Goal: Transaction & Acquisition: Purchase product/service

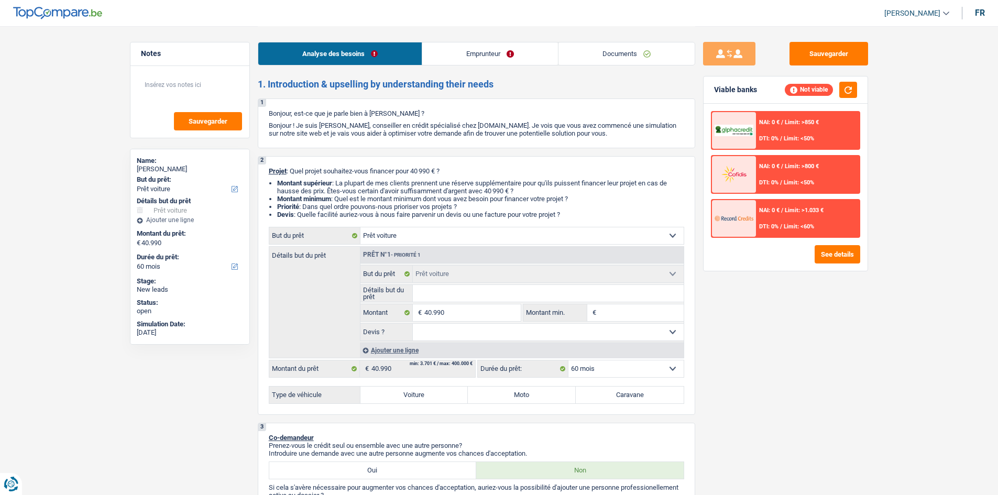
select select "car"
select select "60"
select select "car"
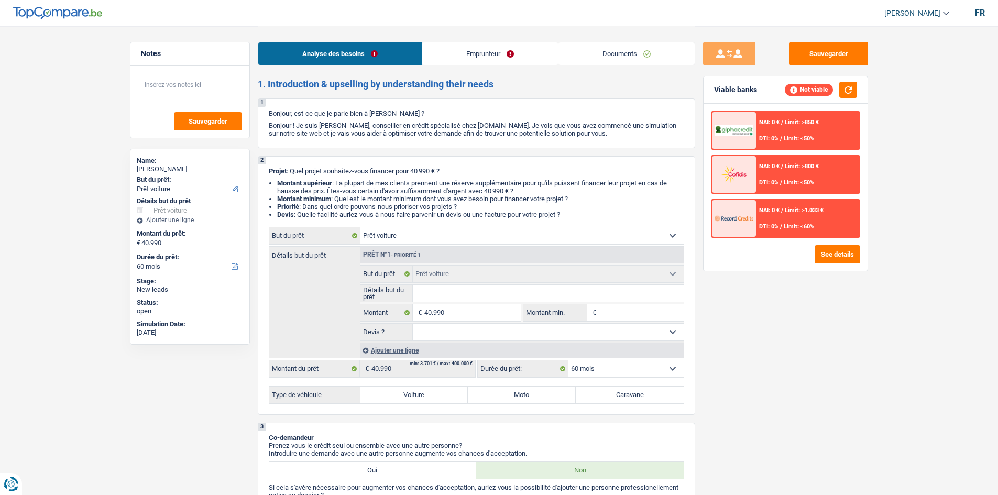
select select "60"
select select "car"
select select "60"
click at [526, 58] on link "Emprunteur" at bounding box center [490, 53] width 136 height 23
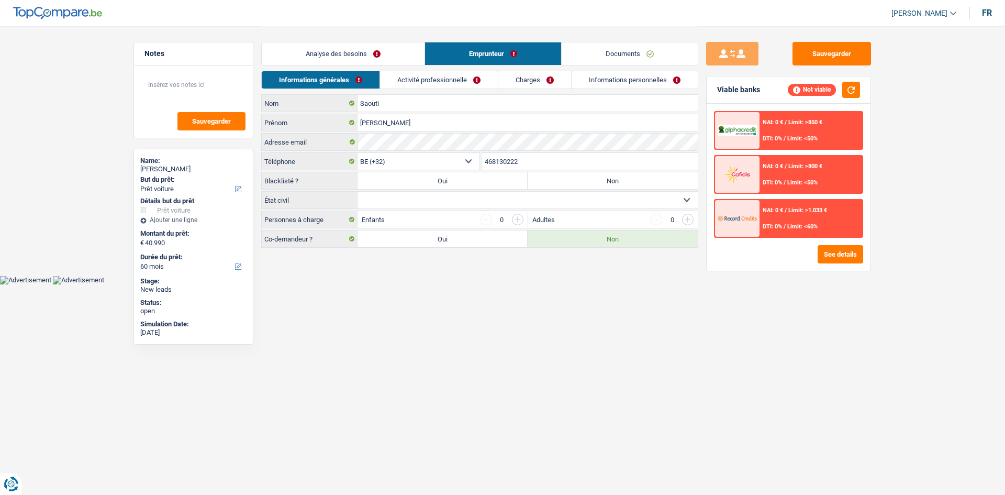
click at [460, 80] on link "Activité professionnelle" at bounding box center [439, 79] width 118 height 17
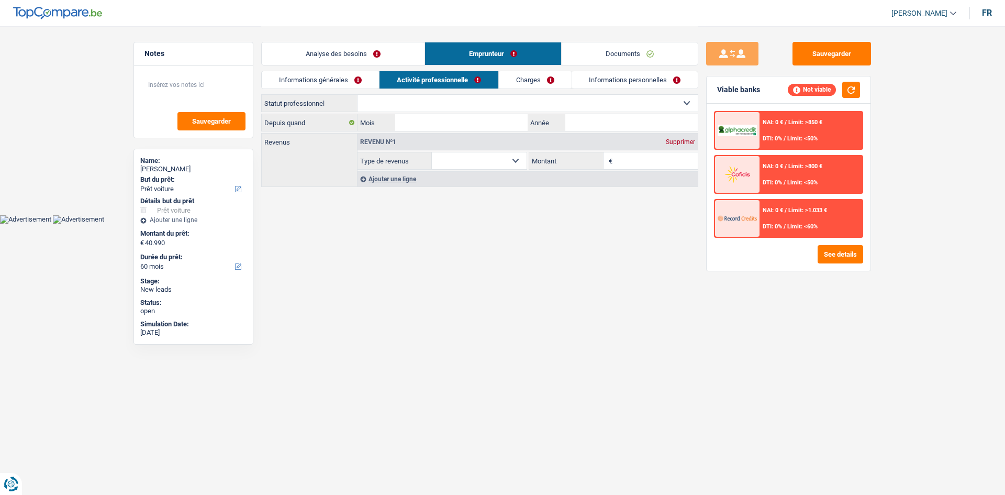
click at [529, 79] on link "Charges" at bounding box center [535, 79] width 73 height 17
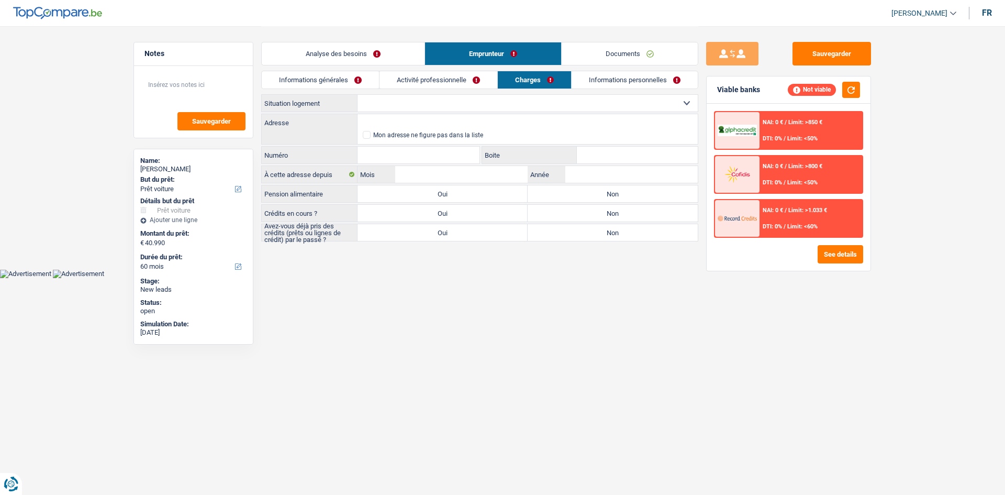
click at [631, 80] on link "Informations personnelles" at bounding box center [635, 79] width 126 height 17
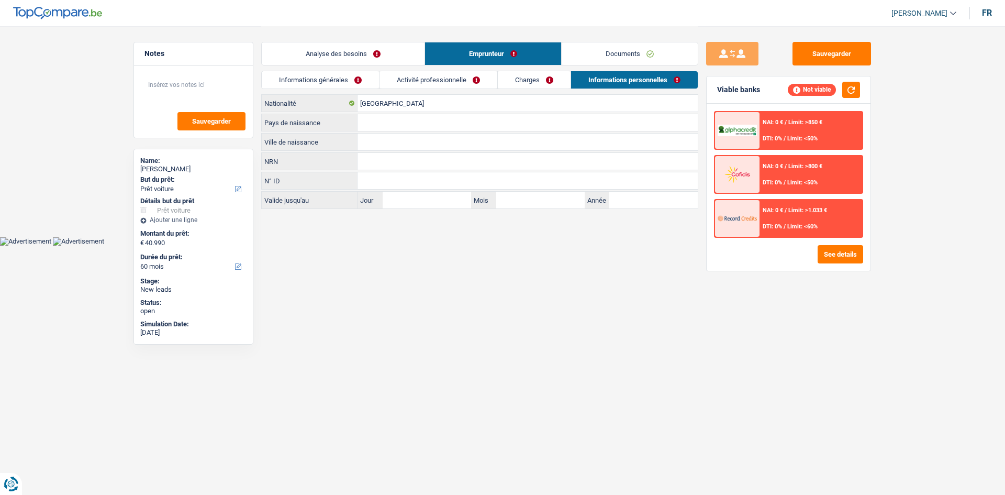
click at [639, 55] on link "Documents" at bounding box center [630, 53] width 136 height 23
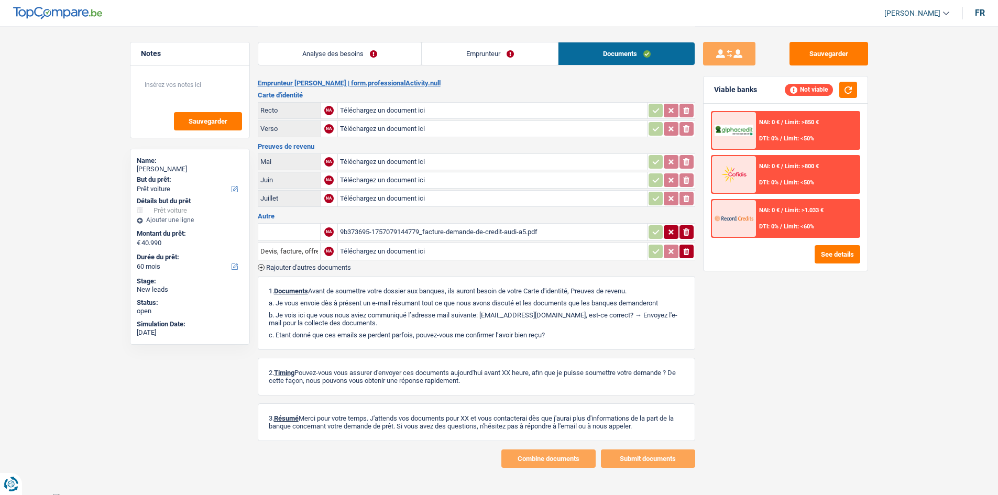
click at [451, 233] on div "9b373695-1757079144779_facture-demande-de-credit-audi-a5.pdf" at bounding box center [492, 232] width 305 height 16
click at [369, 62] on link "Analyse des besoins" at bounding box center [339, 53] width 163 height 23
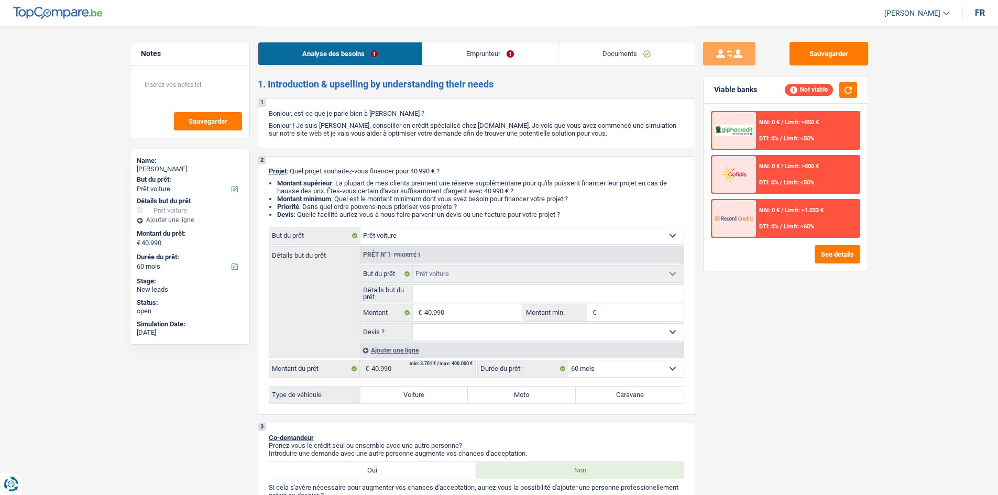
click at [764, 397] on div "Sauvegarder Viable banks Not viable NAI: 0 € / Limit: >850 € DTI: 0% / Limit: <…" at bounding box center [785, 260] width 181 height 436
click at [483, 304] on input "40.990" at bounding box center [472, 312] width 96 height 17
click at [482, 294] on input "Détails but du prêt" at bounding box center [548, 293] width 271 height 17
type input "A"
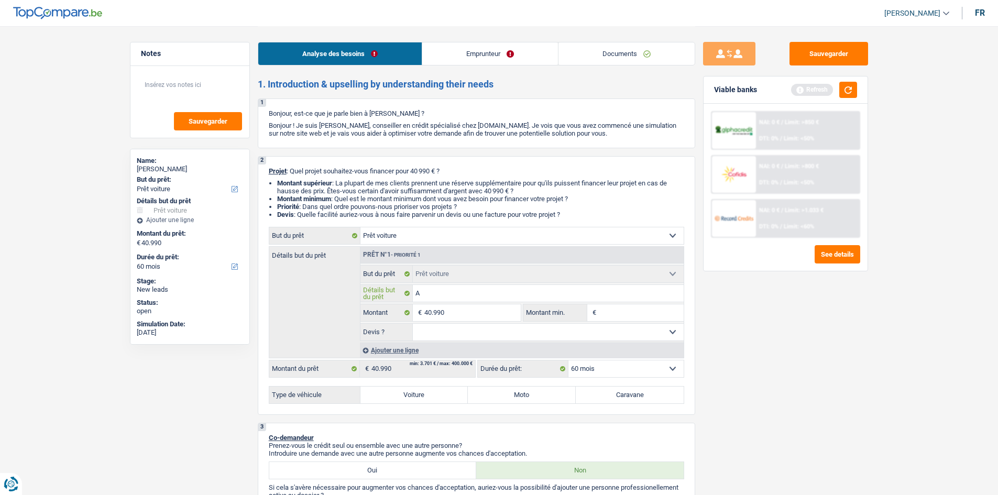
type input "Au"
type input "Aud"
type input "Audi"
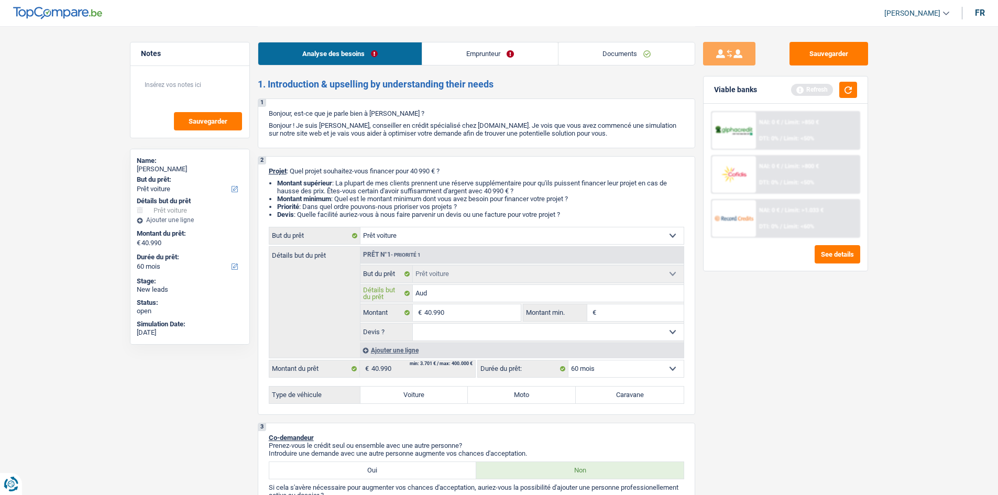
type input "Audi"
type input "Audi A"
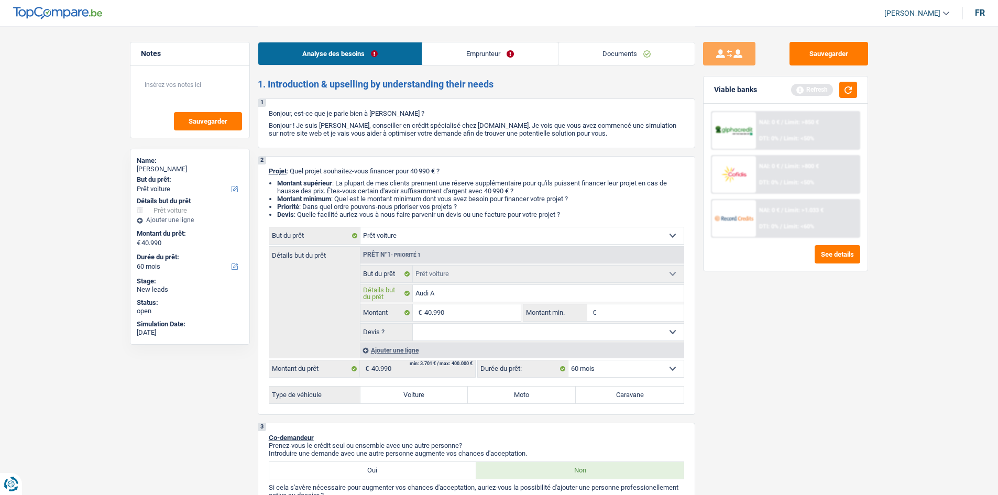
type input "Audi A5"
click at [472, 316] on input "40.990" at bounding box center [472, 312] width 96 height 17
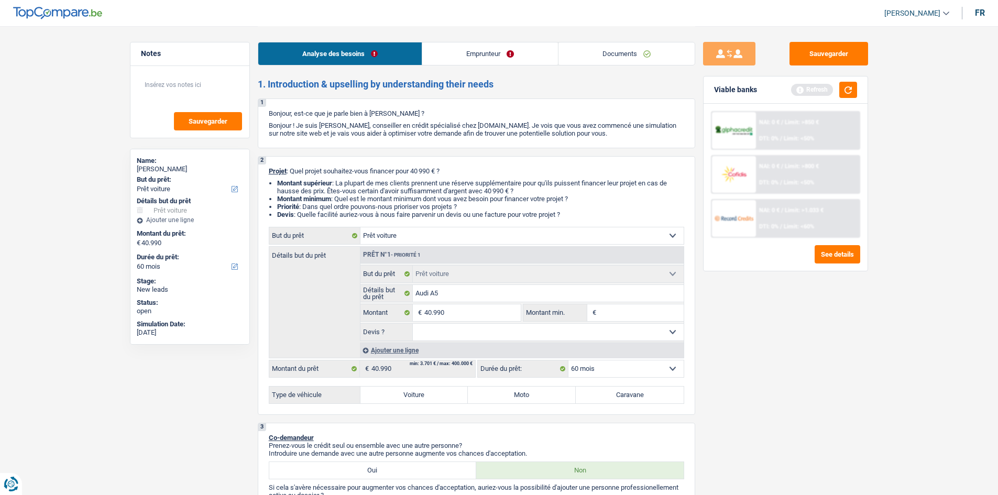
click at [643, 321] on fieldset "€ Montant min. Tous les champs sont obligatoires. Veuillez fournir une réponse …" at bounding box center [603, 313] width 161 height 18
drag, startPoint x: 640, startPoint y: 308, endPoint x: 629, endPoint y: 312, distance: 11.1
click at [640, 308] on input "Montant min." at bounding box center [641, 312] width 85 height 17
paste input "40.990"
type input "40.990"
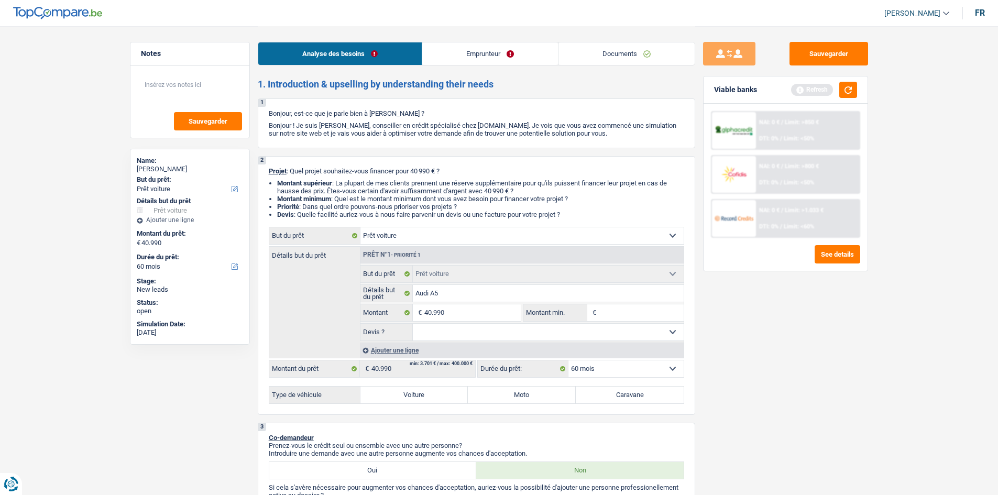
type input "40.990"
drag, startPoint x: 553, startPoint y: 333, endPoint x: 550, endPoint y: 340, distance: 7.3
click at [553, 333] on select "Oui Non Non répondu Sélectionner une option" at bounding box center [548, 332] width 271 height 17
select select "yes"
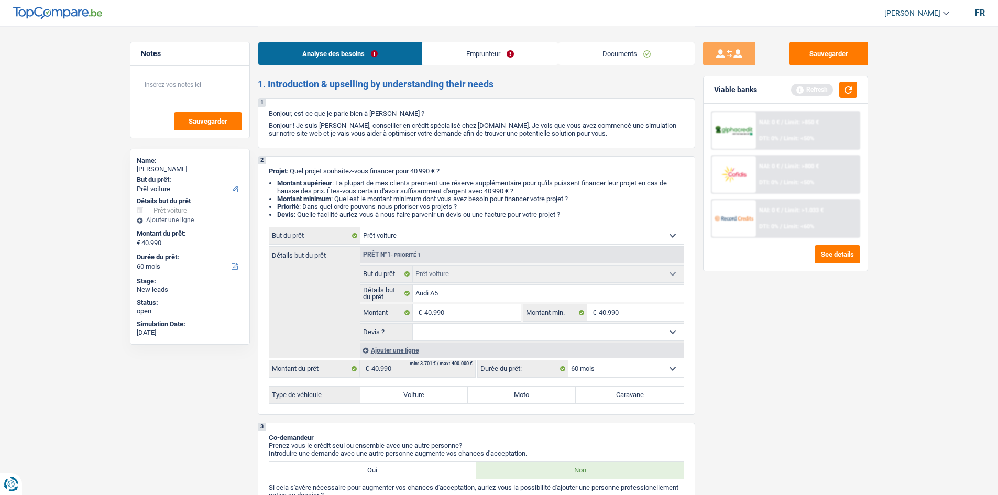
click at [413, 324] on select "Oui Non Non répondu Sélectionner une option" at bounding box center [548, 332] width 271 height 17
select select "yes"
click at [745, 347] on div "Sauvegarder Viable banks Refresh NAI: 0 € / Limit: >850 € DTI: 0% / Limit: <50%…" at bounding box center [785, 260] width 181 height 436
click at [378, 393] on label "Voiture" at bounding box center [414, 394] width 108 height 17
click at [378, 393] on input "Voiture" at bounding box center [414, 394] width 108 height 17
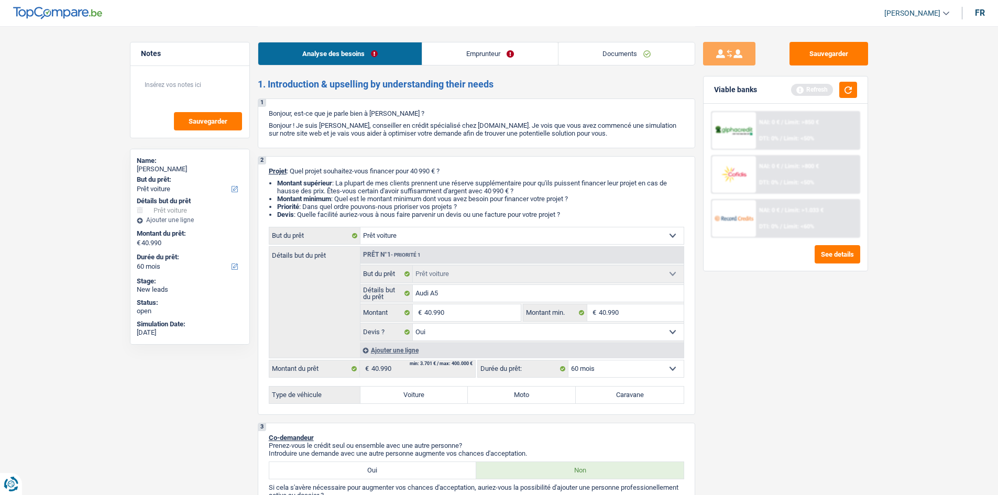
radio input "true"
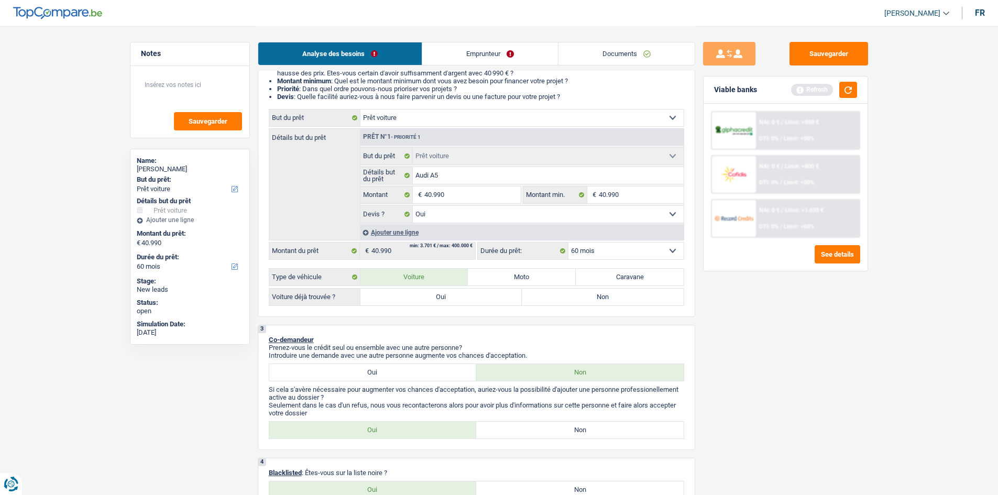
scroll to position [209, 0]
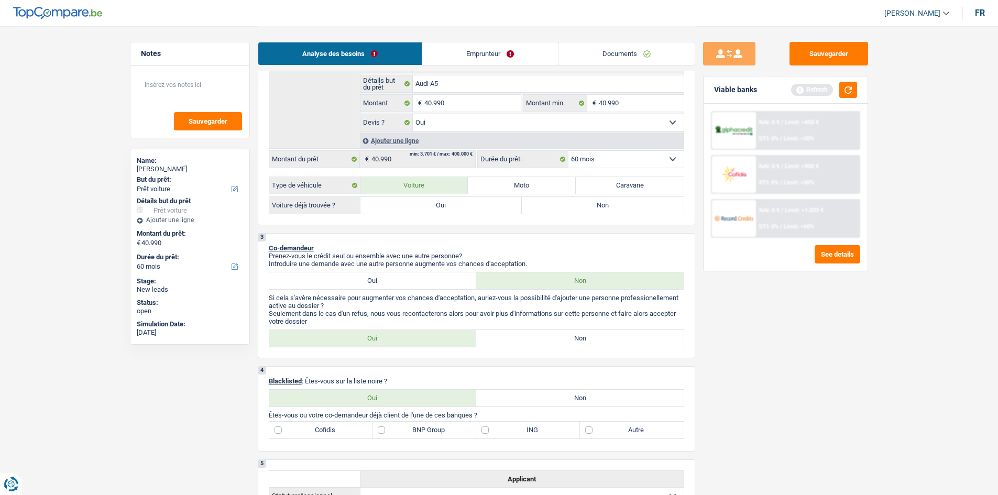
click at [451, 201] on label "Oui" at bounding box center [441, 205] width 162 height 17
click at [451, 201] on input "Oui" at bounding box center [441, 205] width 162 height 17
radio input "true"
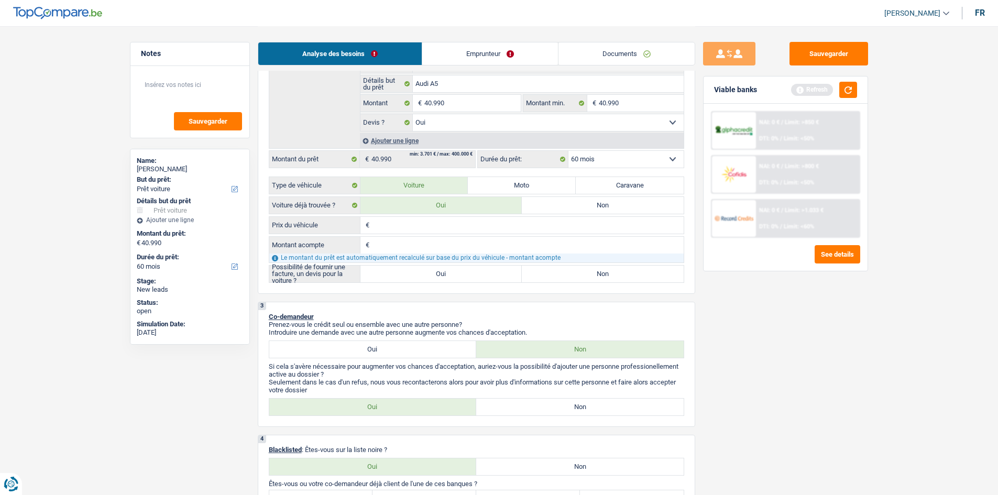
click at [487, 52] on link "Emprunteur" at bounding box center [490, 53] width 136 height 23
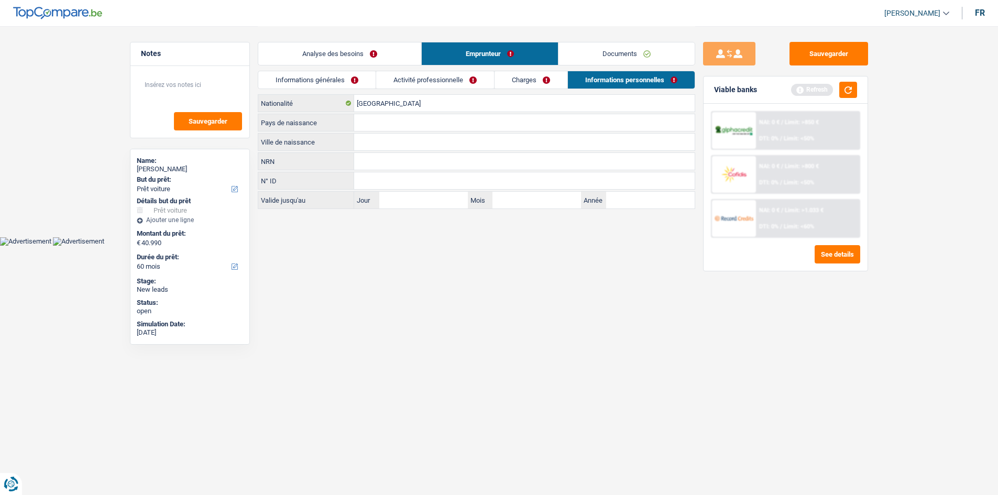
scroll to position [0, 0]
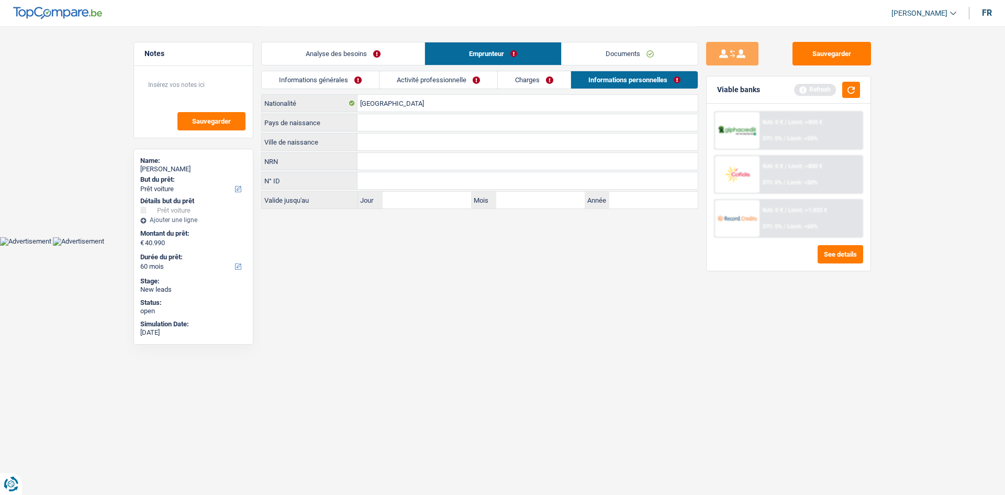
click at [456, 75] on link "Activité professionnelle" at bounding box center [439, 79] width 118 height 17
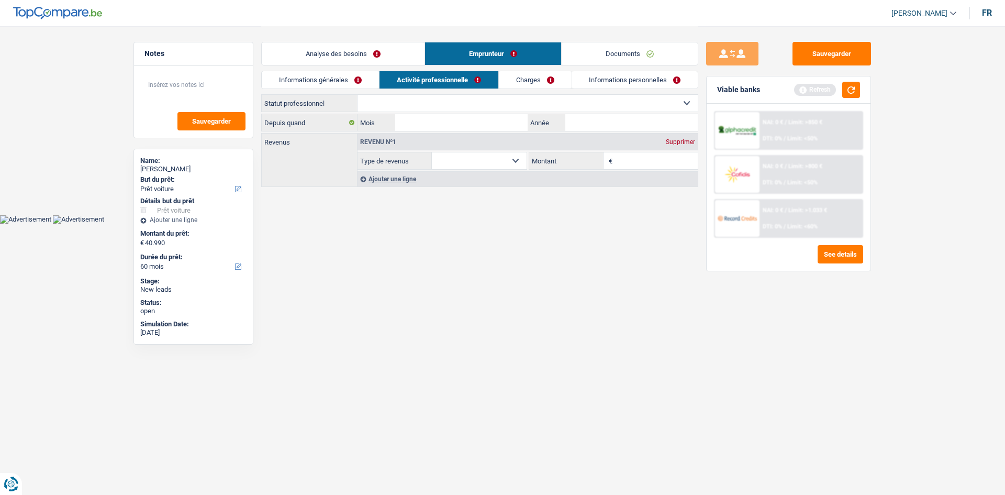
click at [395, 62] on link "Analyse des besoins" at bounding box center [343, 53] width 163 height 23
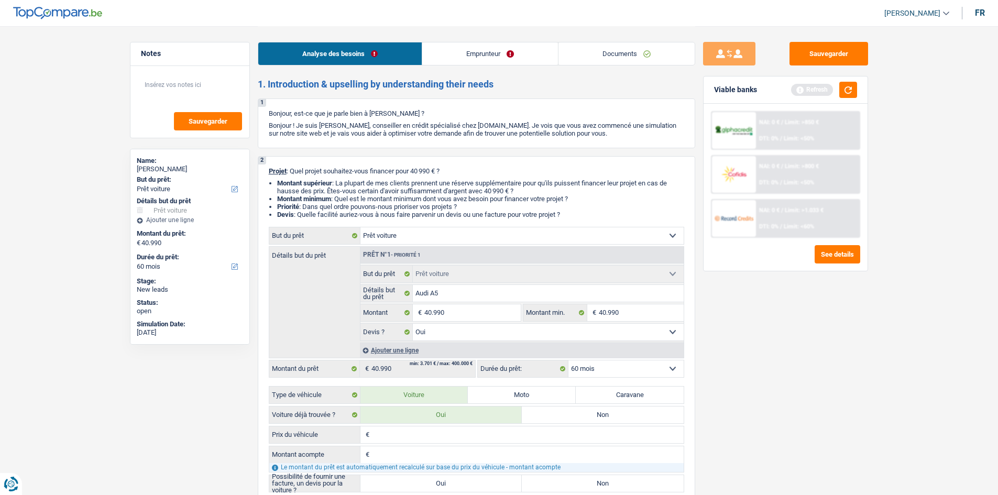
click at [832, 369] on div "Sauvegarder Viable banks Refresh NAI: 0 € / Limit: >850 € DTI: 0% / Limit: <50%…" at bounding box center [785, 260] width 181 height 436
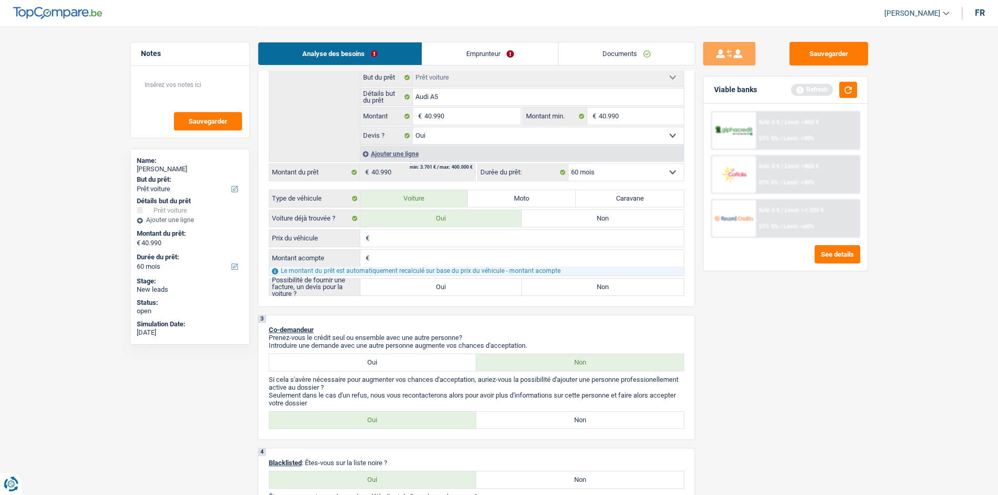
scroll to position [105, 0]
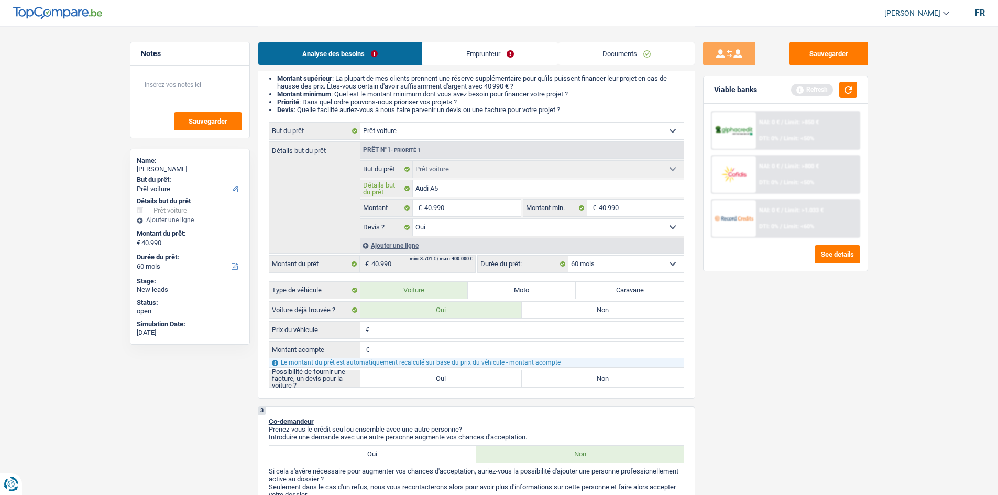
click at [445, 186] on input "Audi A5" at bounding box center [548, 188] width 271 height 17
click at [454, 203] on input "40.990" at bounding box center [472, 208] width 96 height 17
click at [426, 334] on input "Prix du véhicule" at bounding box center [528, 330] width 312 height 17
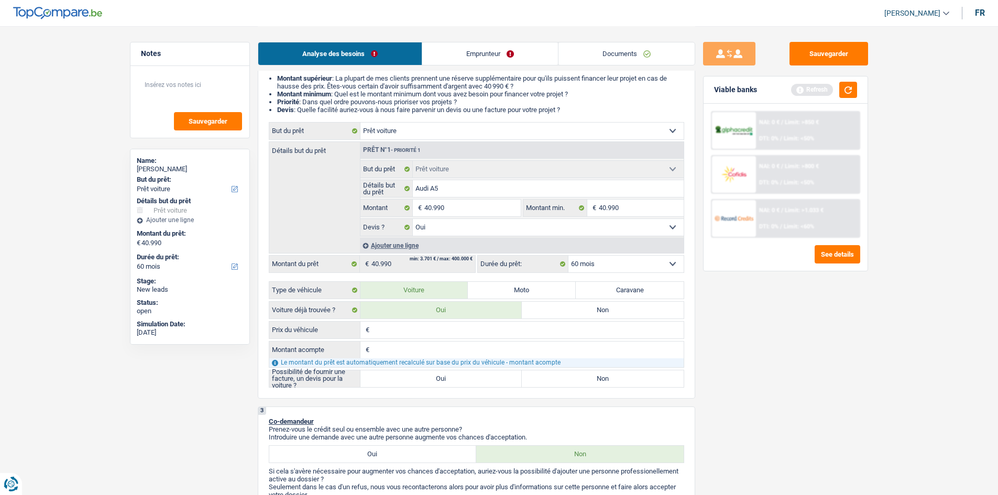
paste input "40.990"
type input "40.990"
click at [432, 351] on input "Montant acompte" at bounding box center [528, 349] width 312 height 17
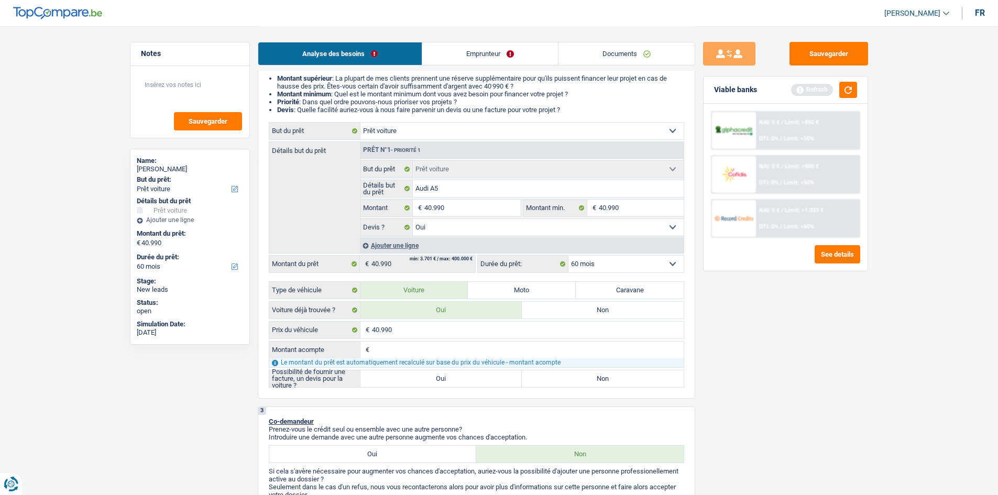
type input "0"
click at [442, 372] on label "Oui" at bounding box center [441, 378] width 162 height 17
click at [442, 372] on input "Oui" at bounding box center [441, 378] width 162 height 17
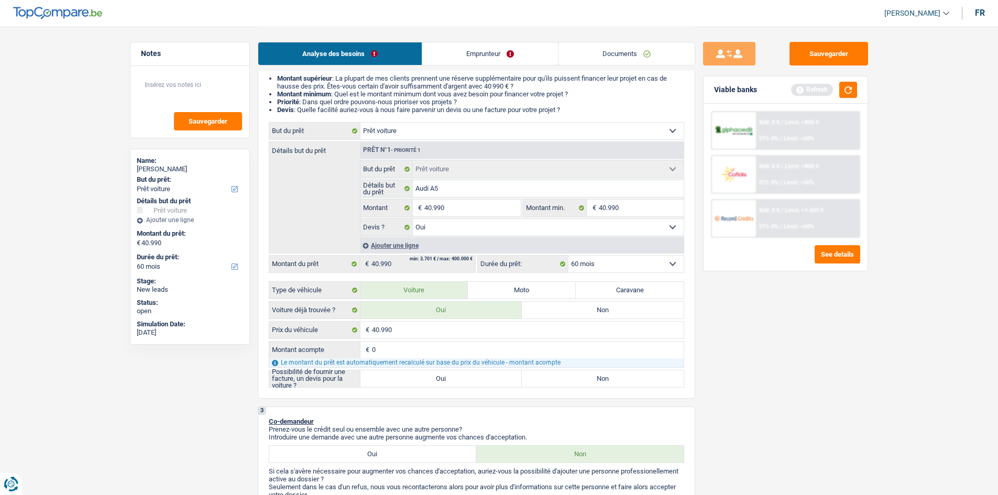
radio input "true"
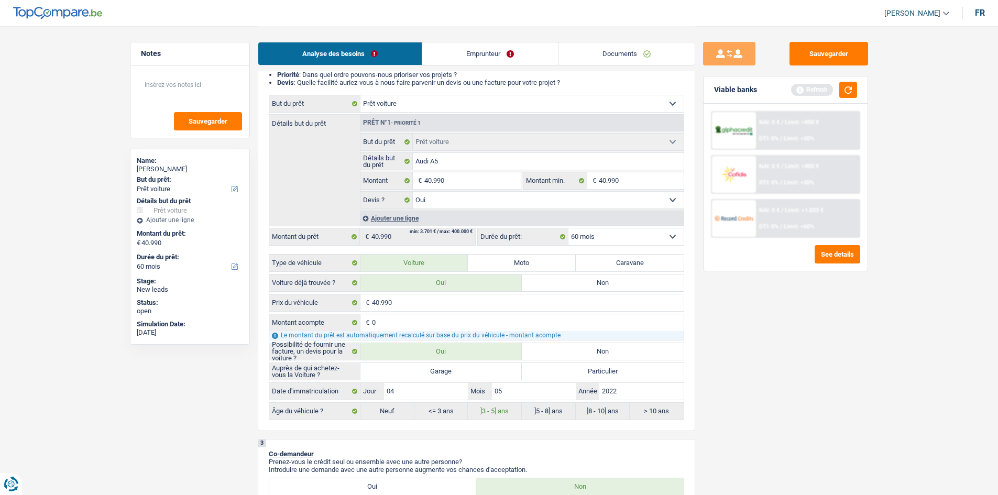
scroll to position [157, 0]
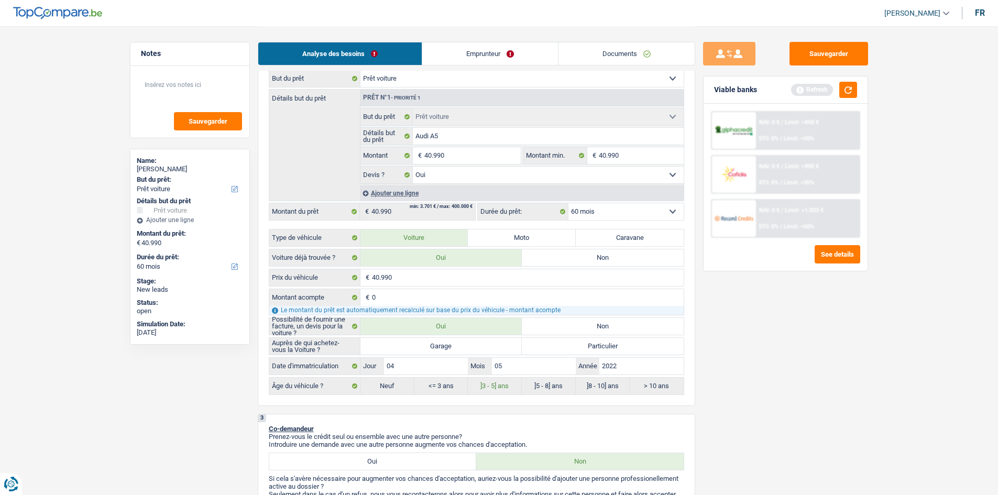
click at [481, 342] on label "Garage" at bounding box center [441, 346] width 162 height 17
click at [481, 342] on input "Garage" at bounding box center [441, 346] width 162 height 17
radio input "true"
click at [801, 351] on div "Sauvegarder Viable banks Refresh NAI: 0 € / Limit: >850 € DTI: 0% / Limit: <50%…" at bounding box center [785, 260] width 181 height 436
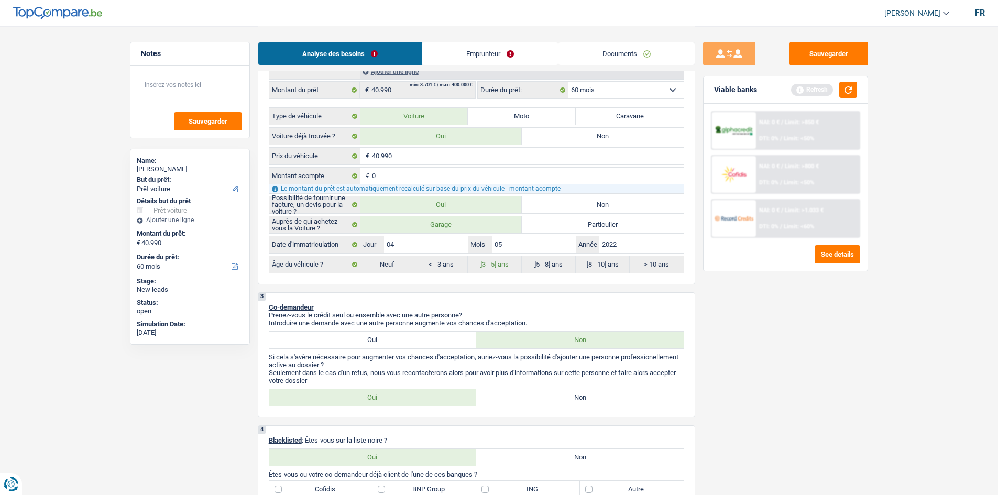
scroll to position [471, 0]
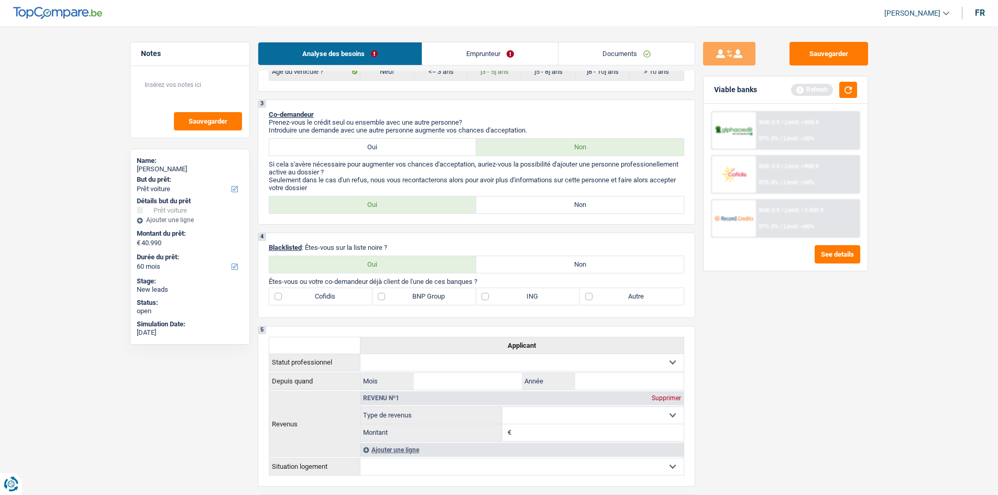
click at [570, 204] on label "Non" at bounding box center [579, 204] width 207 height 17
click at [570, 204] on input "Non" at bounding box center [579, 204] width 207 height 17
radio input "true"
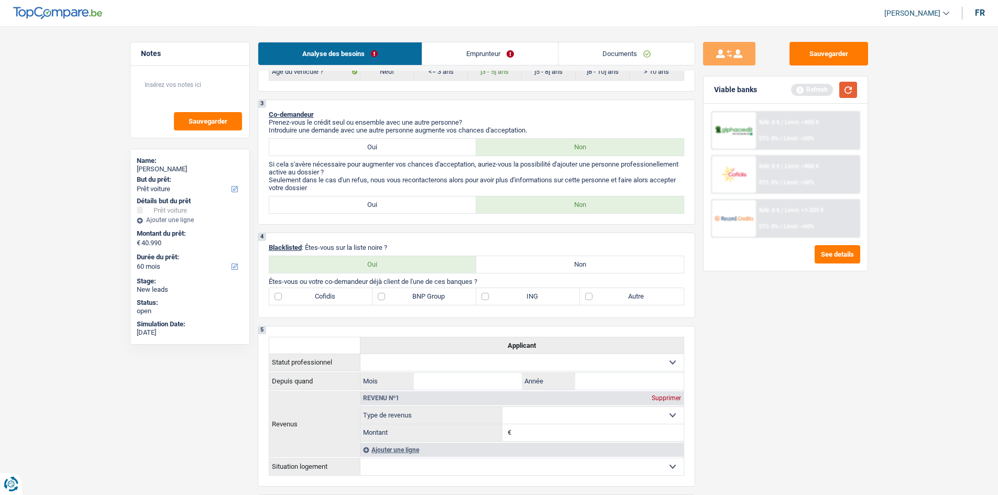
click at [853, 82] on button "button" at bounding box center [848, 90] width 18 height 16
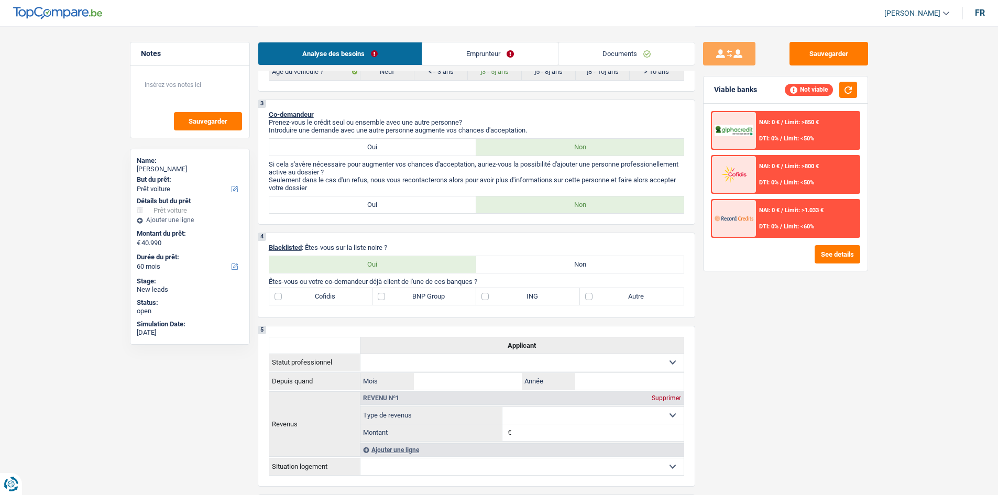
click at [569, 259] on label "Non" at bounding box center [579, 264] width 207 height 17
click at [569, 259] on input "Non" at bounding box center [579, 264] width 207 height 17
radio input "true"
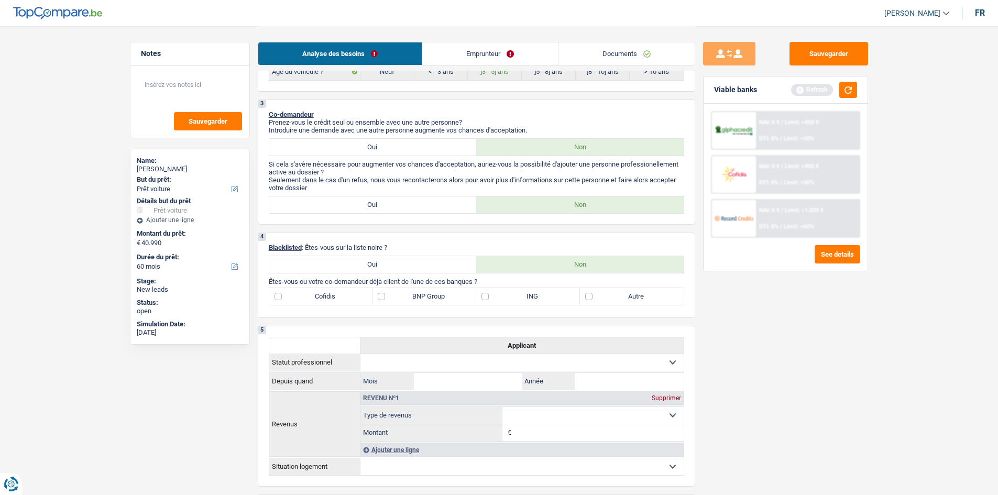
click at [811, 352] on div "Sauvegarder Viable banks Refresh NAI: 0 € / Limit: >850 € DTI: 0% / Limit: <50%…" at bounding box center [785, 260] width 181 height 436
click at [459, 296] on label "BNP Group" at bounding box center [424, 296] width 104 height 17
click at [459, 296] on input "BNP Group" at bounding box center [424, 296] width 104 height 17
checkbox input "true"
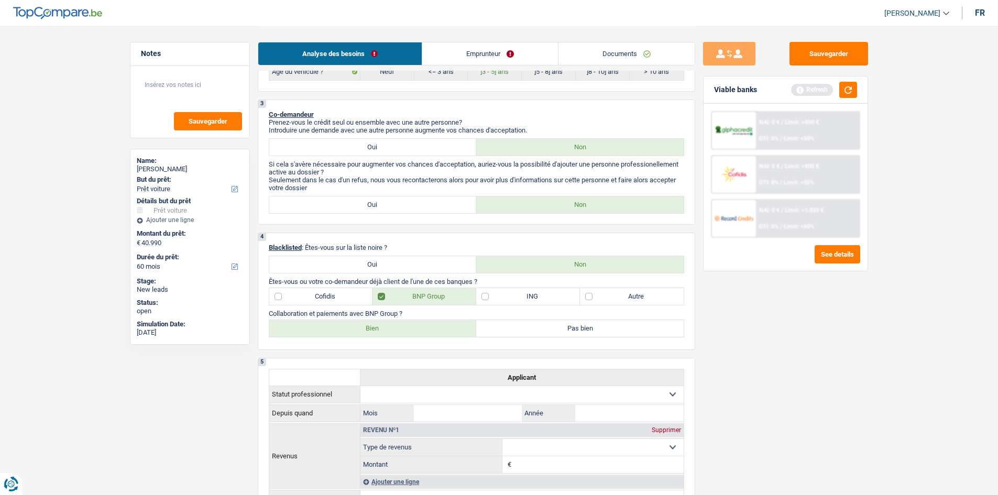
click at [604, 297] on label "Autre" at bounding box center [632, 296] width 104 height 17
click at [604, 297] on input "Autre" at bounding box center [632, 296] width 104 height 17
checkbox input "true"
click at [332, 300] on label "Cofidis" at bounding box center [321, 296] width 104 height 17
click at [332, 300] on input "Cofidis" at bounding box center [321, 296] width 104 height 17
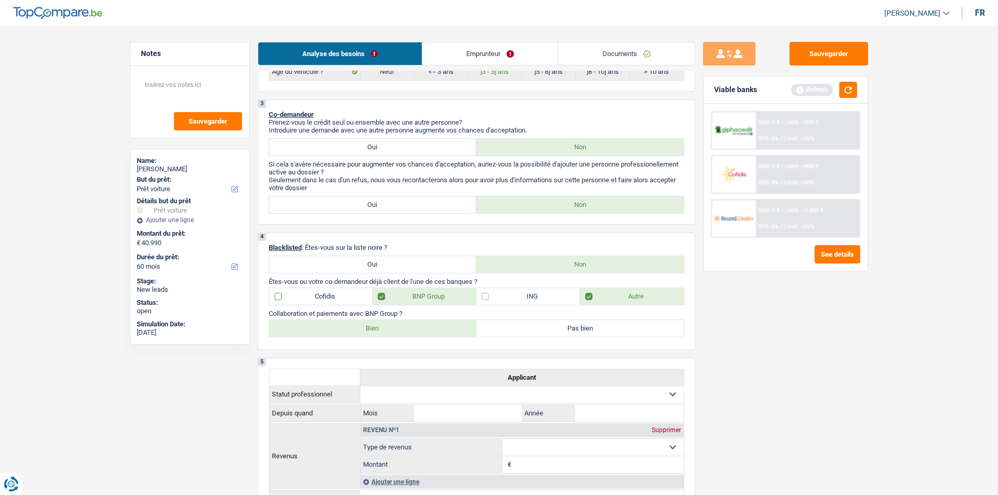
checkbox input "true"
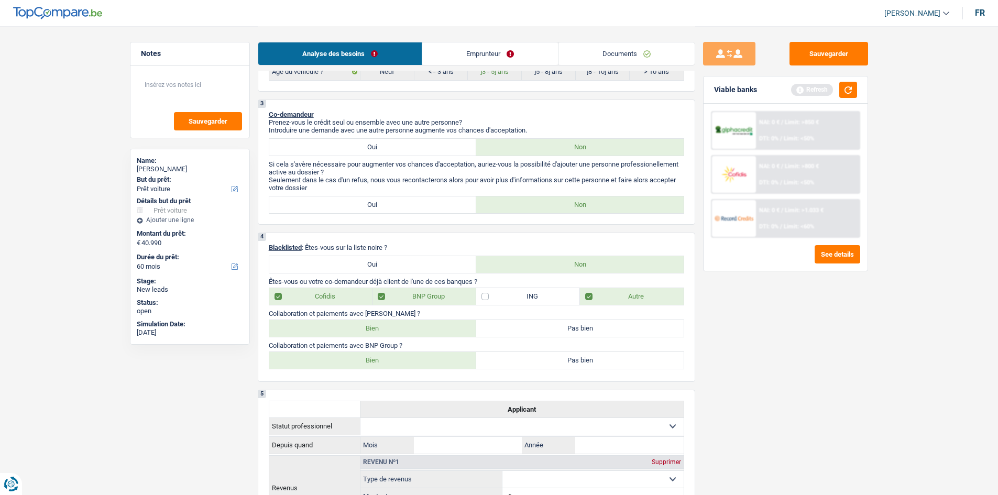
click at [756, 319] on div "Sauvegarder Viable banks Refresh NAI: 0 € / Limit: >850 € DTI: 0% / Limit: <50%…" at bounding box center [785, 260] width 181 height 436
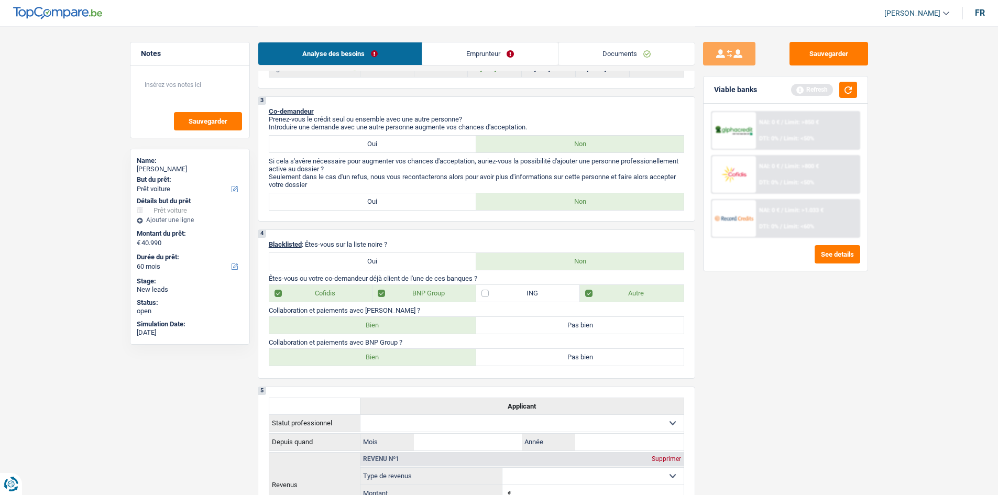
scroll to position [733, 0]
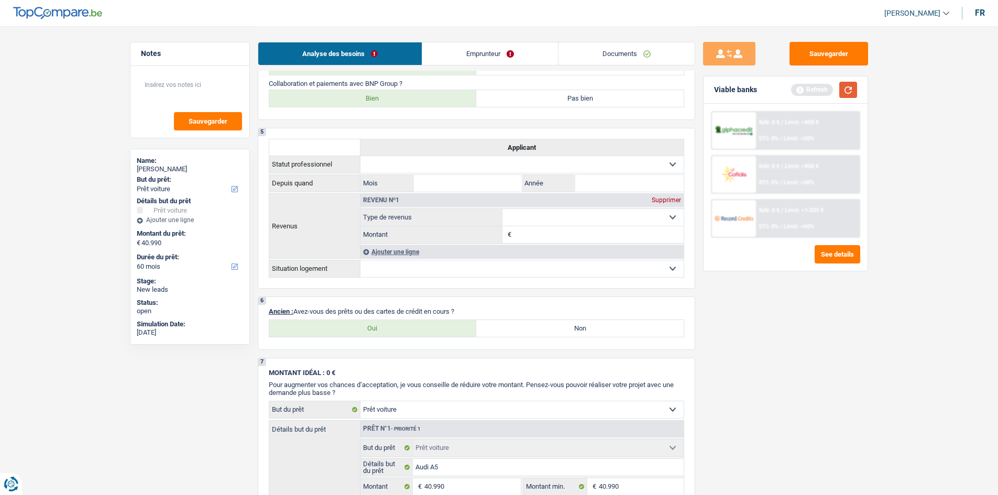
click at [854, 87] on button "button" at bounding box center [848, 90] width 18 height 16
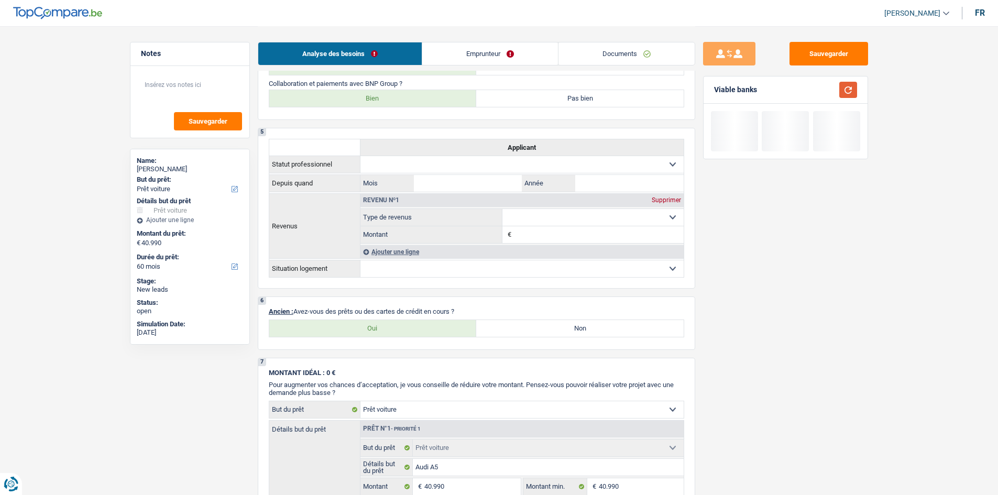
scroll to position [471, 0]
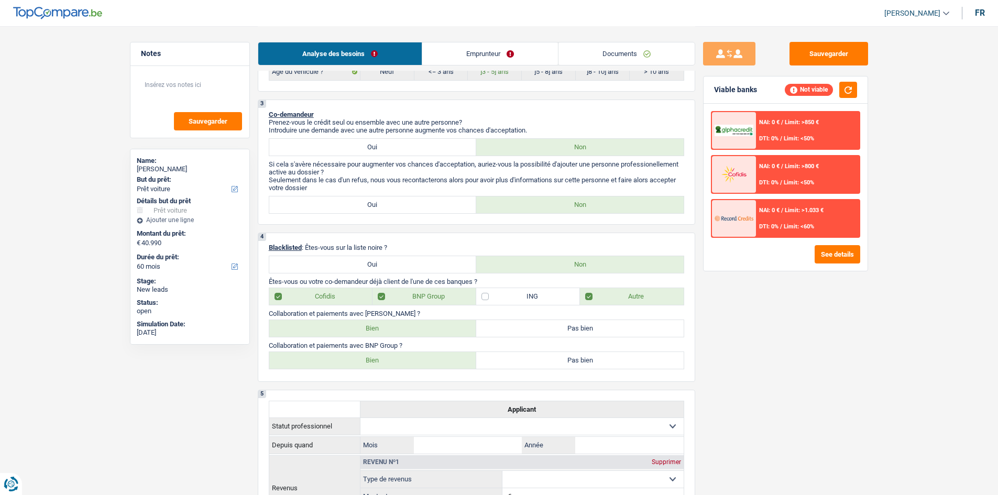
click at [412, 325] on label "Bien" at bounding box center [372, 328] width 207 height 17
click at [412, 325] on input "Bien" at bounding box center [372, 328] width 207 height 17
radio input "true"
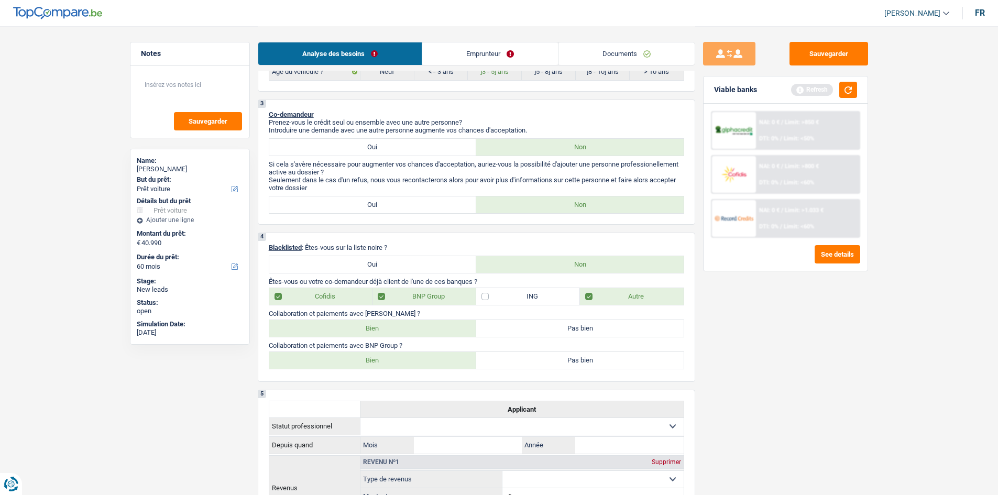
click at [428, 361] on label "Bien" at bounding box center [372, 360] width 207 height 17
click at [428, 361] on input "Bien" at bounding box center [372, 360] width 207 height 17
radio input "true"
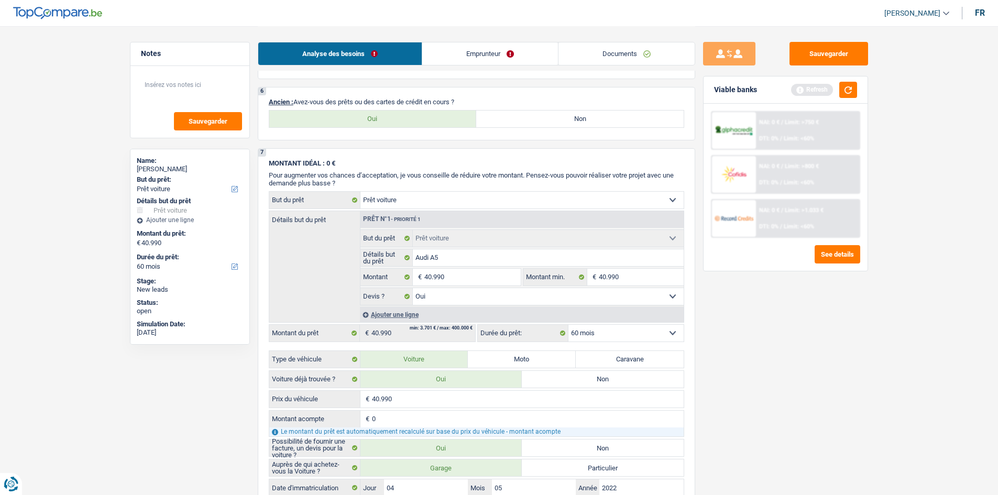
scroll to position [1257, 0]
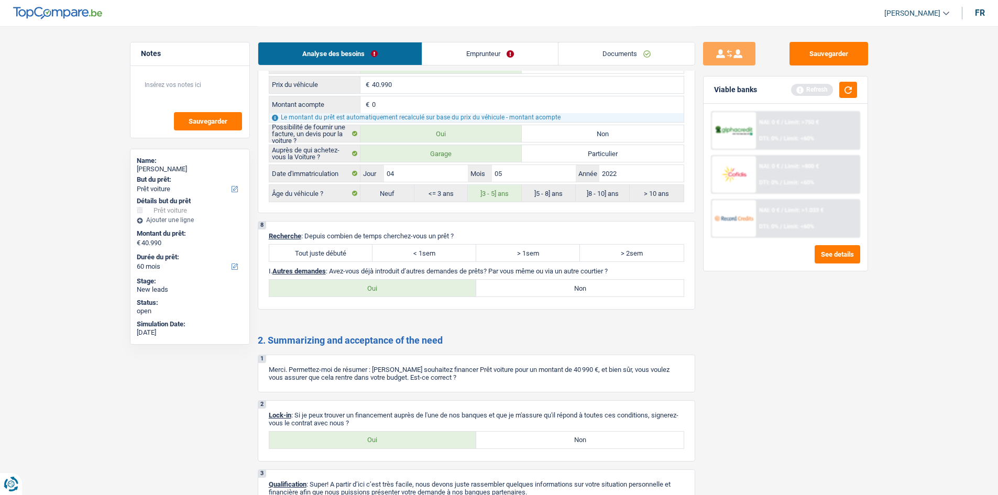
click at [341, 261] on label "Tout juste débuté" at bounding box center [321, 253] width 104 height 17
click at [341, 261] on input "Tout juste débuté" at bounding box center [321, 253] width 104 height 17
radio input "true"
click at [533, 303] on div "8 Recherche : Depuis combien de temps cherchez-vous un prêt ? Tout juste débuté…" at bounding box center [476, 265] width 437 height 89
click at [546, 289] on label "Non" at bounding box center [579, 288] width 207 height 17
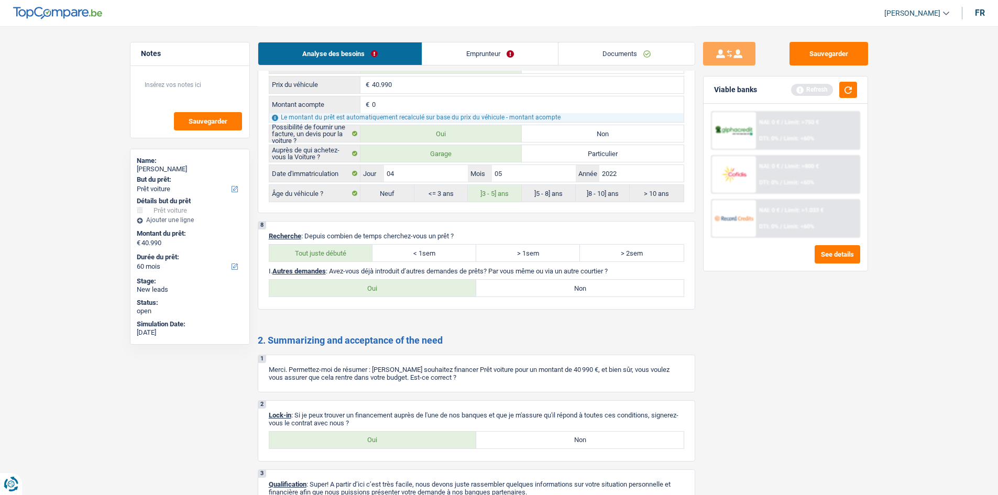
click at [546, 289] on input "Non" at bounding box center [579, 288] width 207 height 17
radio input "true"
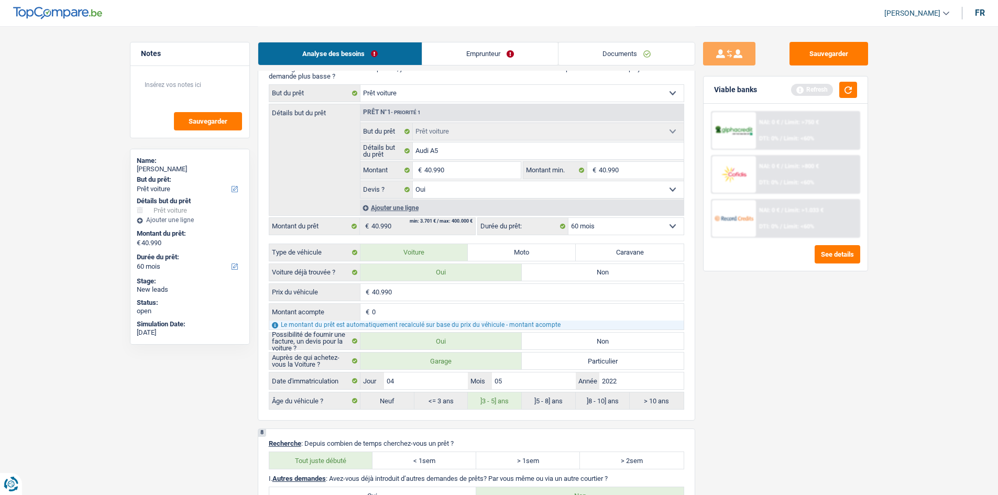
scroll to position [943, 0]
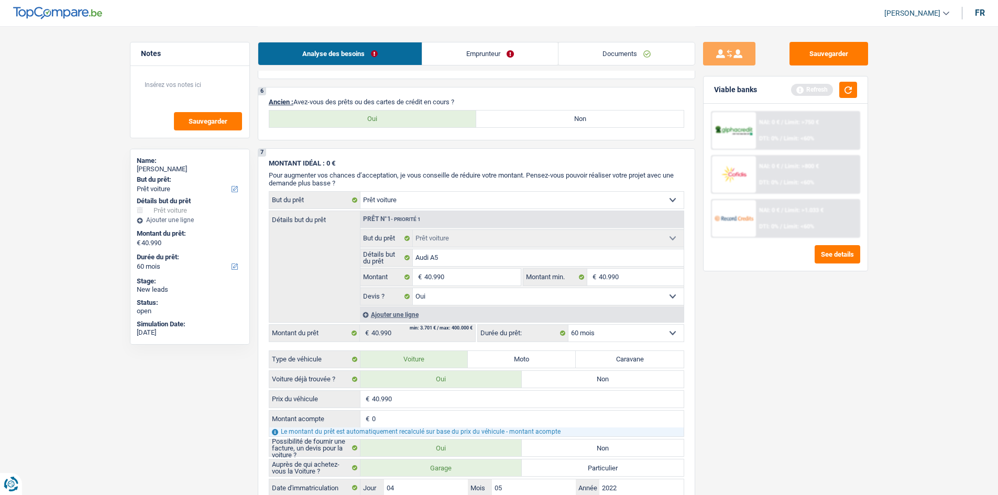
click at [571, 134] on div "6 Ancien : Avez-vous des prêts ou des cartes de crédit en cours ? Oui Non Tous …" at bounding box center [476, 113] width 437 height 53
click at [571, 118] on label "Non" at bounding box center [579, 118] width 207 height 17
click at [571, 118] on input "Non" at bounding box center [579, 118] width 207 height 17
radio input "true"
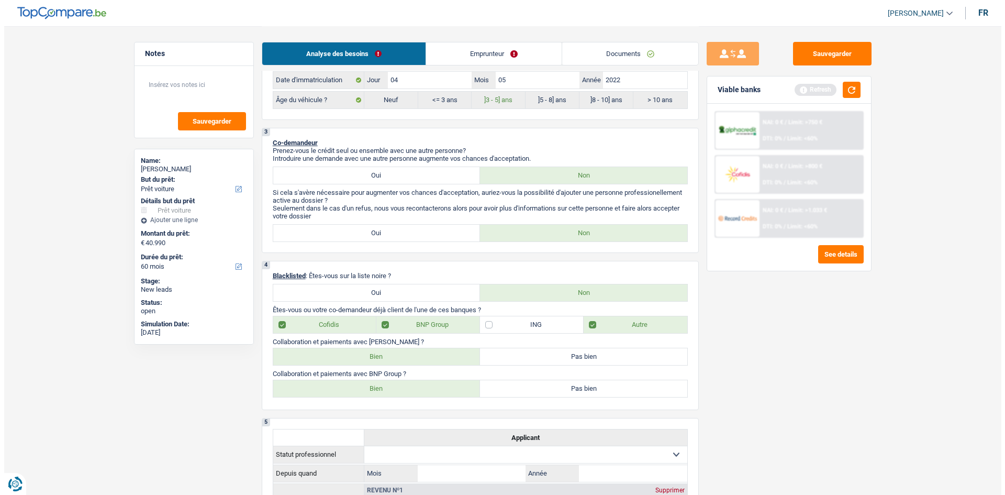
scroll to position [0, 0]
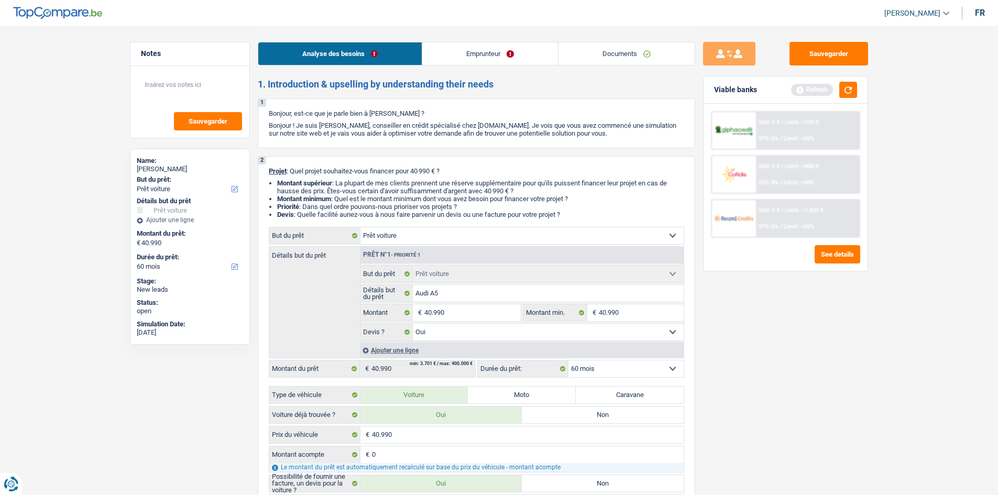
click at [519, 52] on link "Emprunteur" at bounding box center [490, 53] width 136 height 23
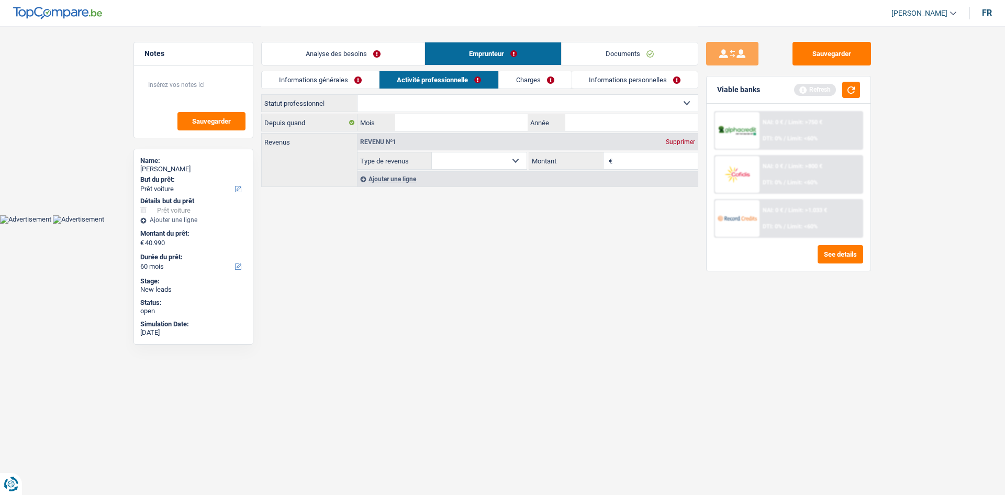
click at [309, 79] on link "Informations générales" at bounding box center [320, 79] width 117 height 17
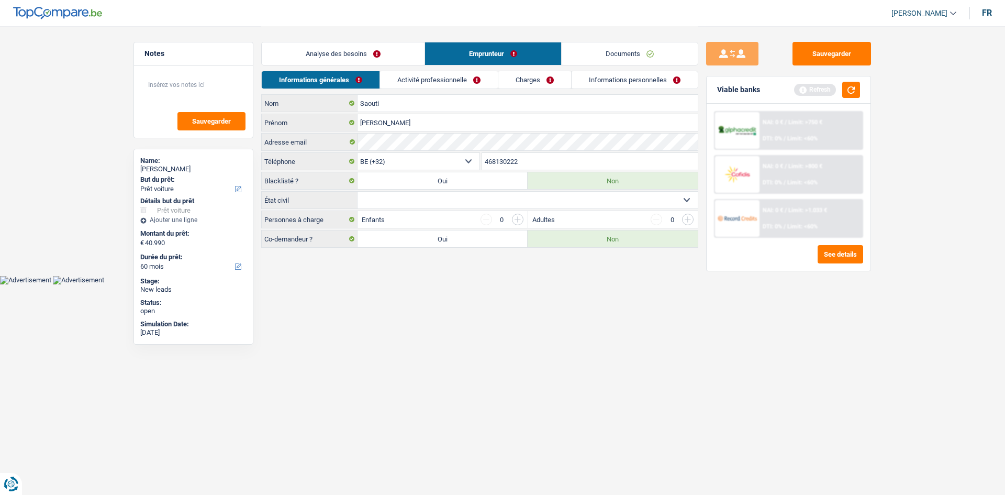
click at [783, 330] on div "Sauvegarder Viable banks Refresh NAI: 0 € / Limit: >750 € DTI: 0% / Limit: <60%…" at bounding box center [789, 260] width 181 height 436
click at [520, 205] on select "Célibataire Marié(e) Cohabitant(e) légal(e) Divorcé(e) Veuf(ve) Séparé (de fait…" at bounding box center [528, 200] width 340 height 17
select select "married"
click at [358, 192] on select "Célibataire Marié(e) Cohabitant(e) légal(e) Divorcé(e) Veuf(ve) Séparé (de fait…" at bounding box center [528, 200] width 340 height 17
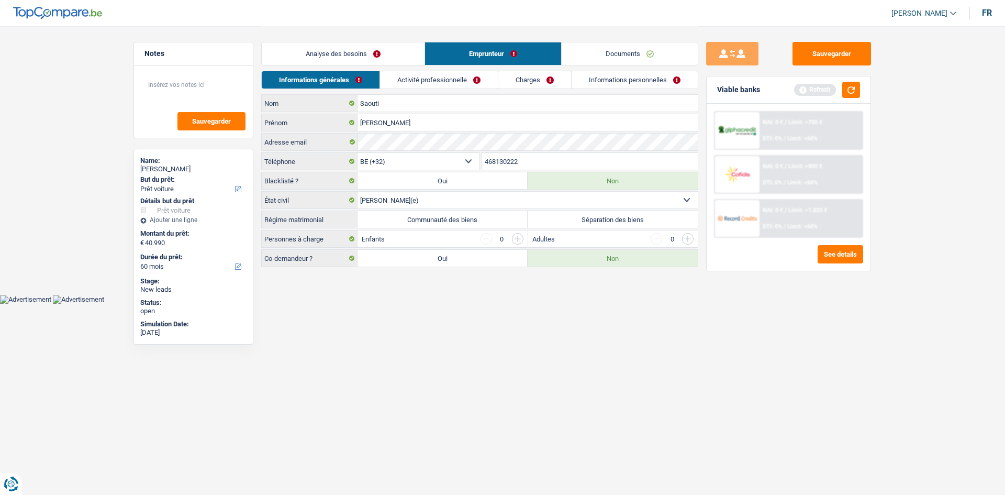
click at [534, 304] on html "Vous avez le contrôle de vos données Nous utilisons des cookies, tout comme nos…" at bounding box center [502, 152] width 1005 height 304
click at [579, 222] on label "Séparation des biens" at bounding box center [613, 219] width 170 height 17
click at [579, 222] on input "Séparation des biens" at bounding box center [613, 219] width 170 height 17
radio input "true"
click at [604, 304] on html "Vous avez le contrôle de vos données Nous utilisons des cookies, tout comme nos…" at bounding box center [502, 152] width 1005 height 304
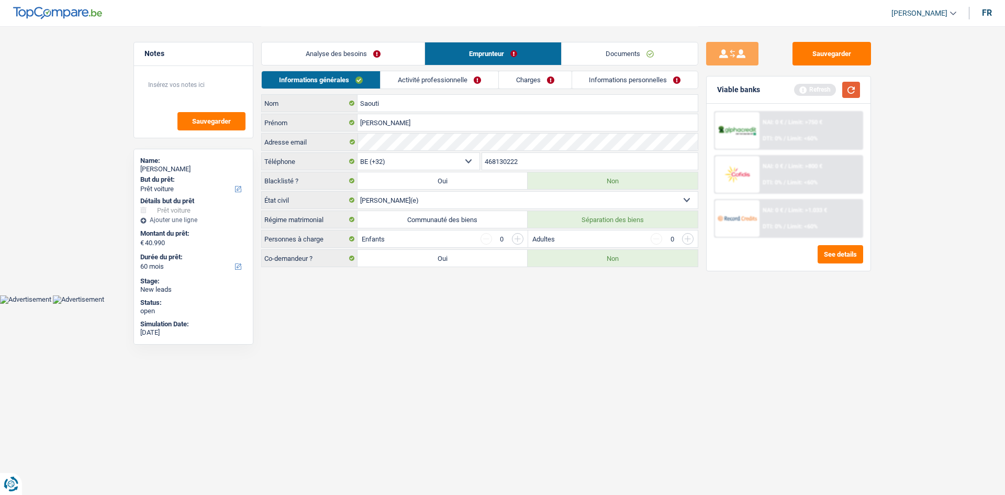
click at [856, 84] on button "button" at bounding box center [852, 90] width 18 height 16
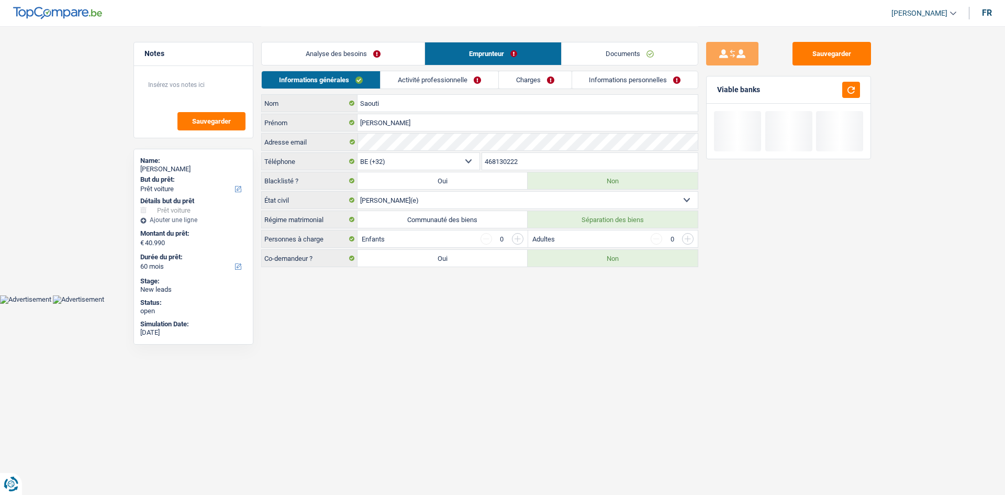
click at [560, 304] on html "Vous avez le contrôle de vos données Nous utilisons des cookies, tout comme nos…" at bounding box center [502, 152] width 1005 height 304
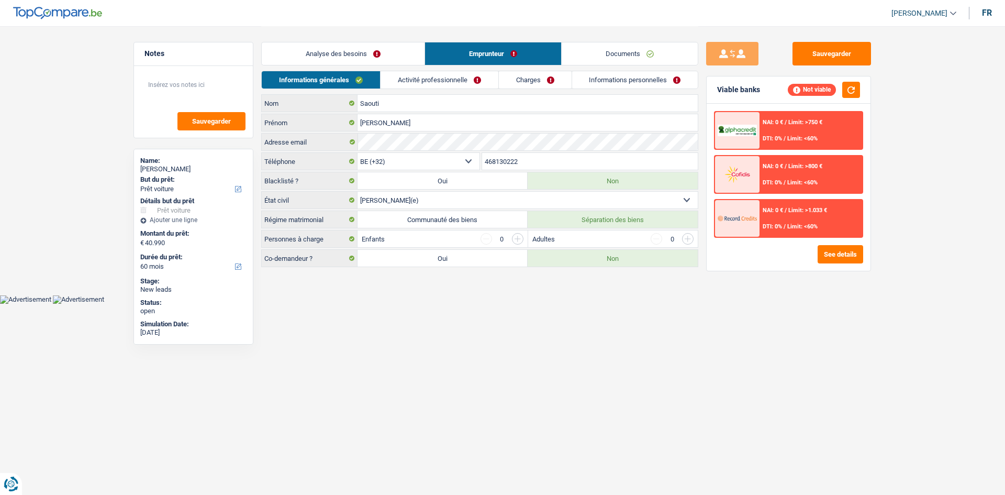
click at [519, 237] on input "button" at bounding box center [518, 239] width 12 height 12
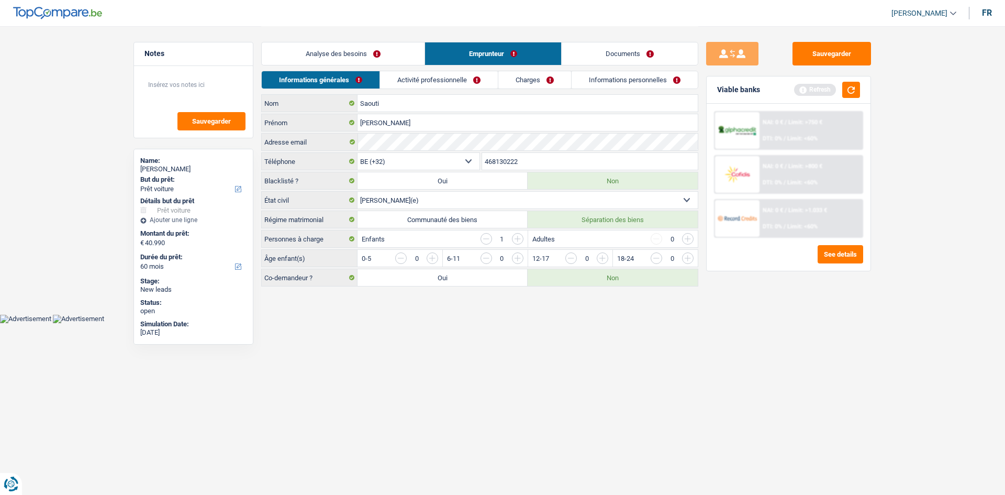
click at [519, 237] on input "button" at bounding box center [518, 239] width 12 height 12
click at [525, 314] on body "Vous avez le contrôle de vos données Nous utilisons des cookies, tout comme nos…" at bounding box center [502, 161] width 1005 height 323
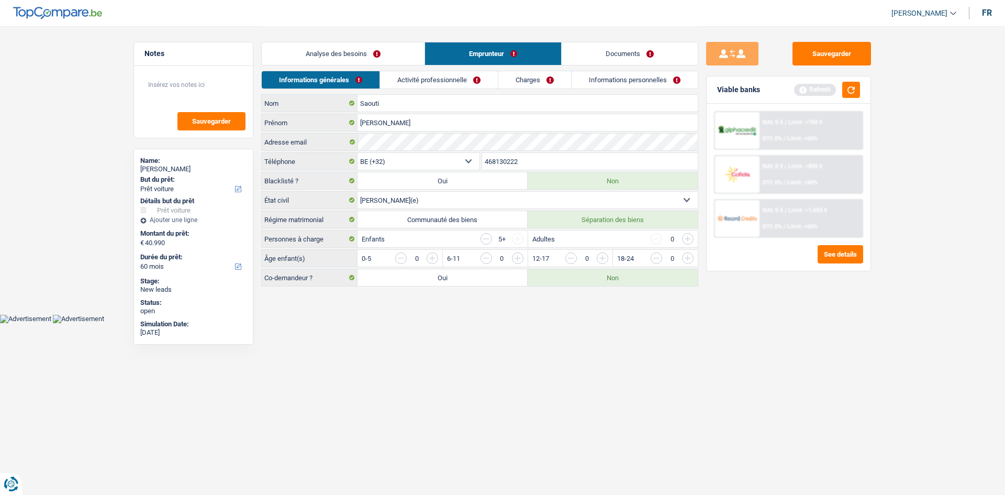
click at [684, 255] on input "button" at bounding box center [900, 260] width 436 height 17
click at [608, 255] on input "button" at bounding box center [815, 260] width 436 height 17
click at [518, 257] on input "button" at bounding box center [730, 260] width 436 height 17
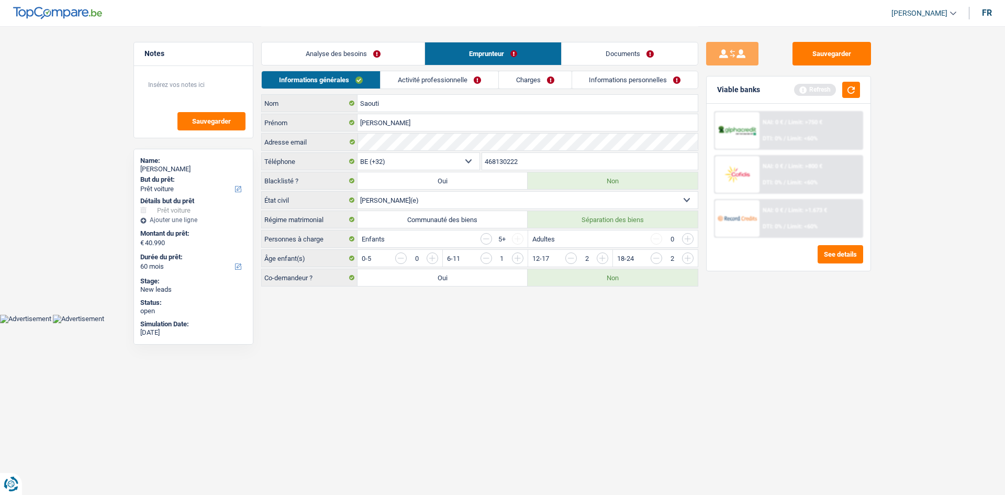
click at [478, 76] on link "Activité professionnelle" at bounding box center [440, 79] width 118 height 17
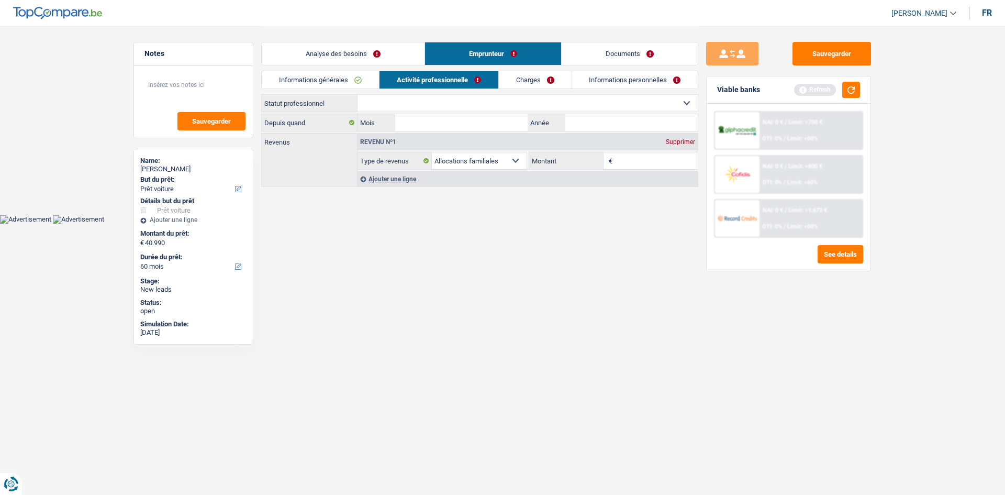
click at [481, 99] on select "Ouvrier Employé privé Employé public Invalide Indépendant Pensionné Chômeur Mut…" at bounding box center [528, 103] width 340 height 17
select select "privateEmployee"
click at [358, 95] on select "Ouvrier Employé privé Employé public Invalide Indépendant Pensionné Chômeur Mut…" at bounding box center [528, 103] width 340 height 17
select select "familyAllowances"
select select "netSalary"
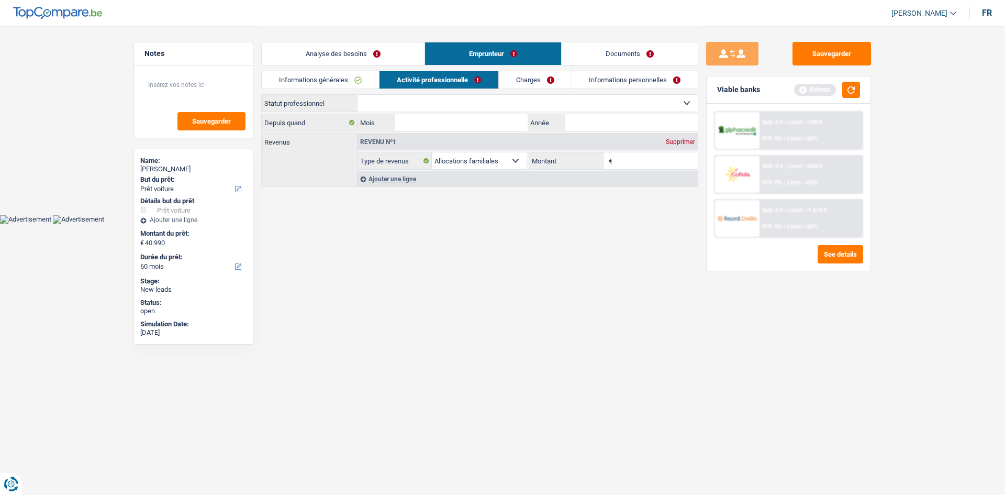
select select "mealVouchers"
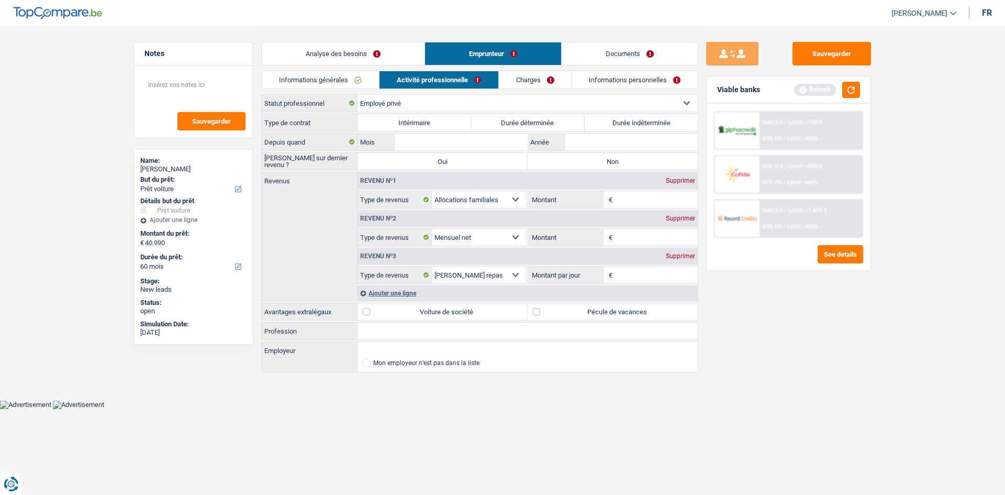
click at [607, 124] on label "Durée indéterminée" at bounding box center [642, 122] width 114 height 17
click at [607, 124] on input "Durée indéterminée" at bounding box center [642, 122] width 114 height 17
radio input "true"
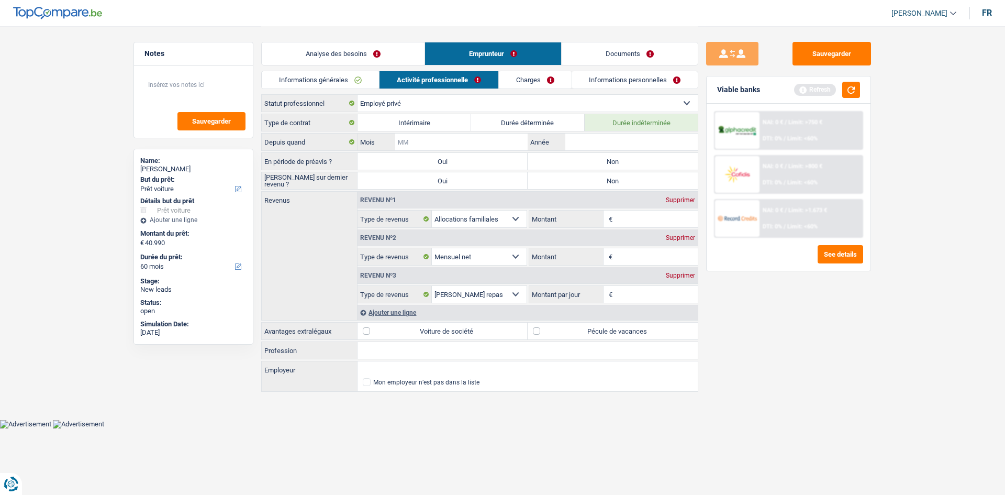
click at [508, 141] on input "Mois" at bounding box center [461, 142] width 132 height 17
click at [855, 85] on button "button" at bounding box center [852, 90] width 18 height 16
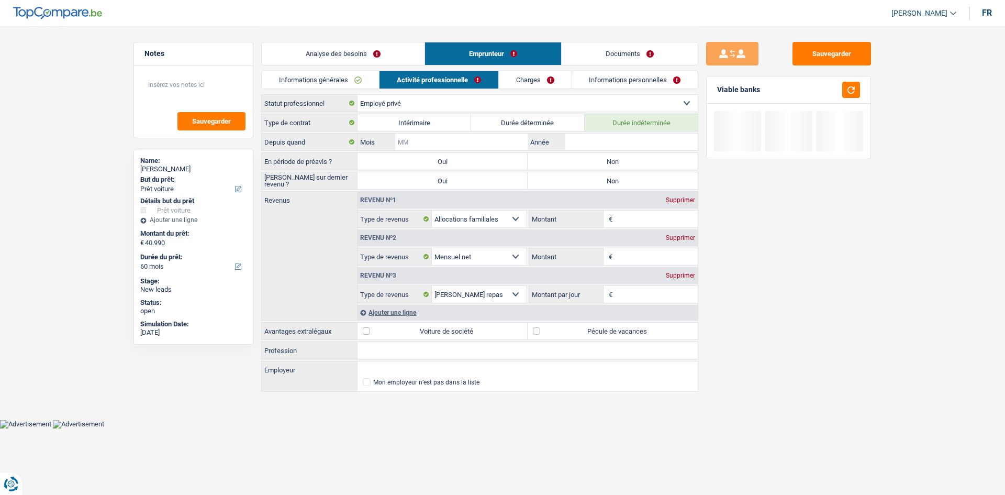
click at [440, 142] on input "Mois" at bounding box center [461, 142] width 132 height 17
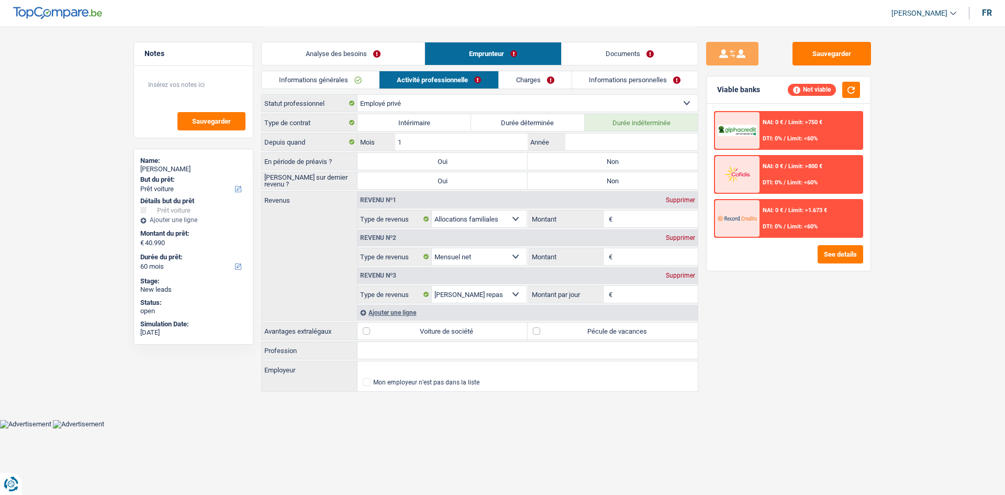
type input "12"
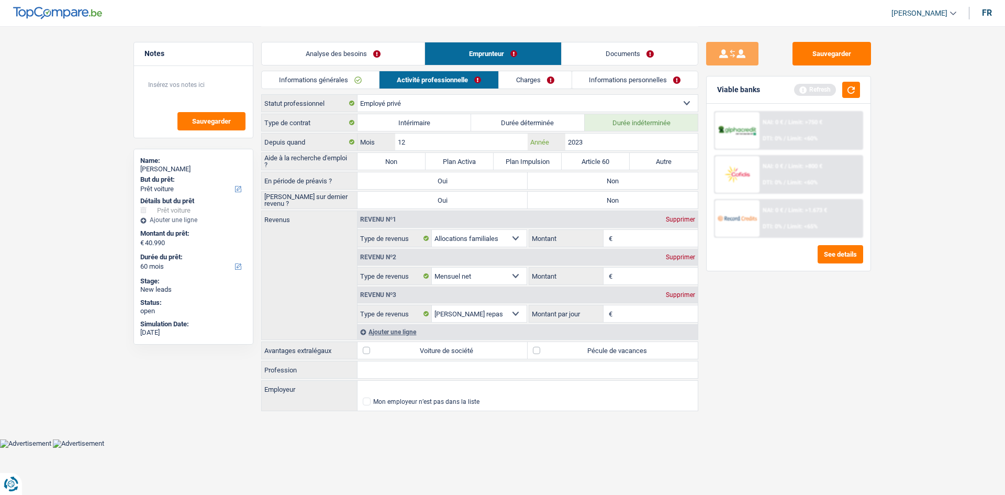
type input "2023"
click at [399, 157] on label "Non" at bounding box center [392, 161] width 68 height 17
click at [399, 157] on input "Non" at bounding box center [392, 161] width 68 height 17
radio input "true"
click at [555, 180] on label "Non" at bounding box center [613, 180] width 170 height 17
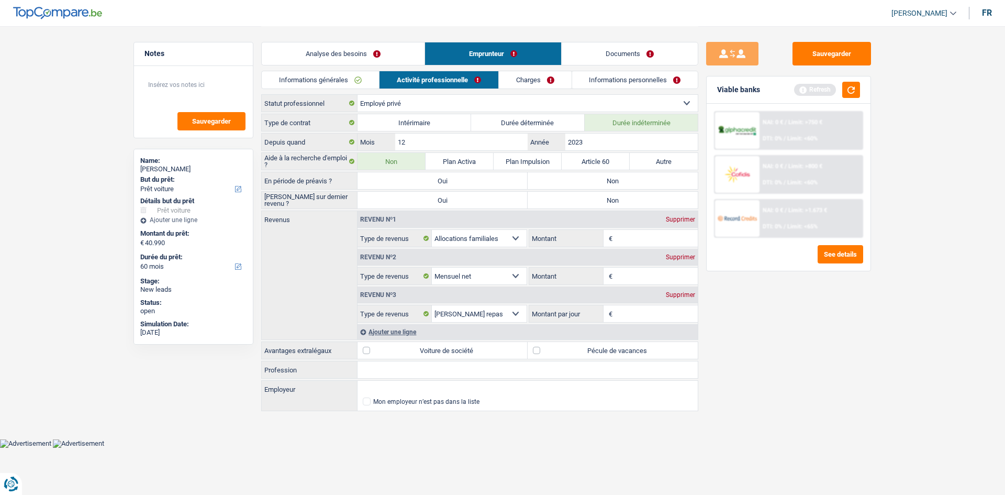
click at [555, 180] on input "Non" at bounding box center [613, 180] width 170 height 17
radio input "true"
click at [563, 189] on div "En période de préavis ? Oui Non" at bounding box center [479, 181] width 437 height 18
click at [569, 198] on label "Non" at bounding box center [613, 200] width 170 height 17
click at [569, 198] on input "Non" at bounding box center [613, 200] width 170 height 17
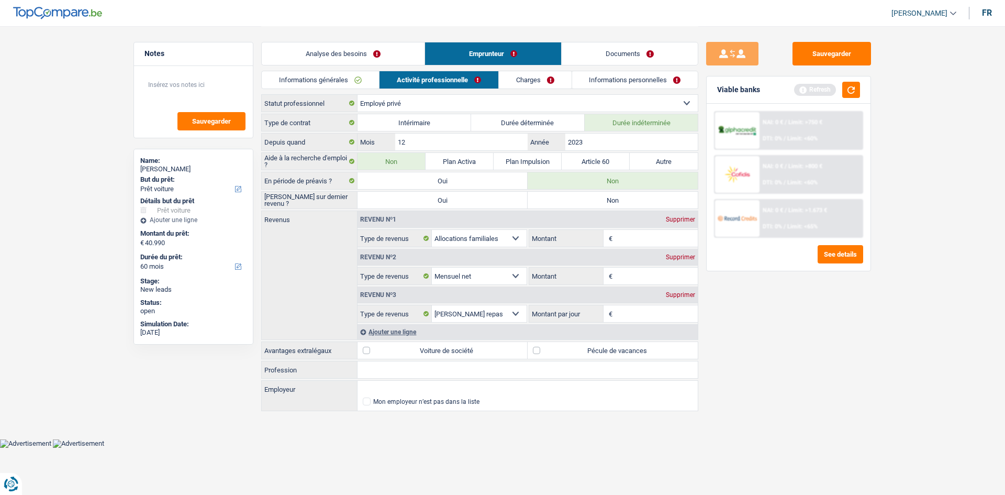
radio input "true"
click at [875, 356] on div "Sauvegarder Viable banks Refresh NAI: 0 € / Limit: >750 € DTI: 0% / Limit: <60%…" at bounding box center [789, 260] width 181 height 436
click at [847, 85] on button "button" at bounding box center [852, 90] width 18 height 16
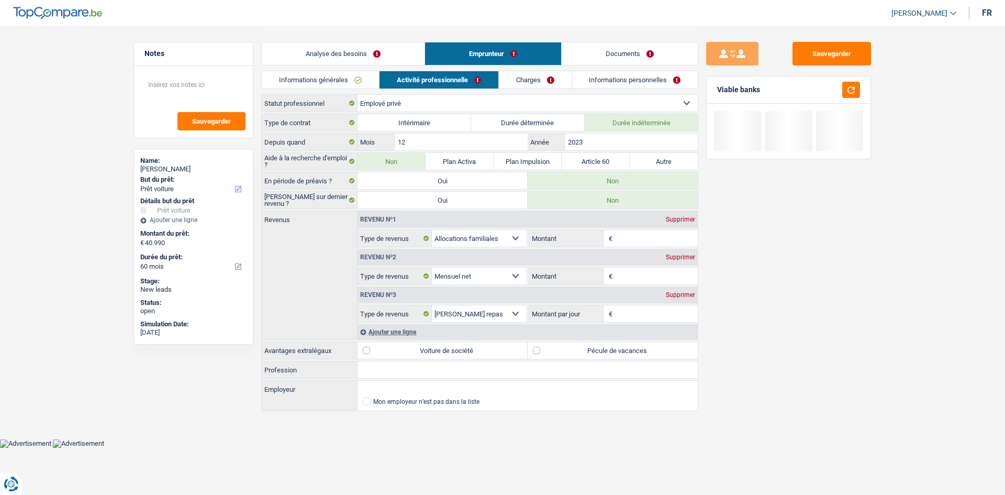
click at [637, 274] on input "Montant" at bounding box center [656, 276] width 83 height 17
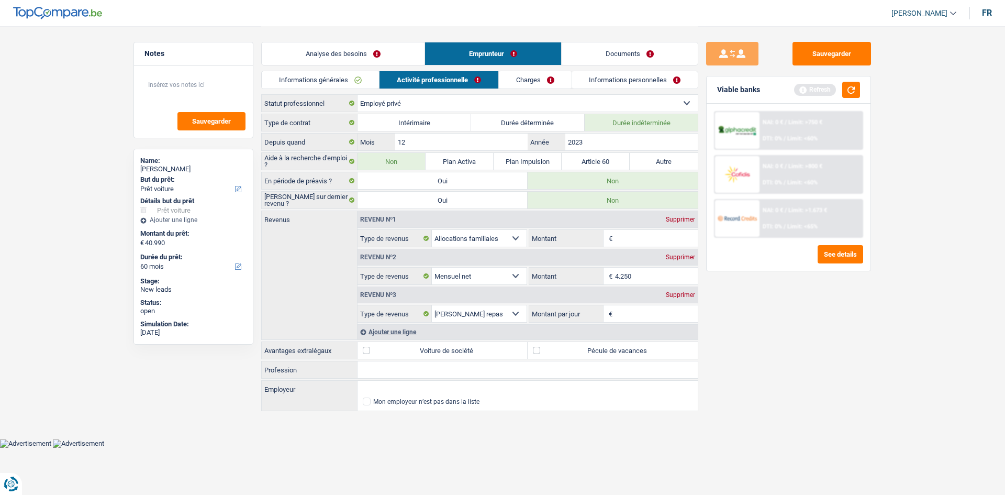
type input "4.250"
click at [739, 304] on div "Sauvegarder Viable banks Refresh NAI: 0 € / Limit: >750 € DTI: 0% / Limit: <60%…" at bounding box center [789, 260] width 181 height 436
click at [417, 367] on input "Profession" at bounding box center [528, 369] width 340 height 17
click at [402, 369] on input "BNB" at bounding box center [528, 369] width 340 height 17
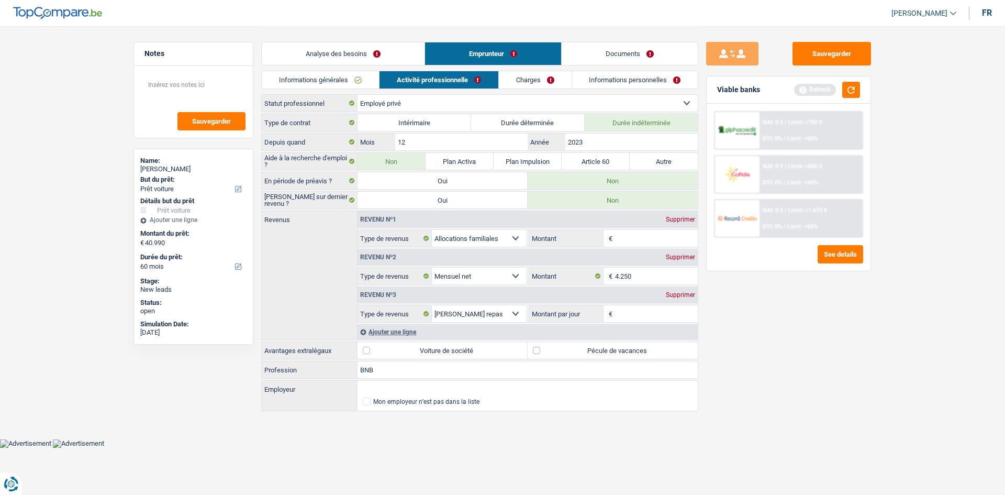
type input "BNB"
click at [391, 389] on input "Employeur" at bounding box center [528, 389] width 340 height 17
paste input "BNB"
type input "BNB"
click at [399, 370] on input "BNB" at bounding box center [528, 369] width 340 height 17
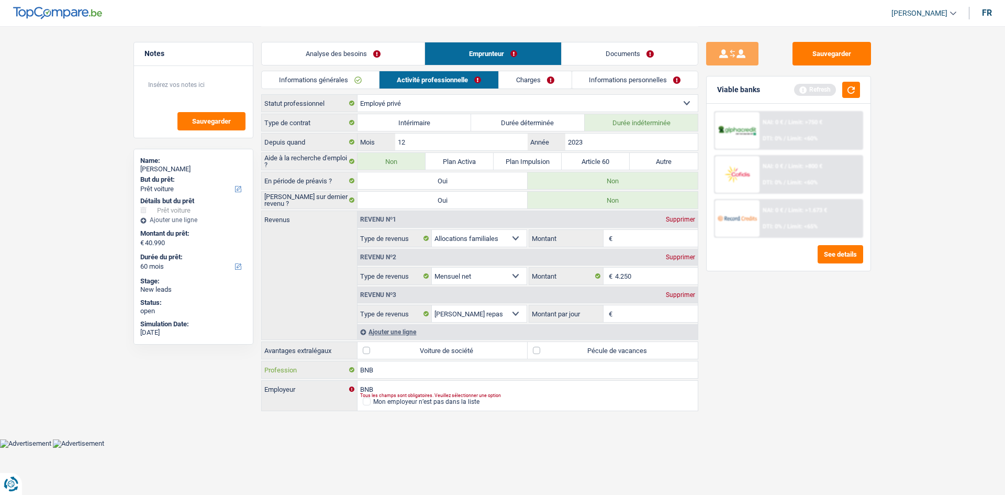
click at [399, 370] on input "BNB" at bounding box center [528, 369] width 340 height 17
type input "Sécurité Interne"
click at [395, 382] on input "BNB" at bounding box center [528, 389] width 340 height 17
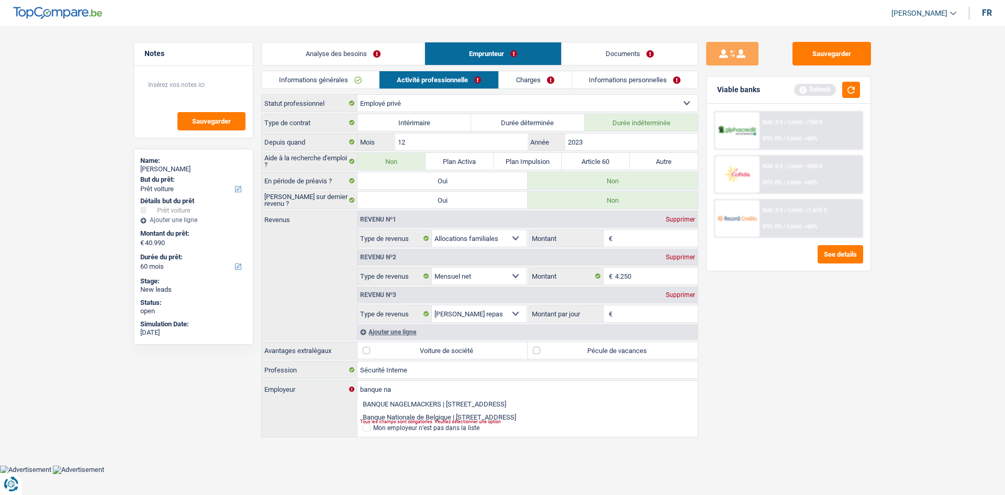
click at [425, 413] on li "Banque Nationale de Belgique | Boulevard de Berlaimont, 14 | 1000 - Bruxelles" at bounding box center [528, 417] width 340 height 13
type input "Banque Nationale de Belgique | Boulevard de Berlaimont, 14 | 1000 - Bruxelles"
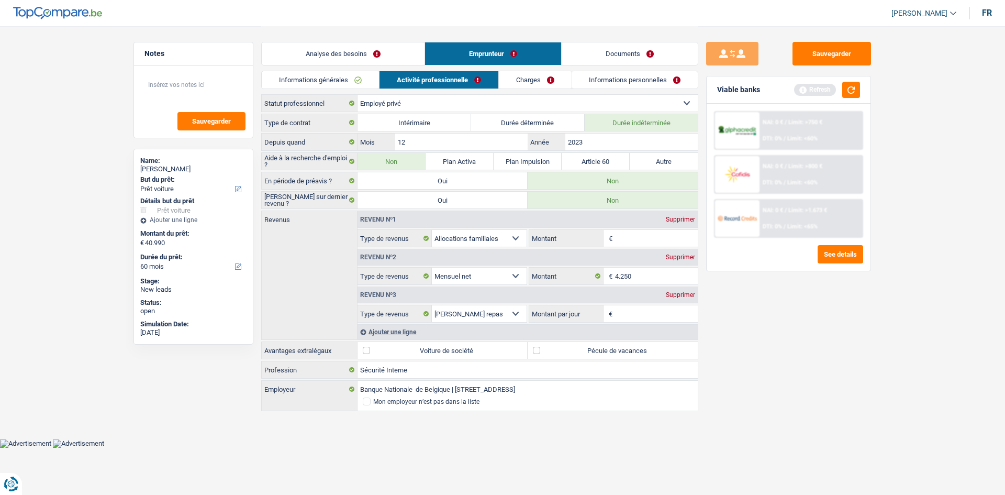
drag, startPoint x: 784, startPoint y: 380, endPoint x: 728, endPoint y: 282, distance: 112.8
click at [784, 380] on div "Sauvegarder Viable banks Refresh NAI: 0 € / Limit: >750 € DTI: 0% / Limit: <60%…" at bounding box center [789, 260] width 181 height 436
click at [641, 235] on input "Montant" at bounding box center [656, 238] width 83 height 17
click at [646, 311] on input "Montant par jour" at bounding box center [656, 313] width 83 height 17
click at [672, 295] on div "Supprimer" at bounding box center [681, 295] width 35 height 6
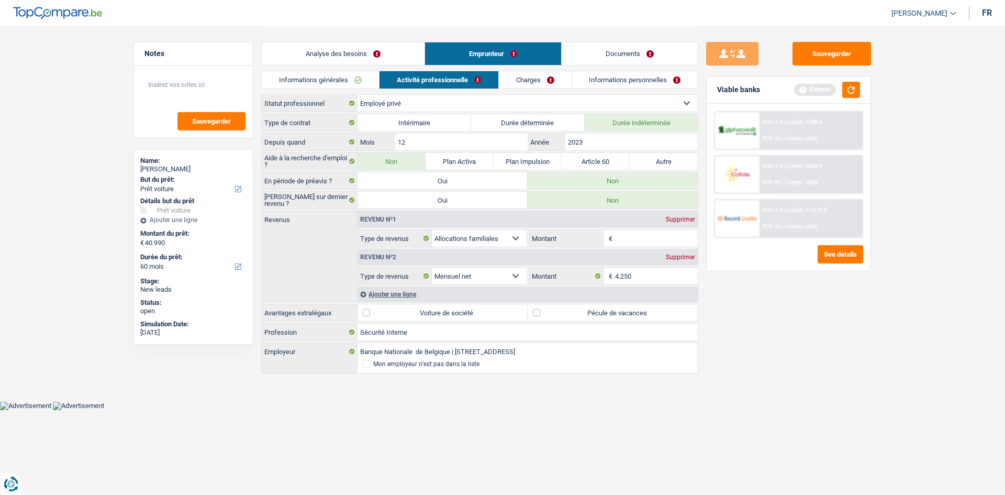
click at [680, 217] on div "Supprimer" at bounding box center [681, 219] width 35 height 6
select select "netSalary"
type input "4.250"
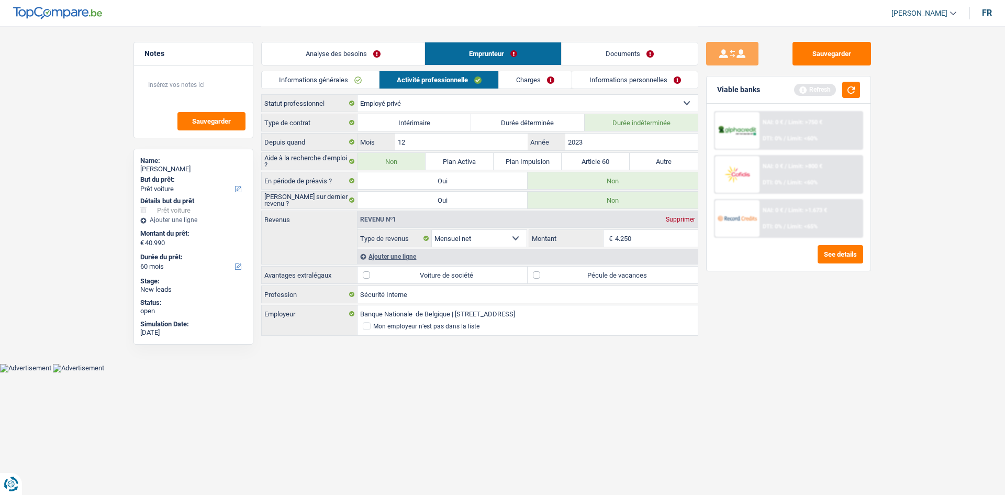
click at [628, 275] on label "Pécule de vacances" at bounding box center [613, 275] width 170 height 17
click at [628, 275] on input "Pécule de vacances" at bounding box center [613, 275] width 170 height 17
checkbox input "true"
click at [550, 79] on link "Charges" at bounding box center [535, 79] width 73 height 17
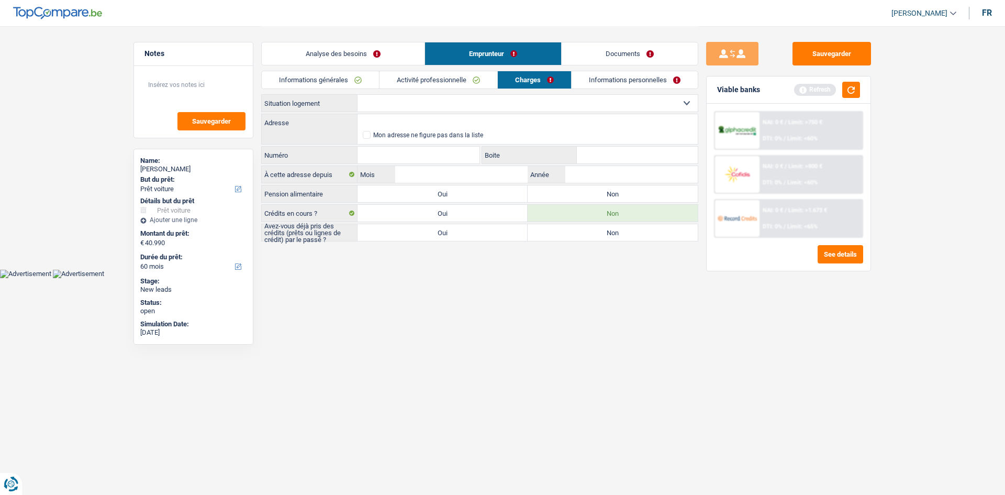
drag, startPoint x: 484, startPoint y: 104, endPoint x: 486, endPoint y: 109, distance: 5.6
click at [484, 104] on select "Locataire Propriétaire avec prêt hypothécaire Propriétaire sans prêt hypothécai…" at bounding box center [528, 103] width 340 height 17
select select "rents"
click at [358, 95] on select "Locataire Propriétaire avec prêt hypothécaire Propriétaire sans prêt hypothécai…" at bounding box center [528, 103] width 340 height 17
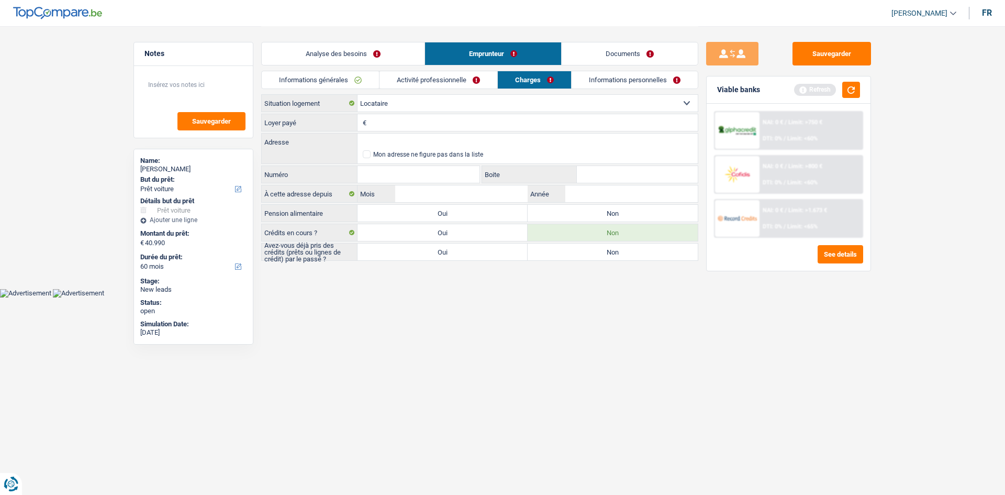
click at [462, 121] on input "Loyer payé" at bounding box center [533, 122] width 329 height 17
type input "1.415"
click at [854, 92] on button "button" at bounding box center [852, 90] width 18 height 16
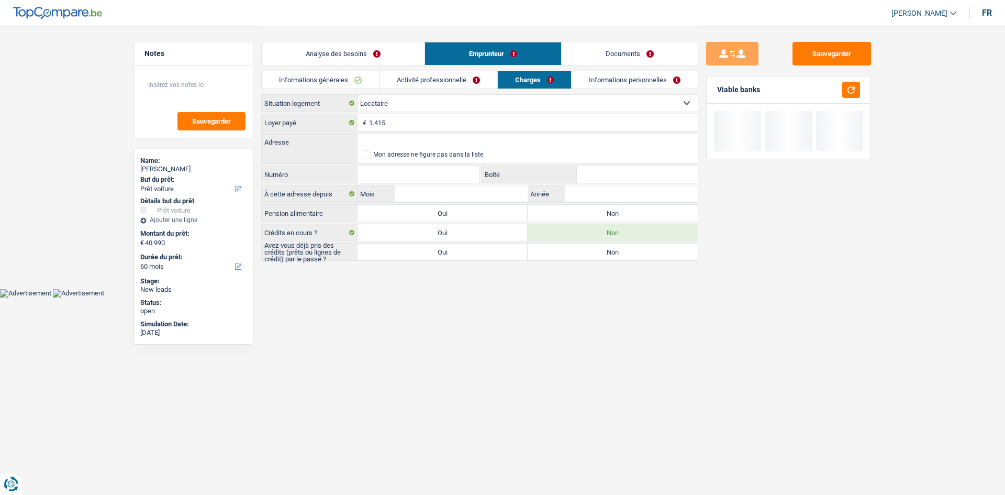
click at [587, 213] on label "Non" at bounding box center [613, 213] width 170 height 17
click at [587, 213] on input "Non" at bounding box center [613, 213] width 170 height 17
radio input "true"
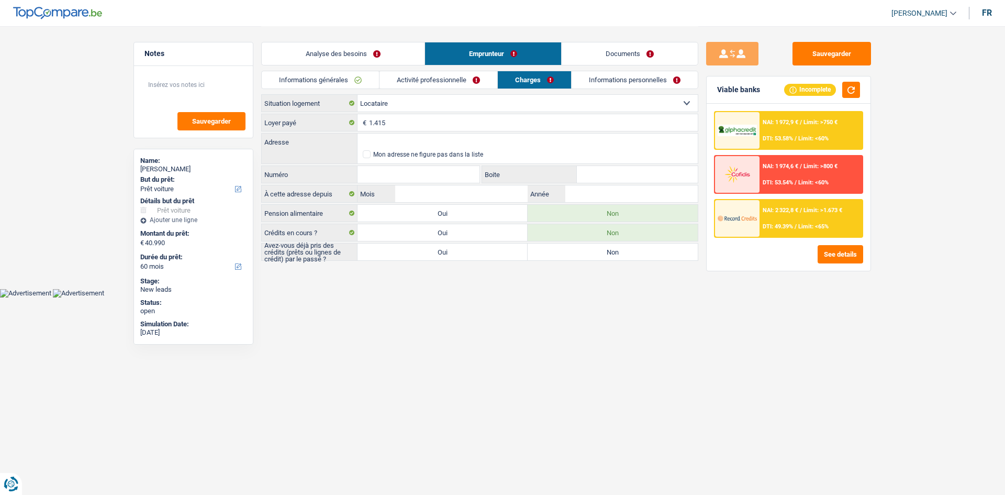
click at [859, 313] on div "Sauvegarder Viable banks Incomplete NAI: 1 972,9 € / Limit: >750 € DTI: 53.58% …" at bounding box center [789, 260] width 181 height 436
click at [501, 255] on label "Oui" at bounding box center [443, 252] width 170 height 17
click at [501, 255] on input "Oui" at bounding box center [443, 252] width 170 height 17
radio input "true"
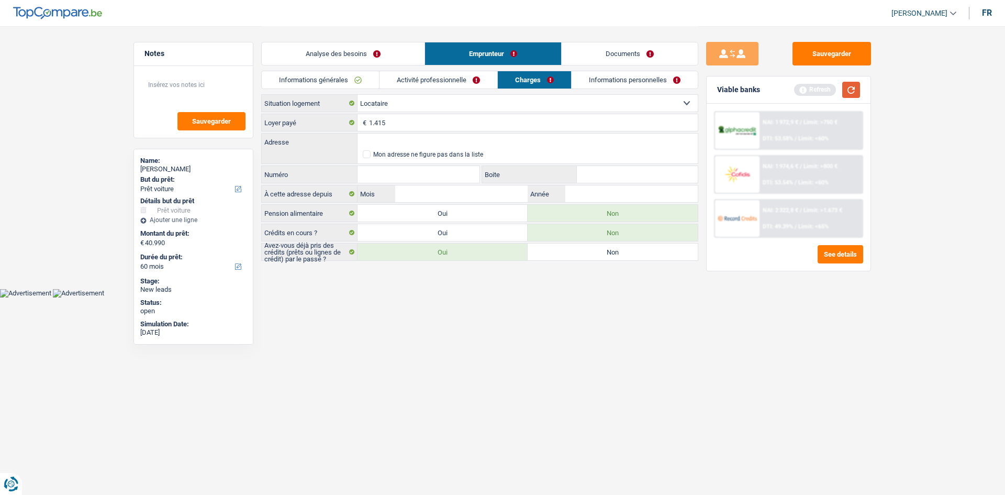
click at [857, 90] on button "button" at bounding box center [852, 90] width 18 height 16
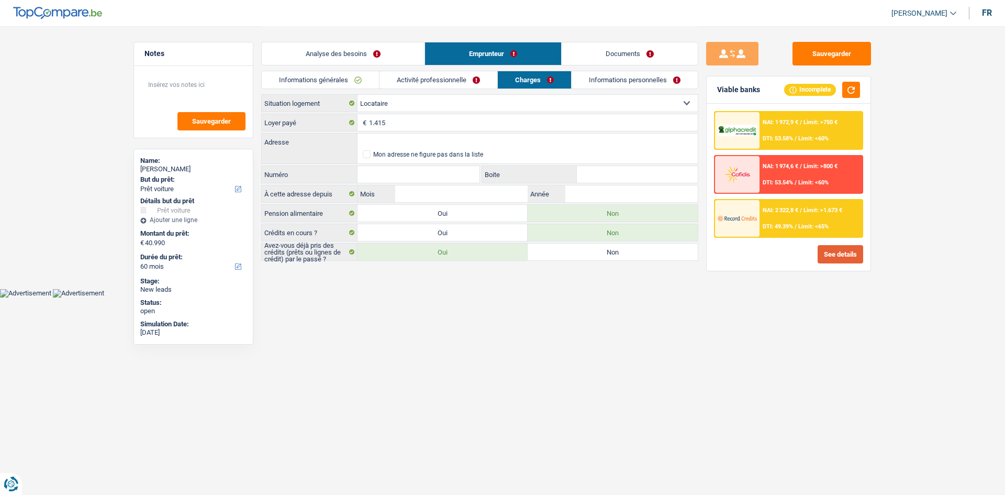
click at [843, 256] on button "See details" at bounding box center [841, 254] width 46 height 18
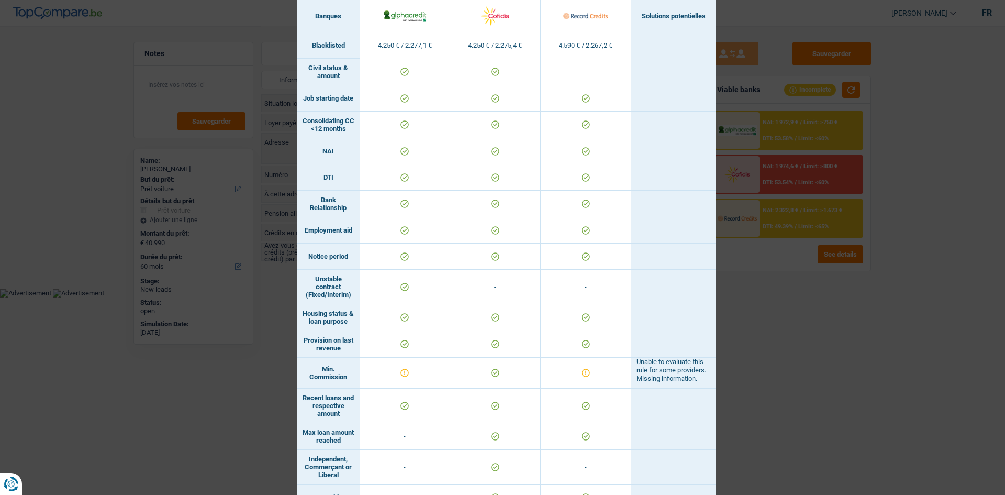
scroll to position [547, 0]
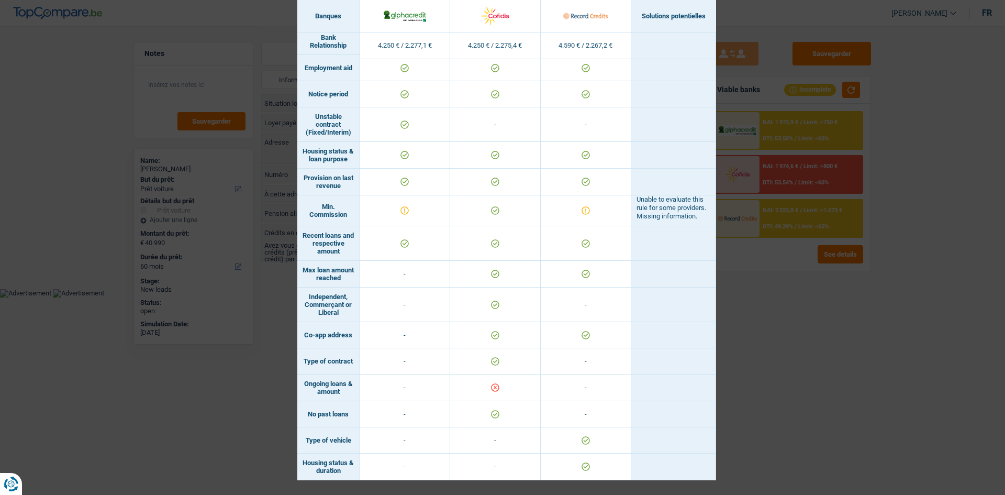
click at [773, 345] on div "Banks conditions × Banques Solutions potentielles Revenus / Charges 4.250 € / 2…" at bounding box center [502, 247] width 1005 height 495
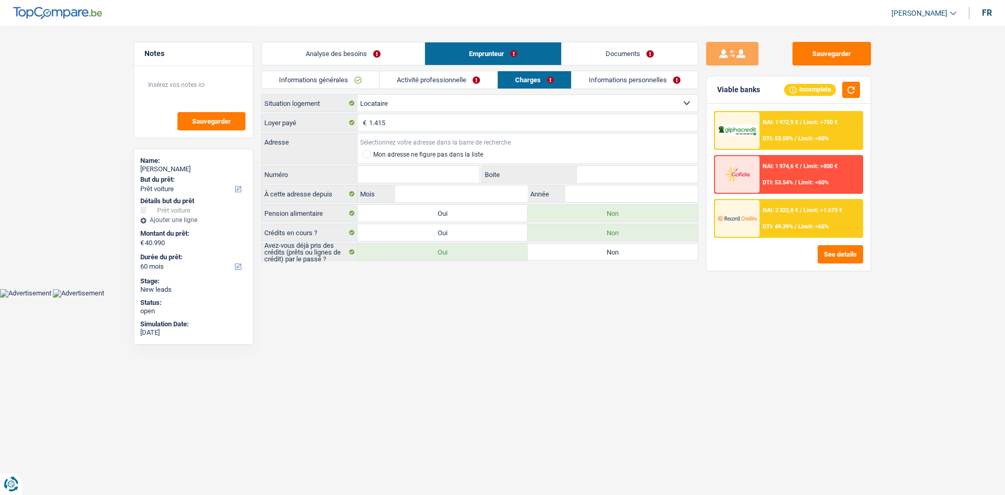
click at [503, 138] on input "Adresse" at bounding box center [528, 142] width 340 height 17
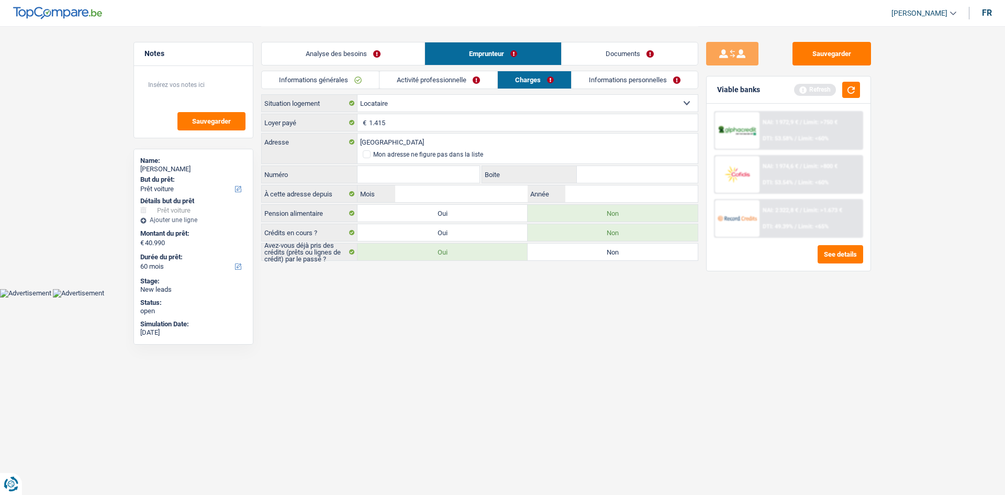
type input "Witherenstraat, 1800, Vilvoorde, BE"
click at [466, 176] on input "Numéro" at bounding box center [419, 174] width 122 height 17
type input "8"
click at [594, 178] on input "Boite" at bounding box center [637, 174] width 121 height 17
type input "12"
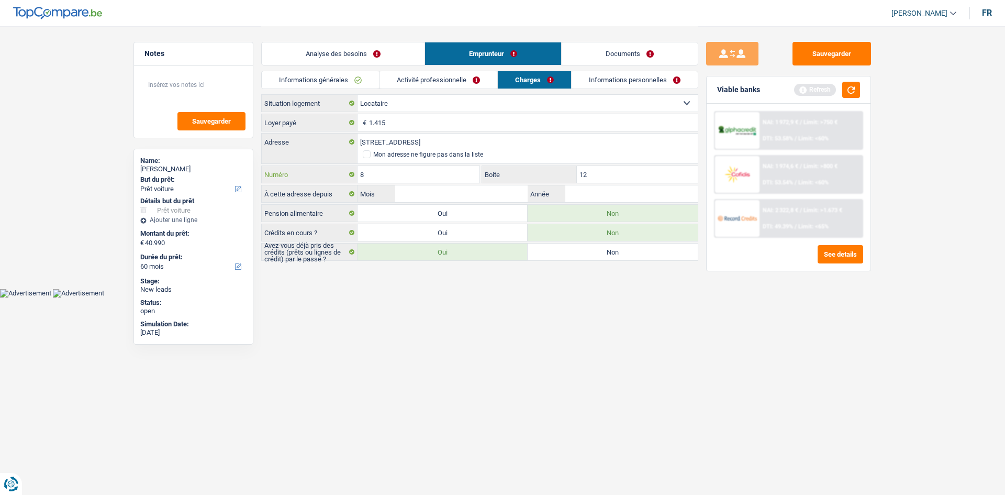
click at [466, 172] on input "8" at bounding box center [419, 174] width 122 height 17
click at [466, 172] on input "12A" at bounding box center [419, 174] width 122 height 17
type input "12A"
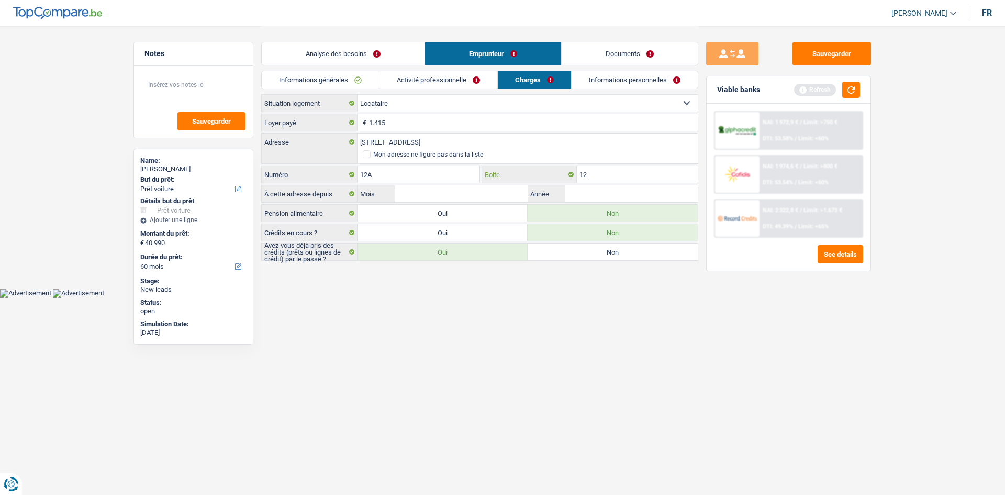
click at [637, 178] on input "12" at bounding box center [637, 174] width 121 height 17
paste input "A"
type input "12A"
click at [477, 188] on input "Mois" at bounding box center [461, 193] width 132 height 17
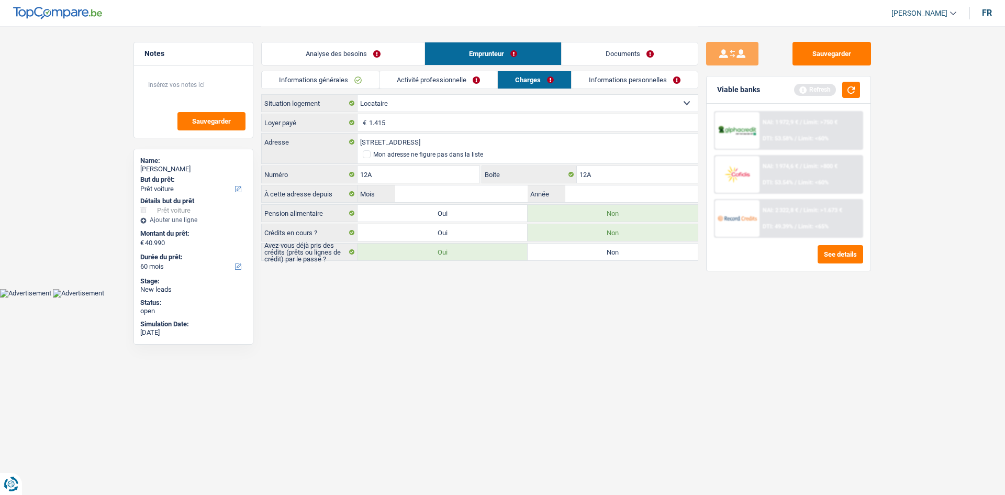
click at [501, 297] on html "Vous avez le contrôle de vos données Nous utilisons des cookies, tout comme nos…" at bounding box center [502, 148] width 1005 height 297
click at [506, 200] on input "Mois" at bounding box center [461, 193] width 132 height 17
type input "12"
type input "2018"
click at [660, 297] on html "Vous avez le contrôle de vos données Nous utilisons des cookies, tout comme nos…" at bounding box center [502, 148] width 1005 height 297
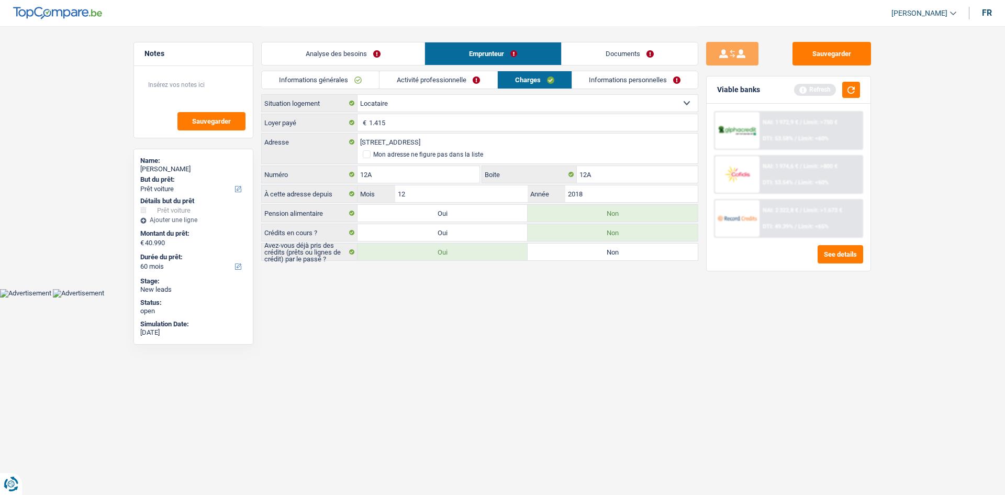
drag, startPoint x: 634, startPoint y: 86, endPoint x: 552, endPoint y: 94, distance: 81.6
click at [634, 86] on link "Informations personnelles" at bounding box center [635, 79] width 126 height 17
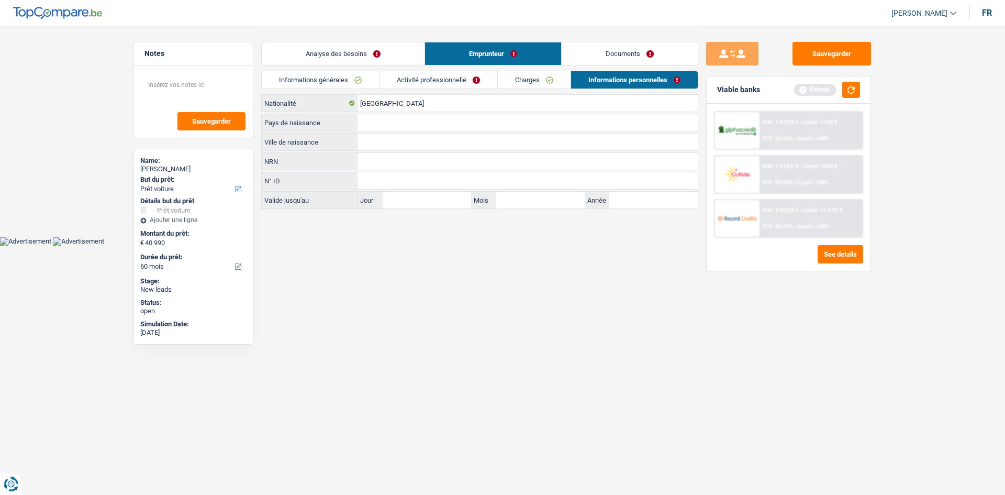
click at [537, 85] on link "Charges" at bounding box center [534, 79] width 73 height 17
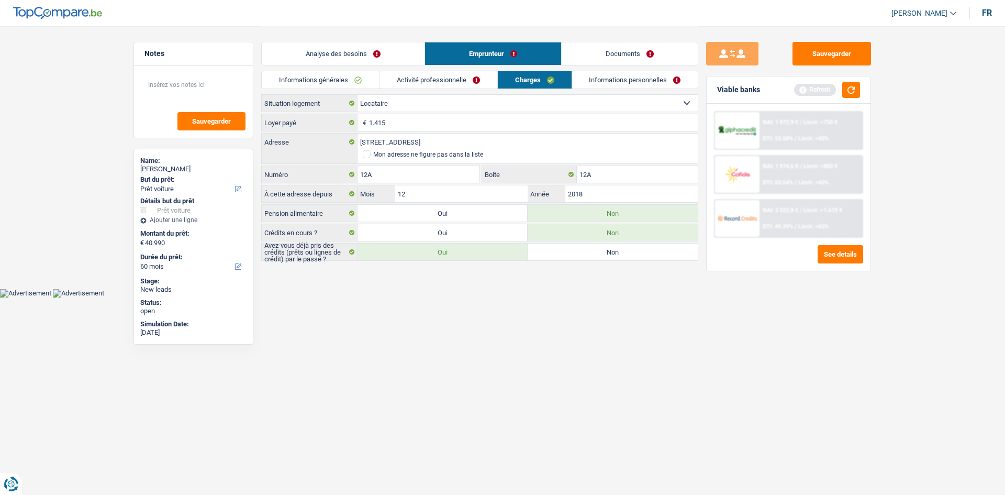
click at [629, 70] on div "Analyse des besoins Emprunteur Documents" at bounding box center [479, 48] width 437 height 45
click at [653, 71] on li "Informations personnelles" at bounding box center [635, 80] width 127 height 18
drag, startPoint x: 648, startPoint y: 76, endPoint x: 540, endPoint y: 83, distance: 108.6
click at [648, 76] on link "Informations personnelles" at bounding box center [635, 79] width 126 height 17
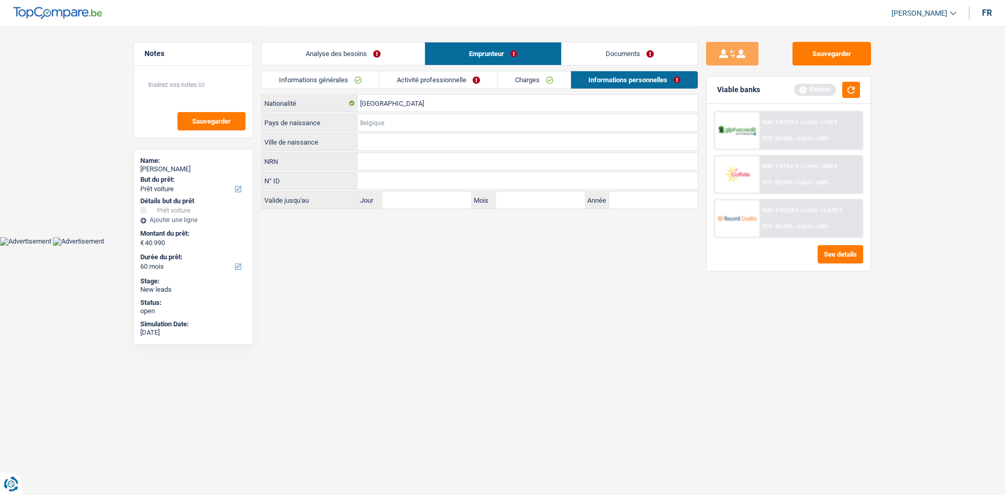
click at [396, 124] on input "Pays de naissance" at bounding box center [528, 122] width 340 height 17
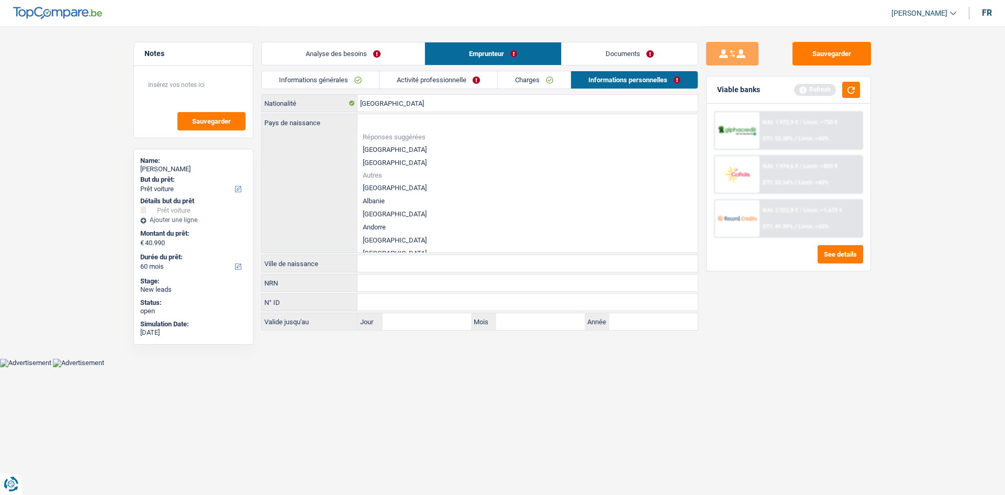
click at [380, 150] on li "[GEOGRAPHIC_DATA]" at bounding box center [528, 149] width 340 height 13
type input "[GEOGRAPHIC_DATA]"
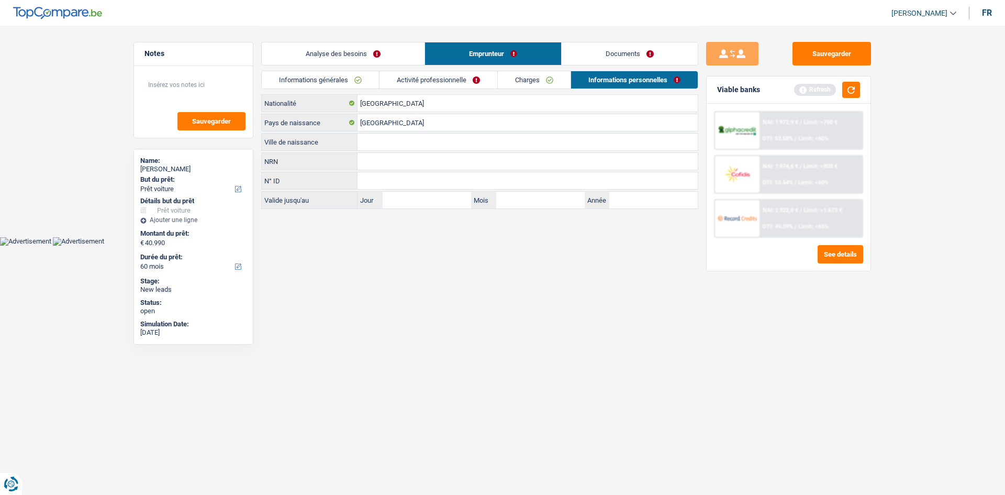
click at [406, 140] on input "Ville de naissance" at bounding box center [528, 142] width 340 height 17
type input "Berchem Saint-Agathe"
click at [495, 246] on html "Vous avez le contrôle de vos données Nous utilisons des cookies, tout comme nos…" at bounding box center [502, 123] width 1005 height 246
click at [473, 84] on link "Activité professionnelle" at bounding box center [439, 79] width 118 height 17
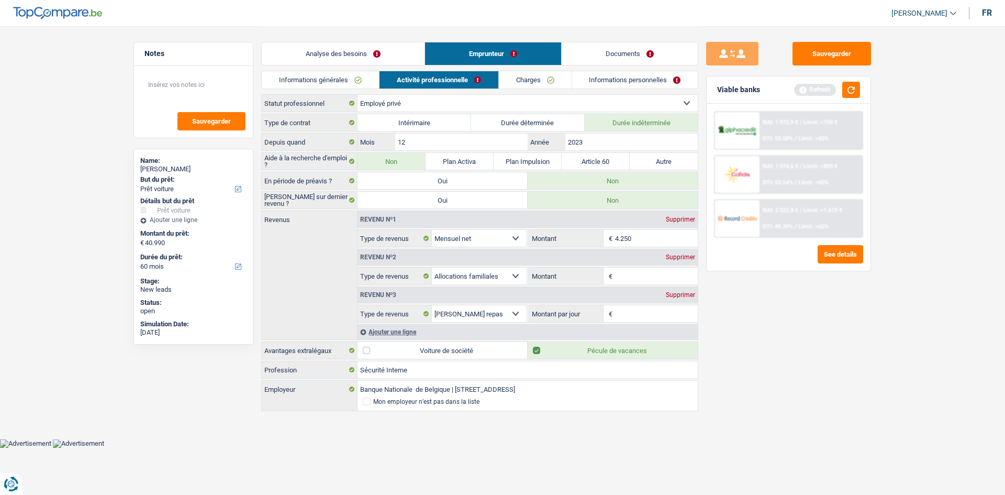
click at [687, 264] on div "Revenu nº2 Supprimer" at bounding box center [528, 257] width 340 height 17
click at [687, 260] on div "Supprimer" at bounding box center [681, 257] width 35 height 6
select select "mealVouchers"
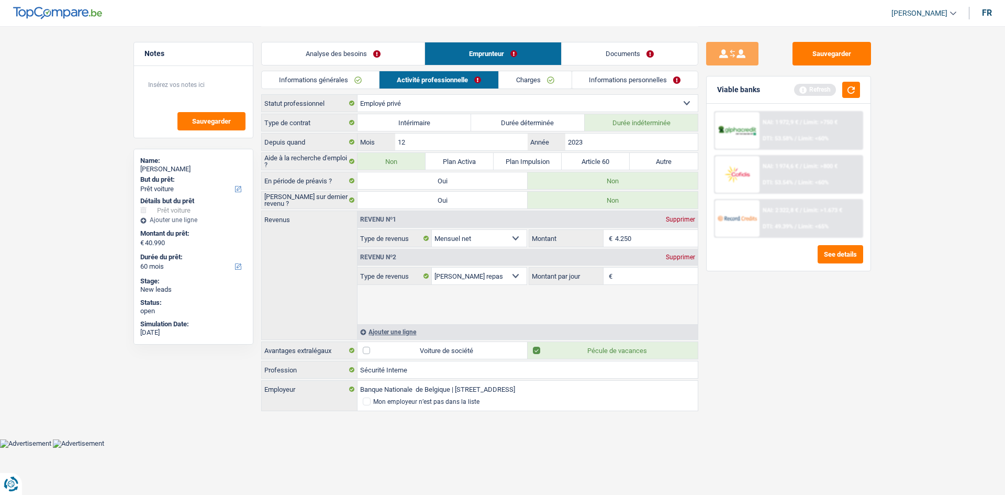
click at [687, 258] on div "Supprimer" at bounding box center [681, 257] width 35 height 6
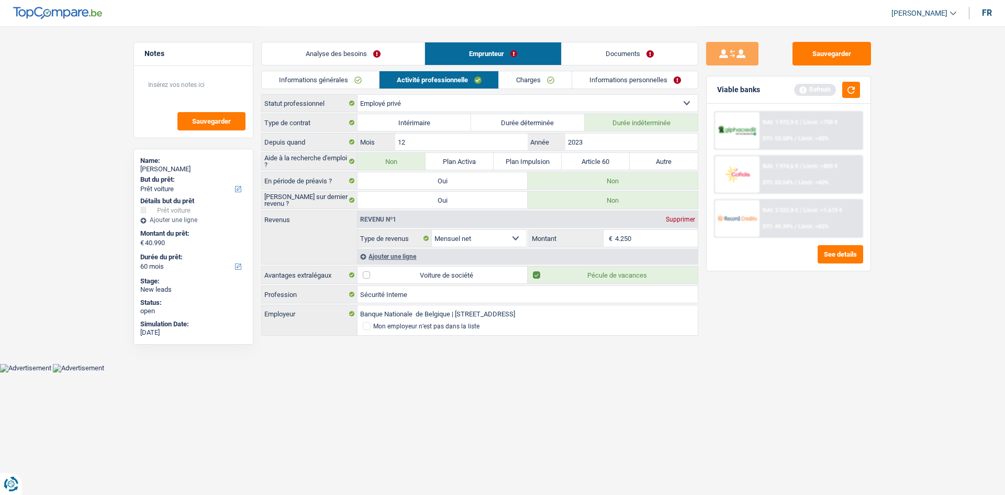
click at [350, 83] on link "Informations générales" at bounding box center [320, 79] width 117 height 17
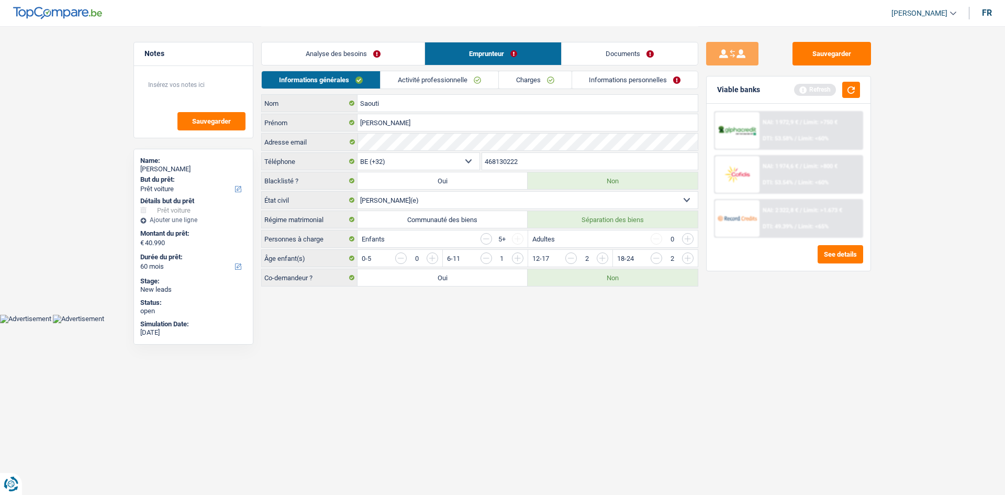
click at [379, 52] on link "Analyse des besoins" at bounding box center [343, 53] width 163 height 23
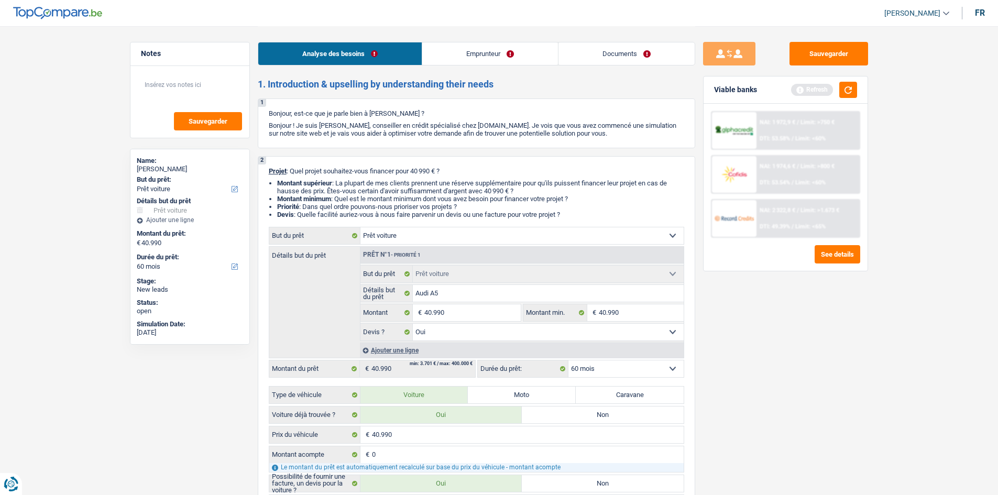
drag, startPoint x: 749, startPoint y: 311, endPoint x: 760, endPoint y: 286, distance: 27.2
click at [753, 304] on div "Sauvegarder Viable banks Refresh NAI: 1 972,9 € / Limit: >750 € DTI: 53.58% / L…" at bounding box center [785, 260] width 181 height 436
click at [851, 83] on button "button" at bounding box center [848, 90] width 18 height 16
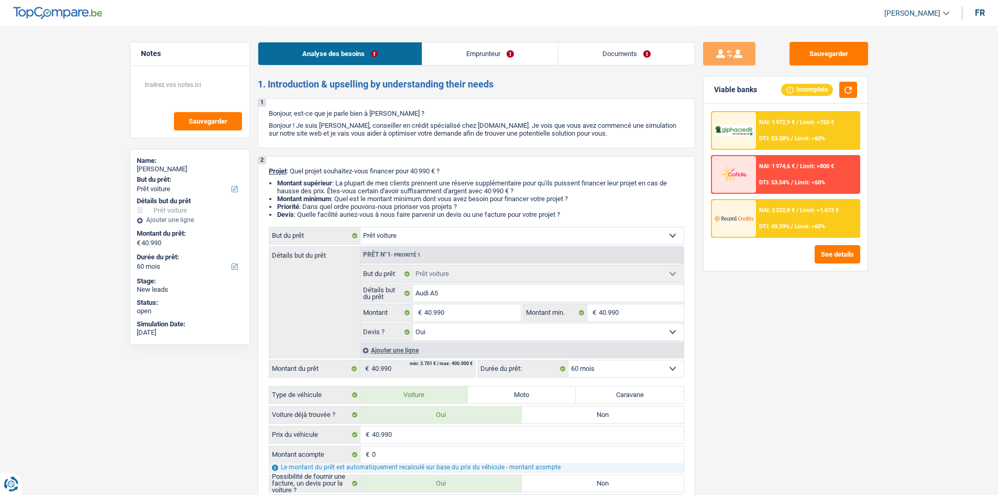
click at [825, 168] on span "Limit: >800 €" at bounding box center [817, 166] width 34 height 7
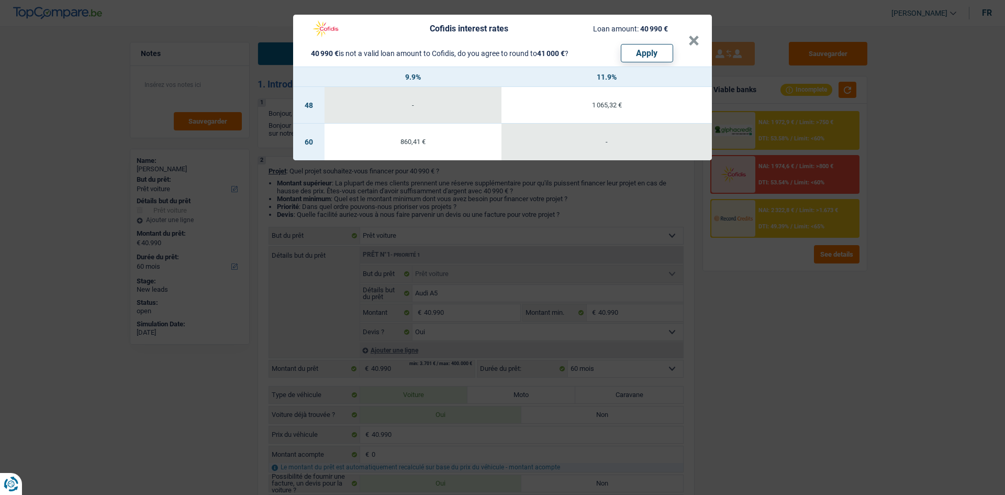
click at [802, 390] on div "Cofidis interest rates Loan amount: 40 990 € 40 990 € is not a valid loan amoun…" at bounding box center [502, 247] width 1005 height 495
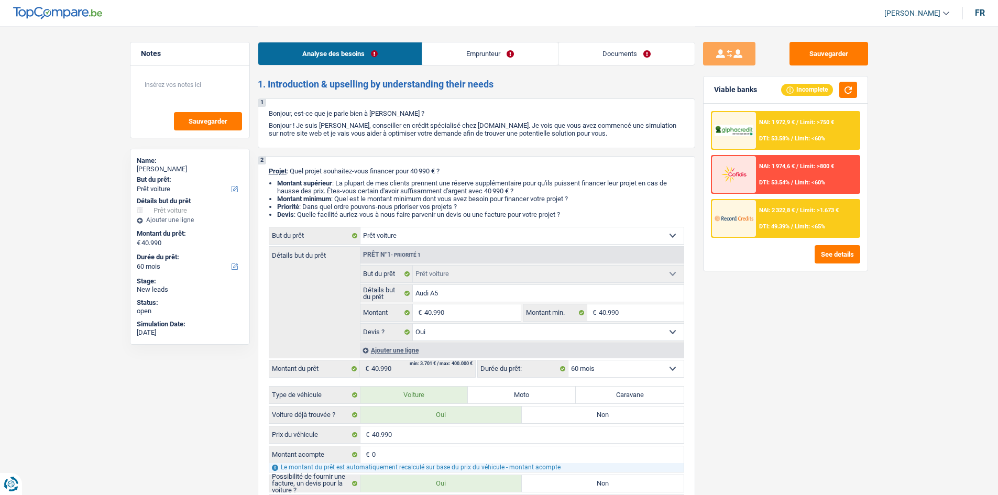
click at [826, 174] on div "NAI: 1 974,6 € / Limit: >800 € DTI: 53.54% / Limit: <60%" at bounding box center [807, 174] width 103 height 37
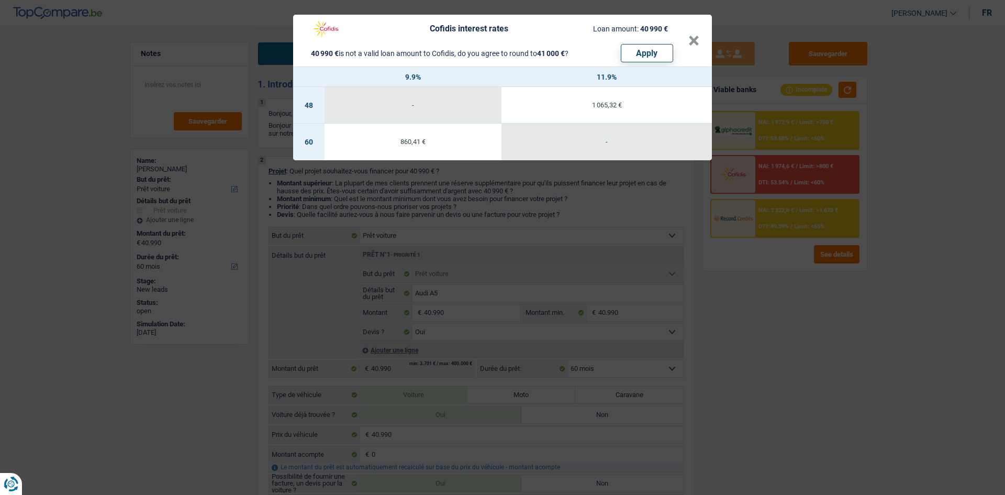
click at [804, 268] on div "Cofidis interest rates Loan amount: 40 990 € 40 990 € is not a valid loan amoun…" at bounding box center [502, 247] width 1005 height 495
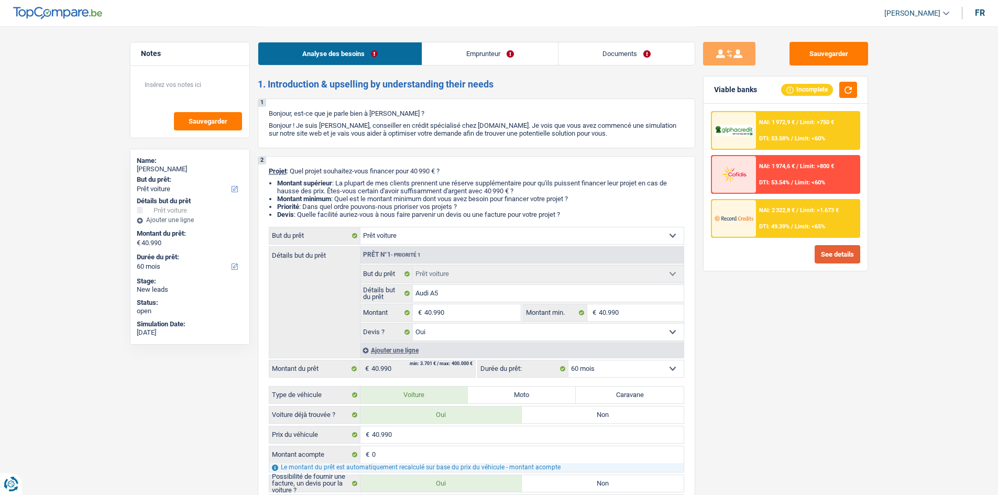
click at [859, 249] on button "See details" at bounding box center [837, 254] width 46 height 18
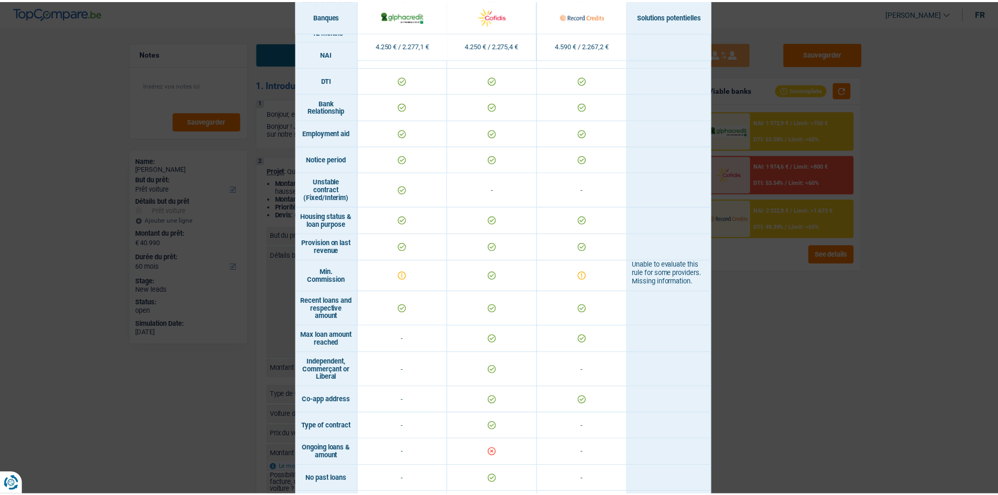
scroll to position [534, 0]
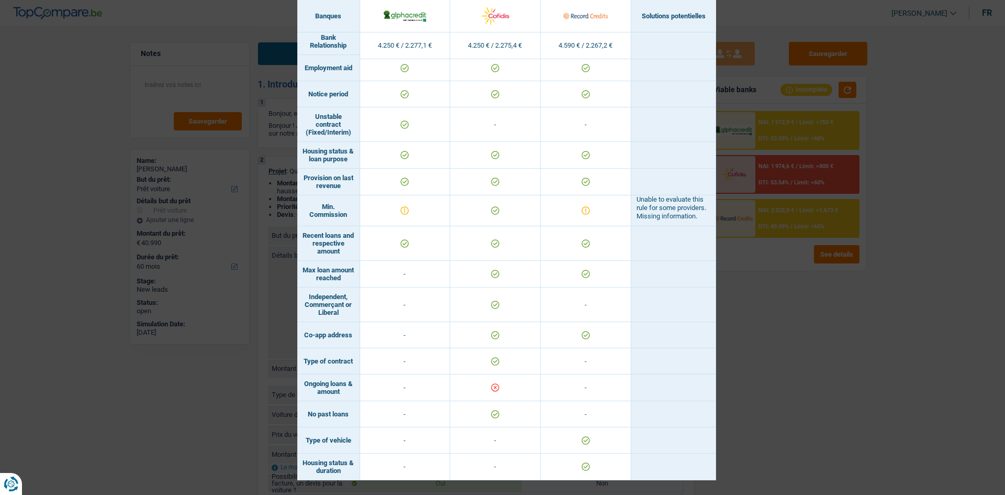
click at [783, 312] on div "Banks conditions × Banques Solutions potentielles Revenus / Charges 4.250 € / 2…" at bounding box center [502, 247] width 1005 height 495
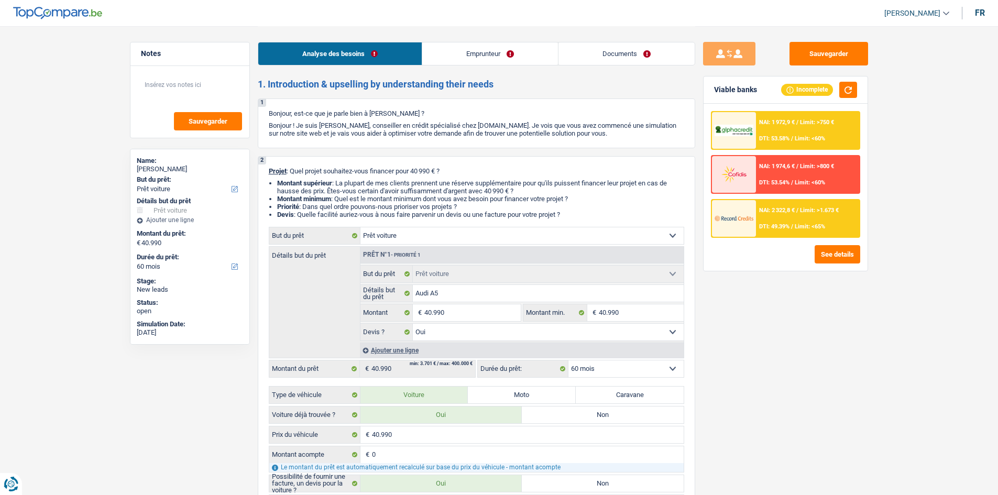
click at [808, 176] on div "NAI: 1 974,6 € / Limit: >800 € DTI: 53.54% / Limit: <60%" at bounding box center [807, 174] width 103 height 37
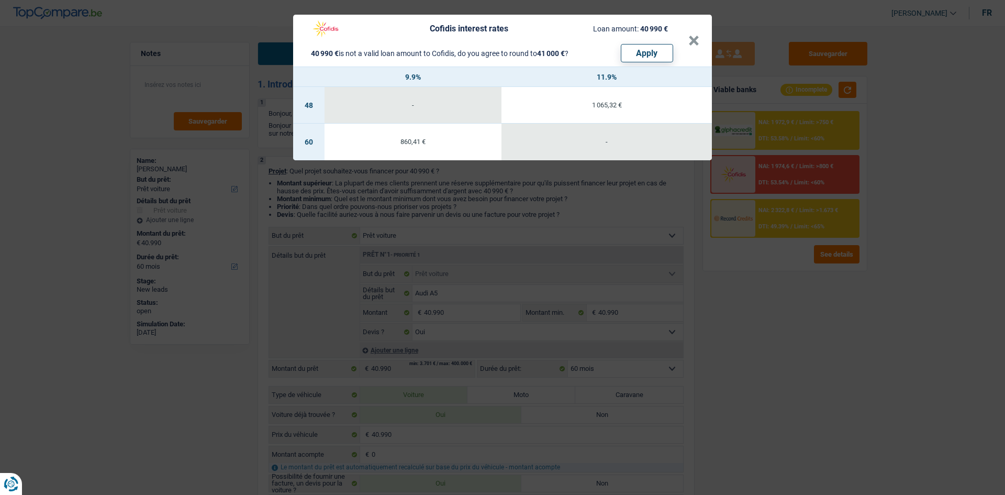
click at [844, 424] on div "Cofidis interest rates Loan amount: 40 990 € 40 990 € is not a valid loan amoun…" at bounding box center [502, 247] width 1005 height 495
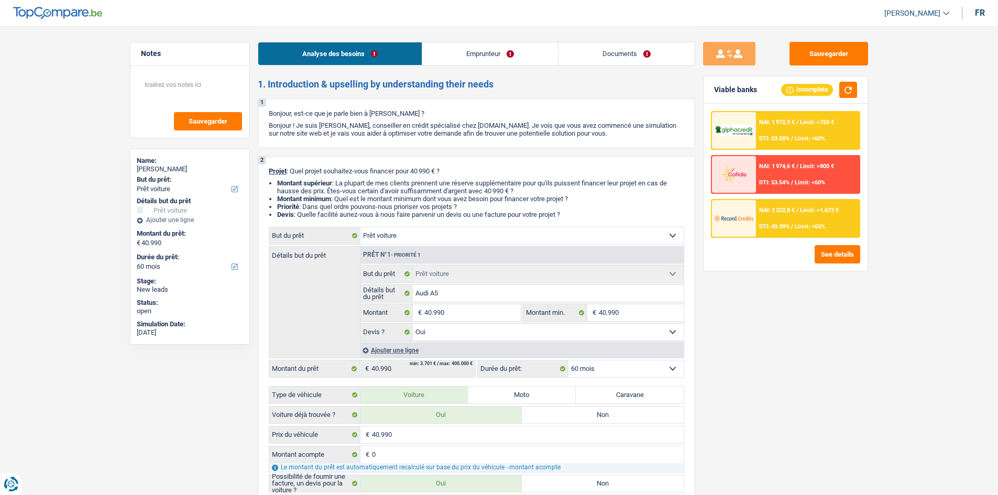
click at [808, 176] on div "NAI: 1 974,6 € / Limit: >800 € DTI: 53.54% / Limit: <60%" at bounding box center [807, 174] width 103 height 37
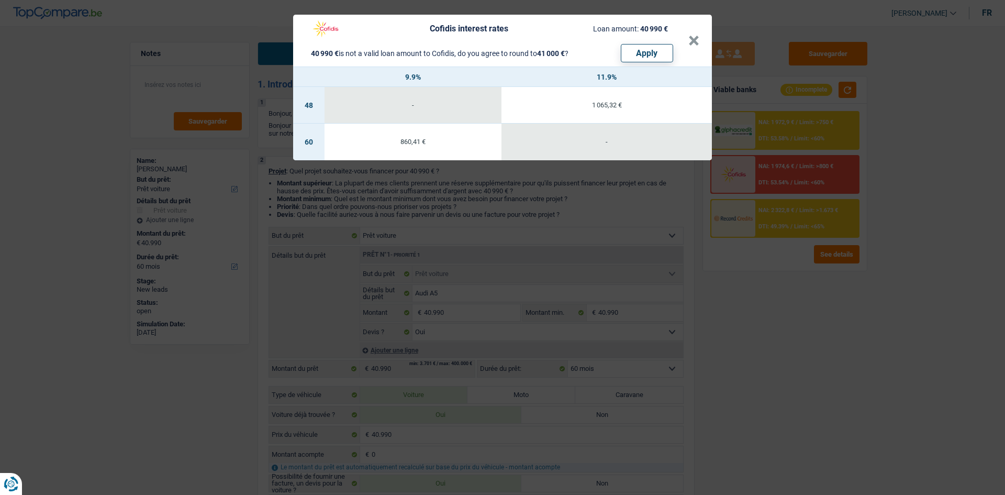
click at [778, 320] on div "Cofidis interest rates Loan amount: 40 990 € 40 990 € is not a valid loan amoun…" at bounding box center [502, 247] width 1005 height 495
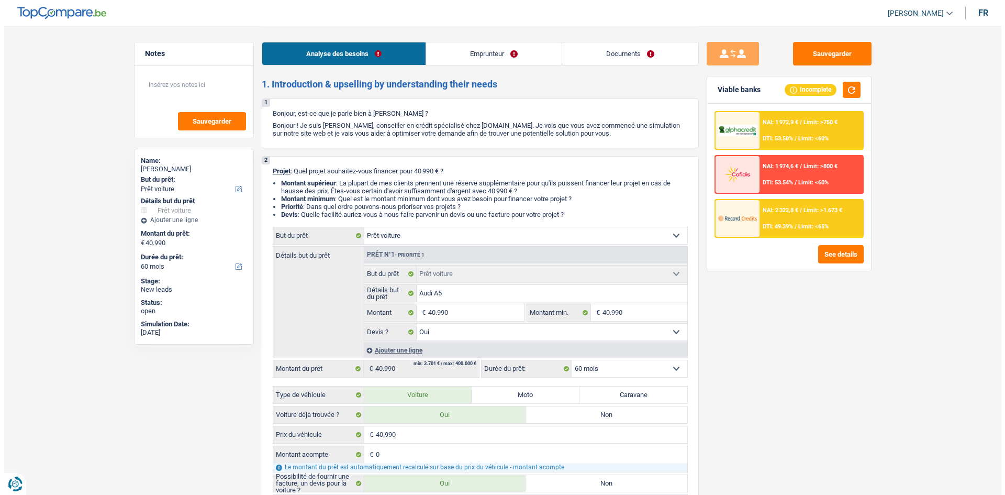
scroll to position [52, 0]
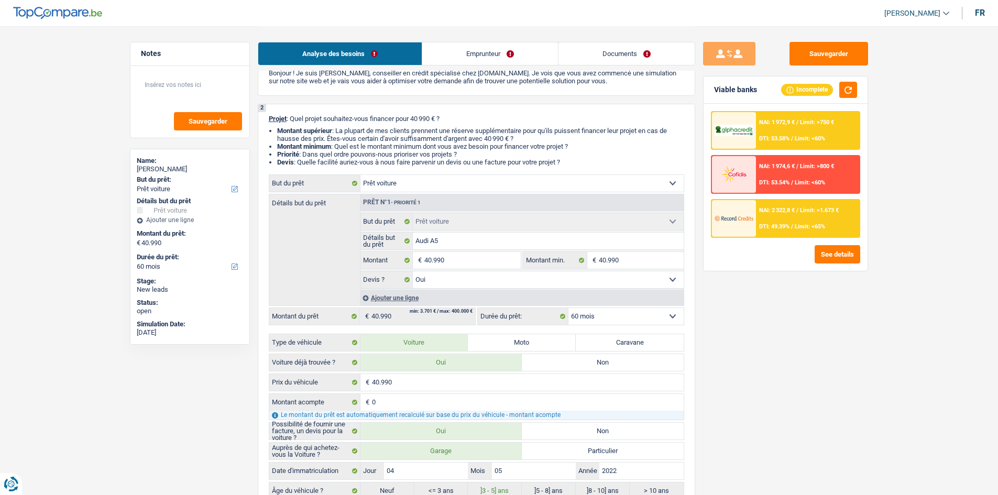
click at [454, 180] on select "Confort maison: meubles, textile, peinture, électroménager, outillage non-profe…" at bounding box center [521, 183] width 323 height 17
select select "household"
click at [360, 175] on select "Confort maison: meubles, textile, peinture, électroménager, outillage non-profe…" at bounding box center [521, 183] width 323 height 17
select select "household"
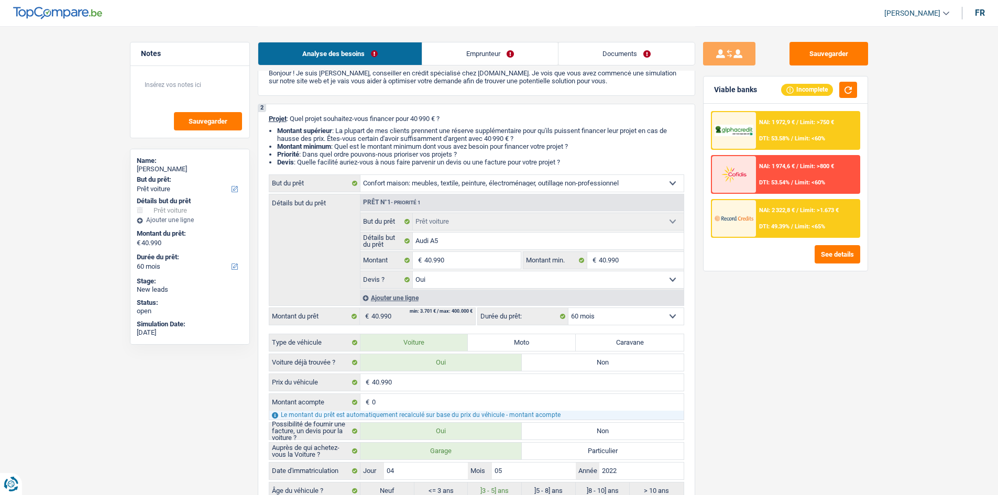
select select "household"
select select
select select "household"
select select
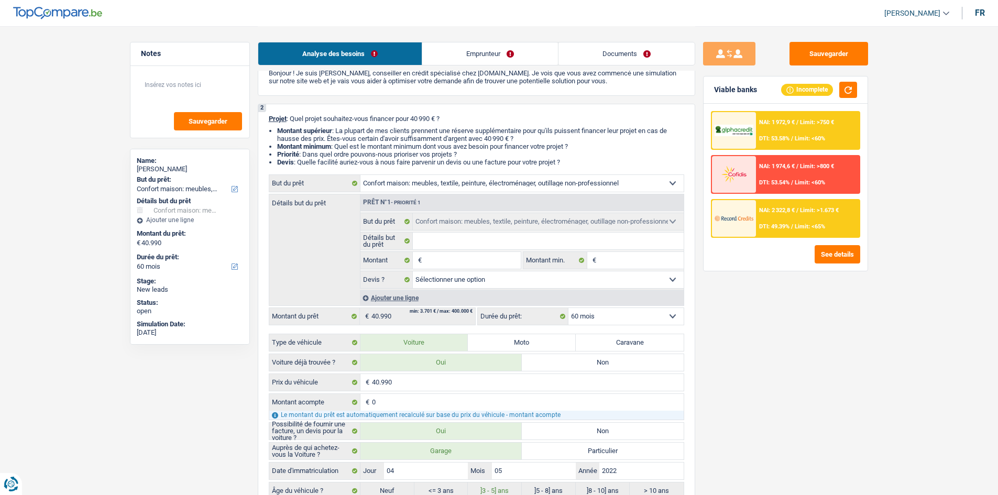
select select "144"
select select "car"
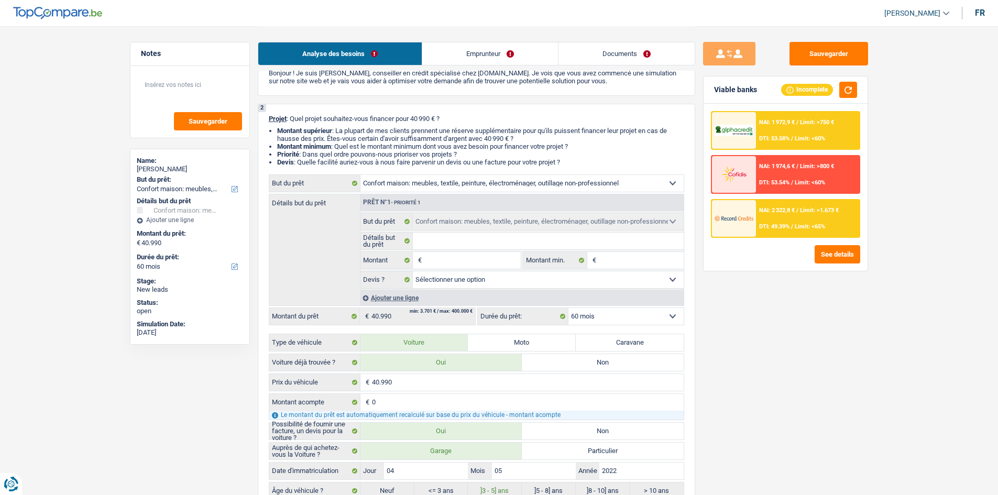
select select "yes"
select select "car"
select select "yes"
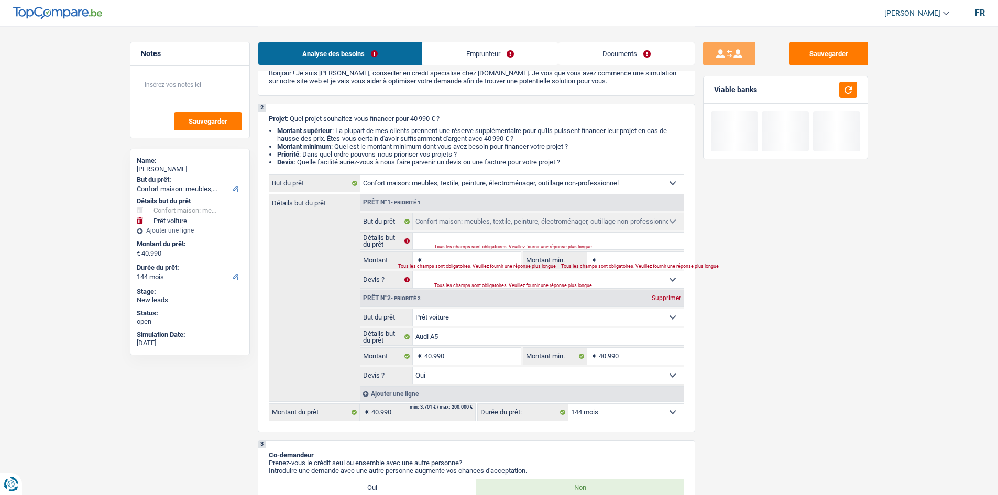
click at [831, 280] on div "Sauvegarder Viable banks" at bounding box center [785, 260] width 181 height 436
click at [505, 314] on select "Confort maison: meubles, textile, peinture, électroménager, outillage non-profe…" at bounding box center [548, 317] width 271 height 17
select select "household"
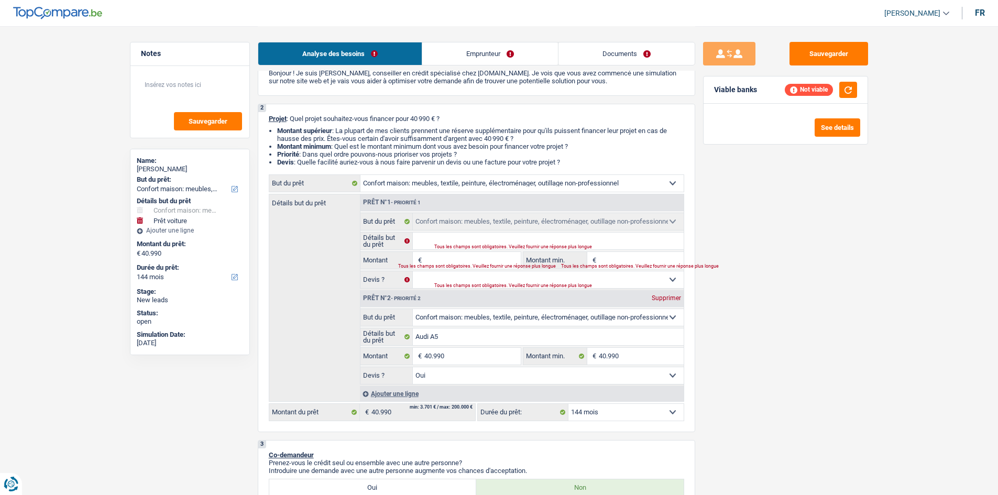
click at [413, 309] on select "Confort maison: meubles, textile, peinture, électroménager, outillage non-profe…" at bounding box center [548, 317] width 271 height 17
select select "household"
click at [668, 200] on div "Supprimer" at bounding box center [666, 202] width 35 height 6
type input "Audi A5"
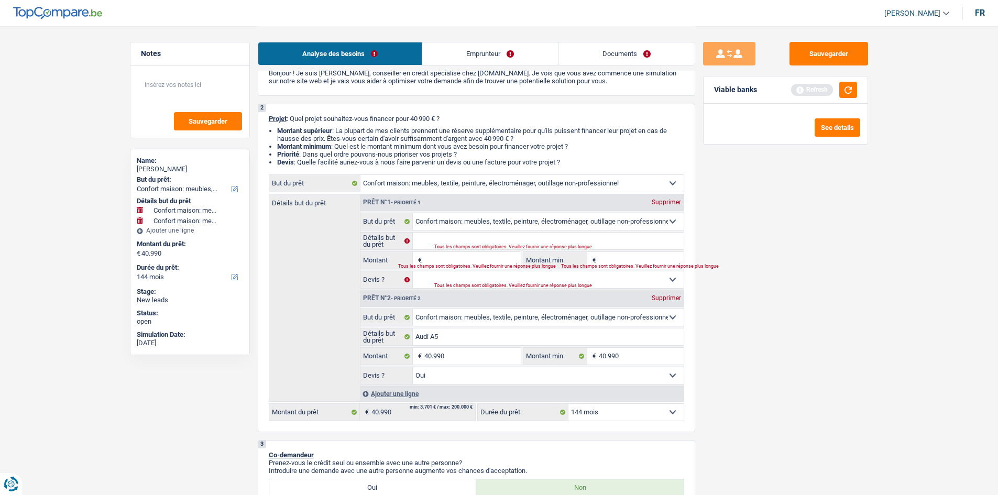
type input "40.990"
select select "yes"
type input "Audi A5"
type input "40.990"
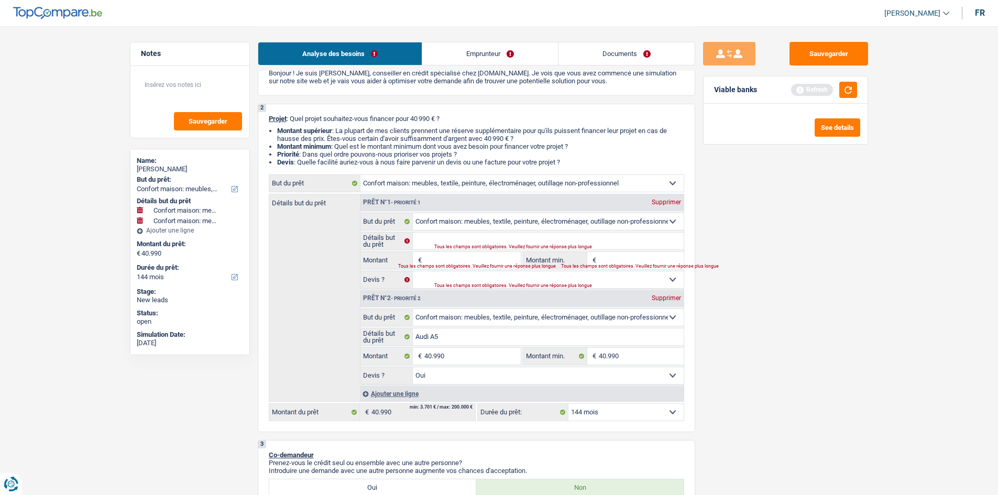
type input "40.990"
select select "yes"
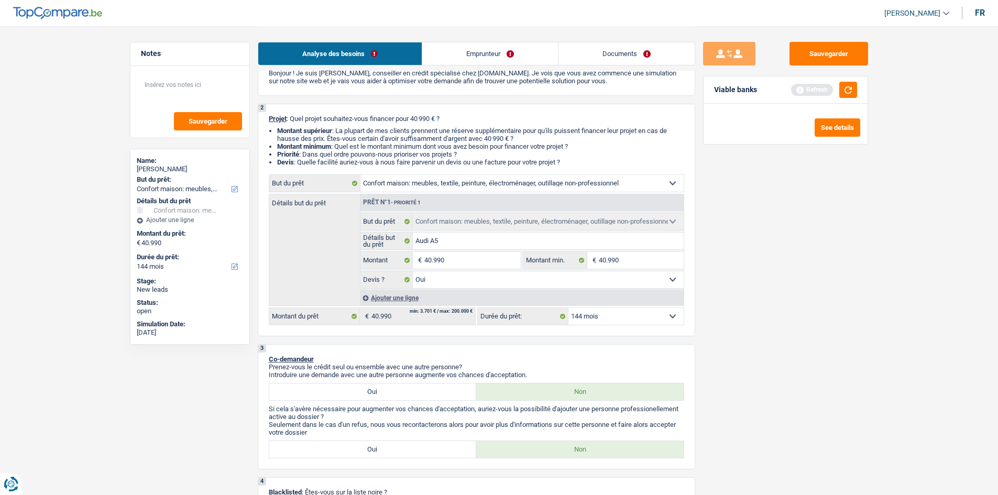
click at [847, 98] on div "Viable banks Refresh" at bounding box center [785, 89] width 164 height 27
click at [852, 90] on button "button" at bounding box center [848, 90] width 18 height 16
click at [634, 316] on select "12 mois 18 mois 24 mois 30 mois 36 mois 42 mois 48 mois 60 mois 72 mois 84 mois…" at bounding box center [625, 316] width 115 height 17
select select "120"
click at [568, 308] on select "12 mois 18 mois 24 mois 30 mois 36 mois 42 mois 48 mois 60 mois 72 mois 84 mois…" at bounding box center [625, 316] width 115 height 17
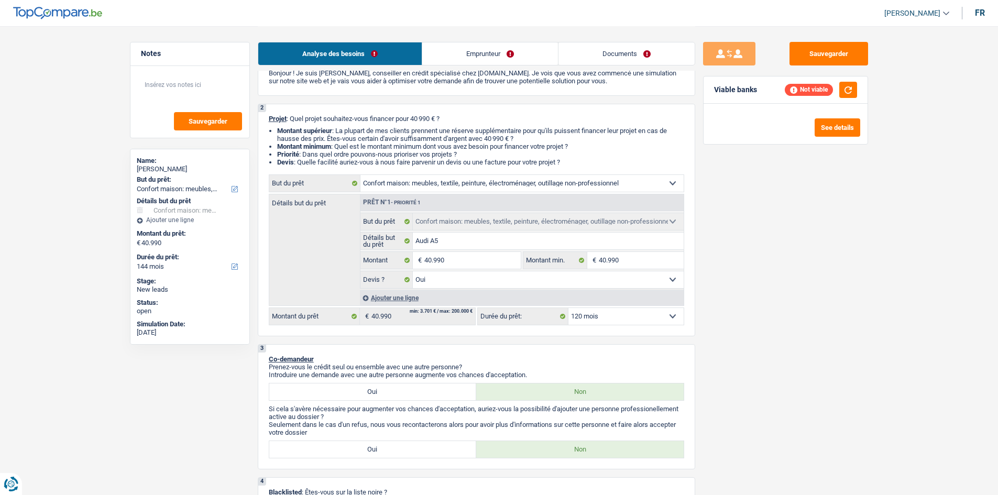
select select "120"
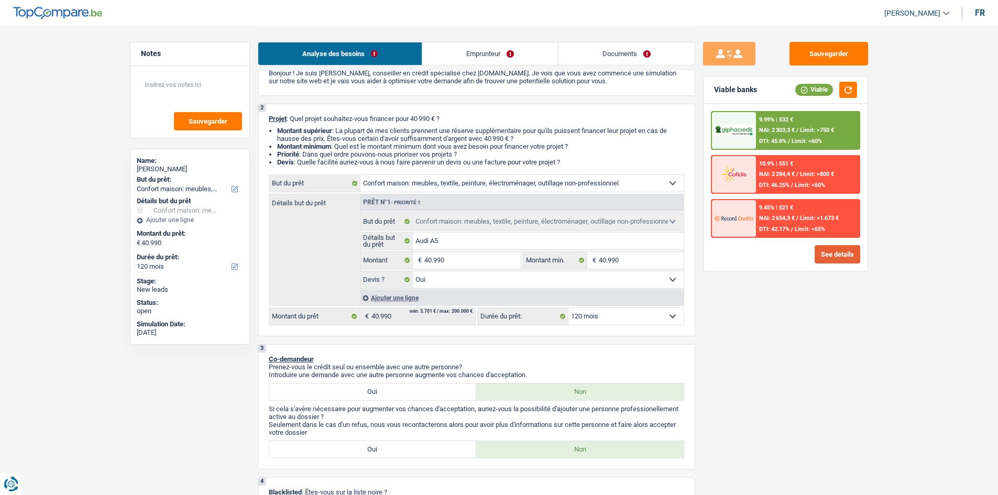
click at [836, 259] on button "See details" at bounding box center [837, 254] width 46 height 18
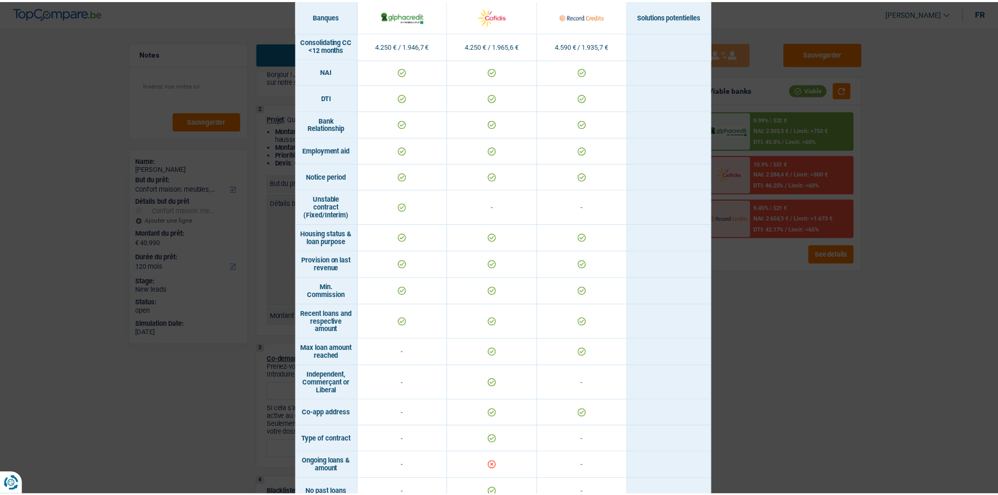
scroll to position [535, 0]
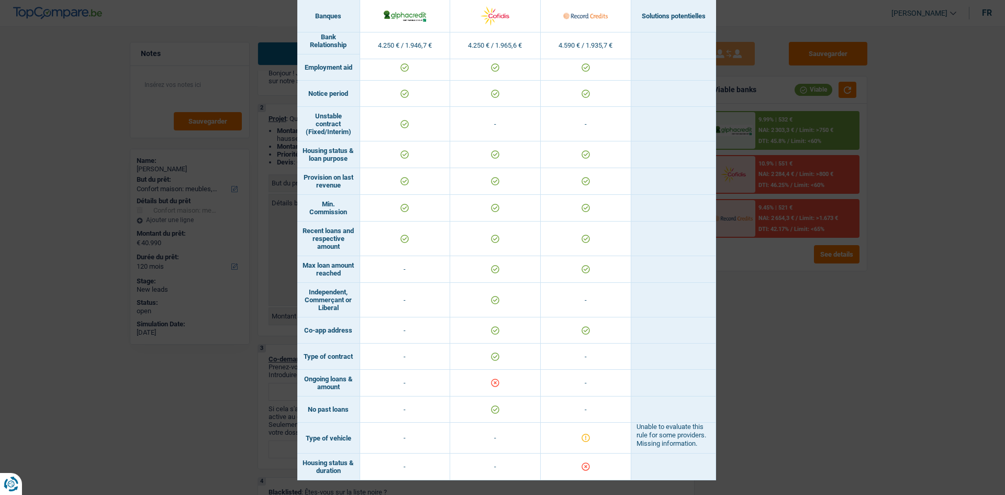
click at [733, 352] on div "Banks conditions × Banques Solutions potentielles Revenus / Charges 4.250 € / 1…" at bounding box center [502, 247] width 1005 height 495
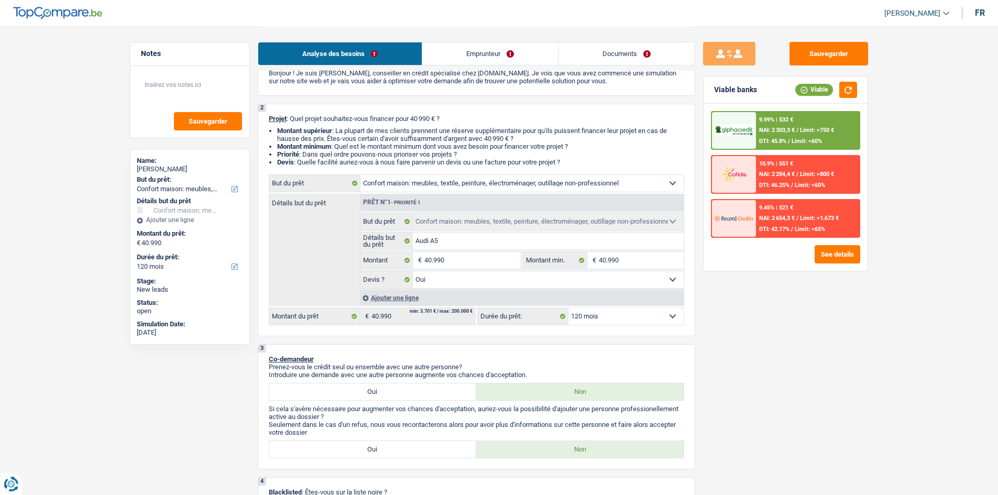
click at [806, 165] on div "10.9% | 551 € NAI: 2 284,4 € / Limit: >800 € DTI: 46.25% / Limit: <60%" at bounding box center [807, 174] width 103 height 37
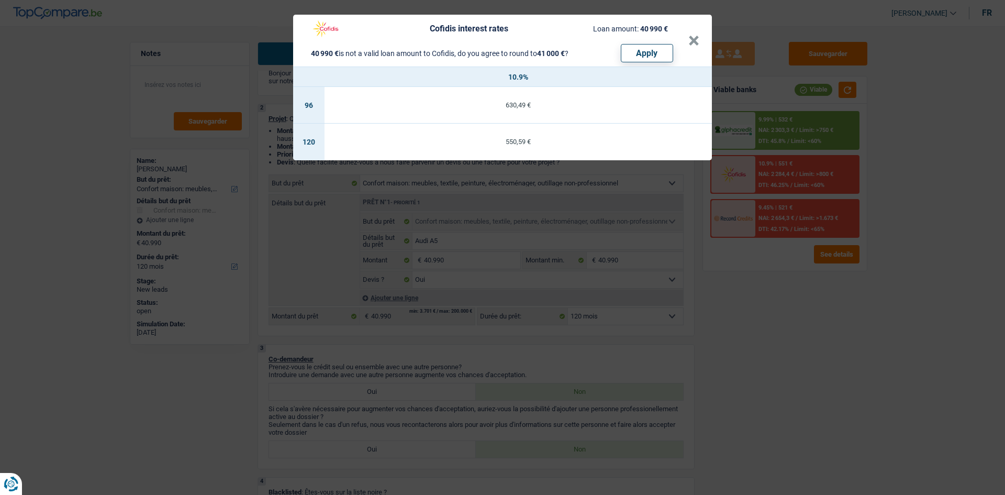
click at [483, 205] on div "Cofidis interest rates Loan amount: 40 990 € 40 990 € is not a valid loan amoun…" at bounding box center [502, 247] width 1005 height 495
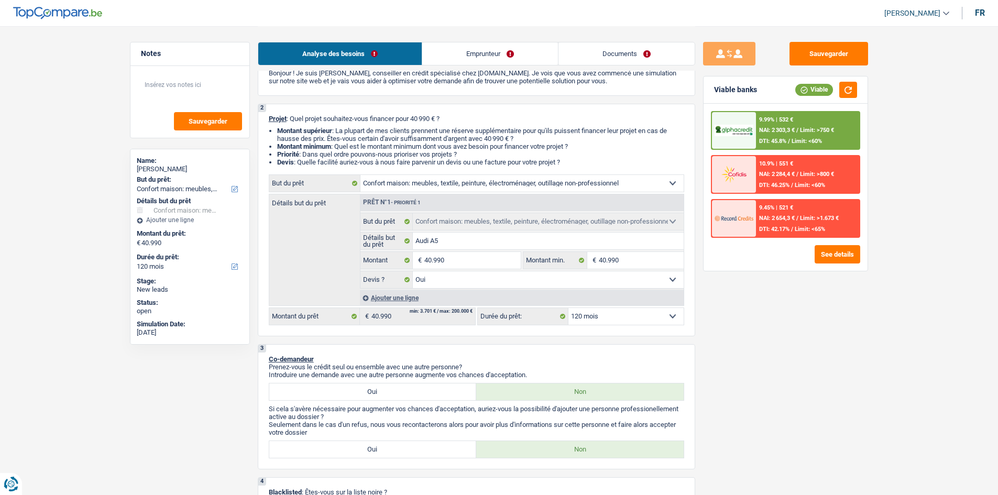
click at [855, 361] on div "Sauvegarder Viable banks Viable 9.99% | 532 € NAI: 2 303,3 € / Limit: >750 € DT…" at bounding box center [785, 260] width 181 height 436
click at [857, 356] on div "Sauvegarder Viable banks Viable 9.99% | 532 € NAI: 2 303,3 € / Limit: >750 € DT…" at bounding box center [785, 260] width 181 height 436
click at [477, 185] on select "Confort maison: meubles, textile, peinture, électroménager, outillage non-profe…" at bounding box center [521, 183] width 323 height 17
select select "car"
click at [360, 175] on select "Confort maison: meubles, textile, peinture, électroménager, outillage non-profe…" at bounding box center [521, 183] width 323 height 17
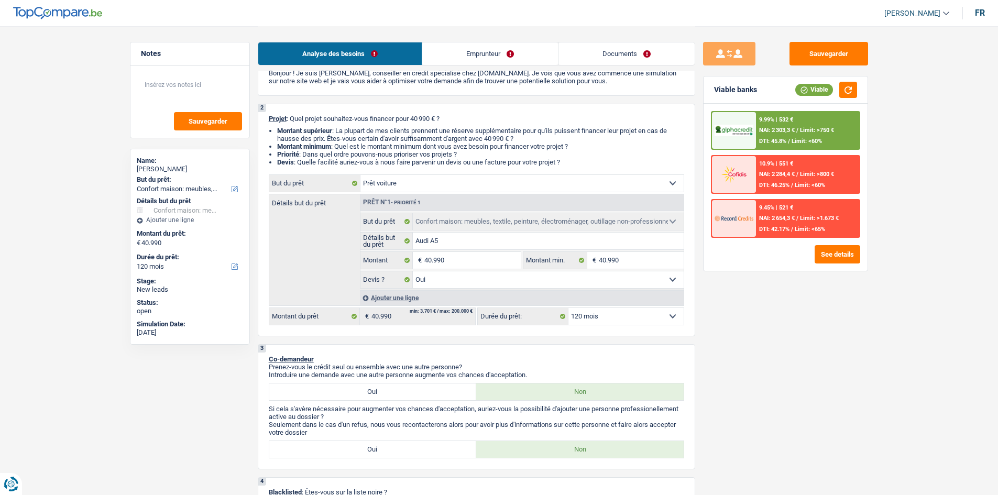
select select "car"
select select "60"
select select "car"
select select
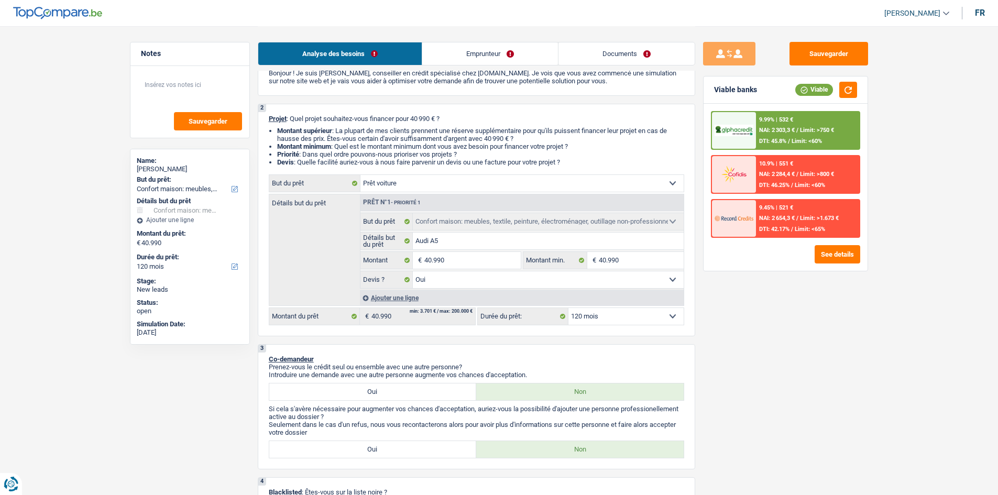
select select "60"
select select "car"
select select
select select "60"
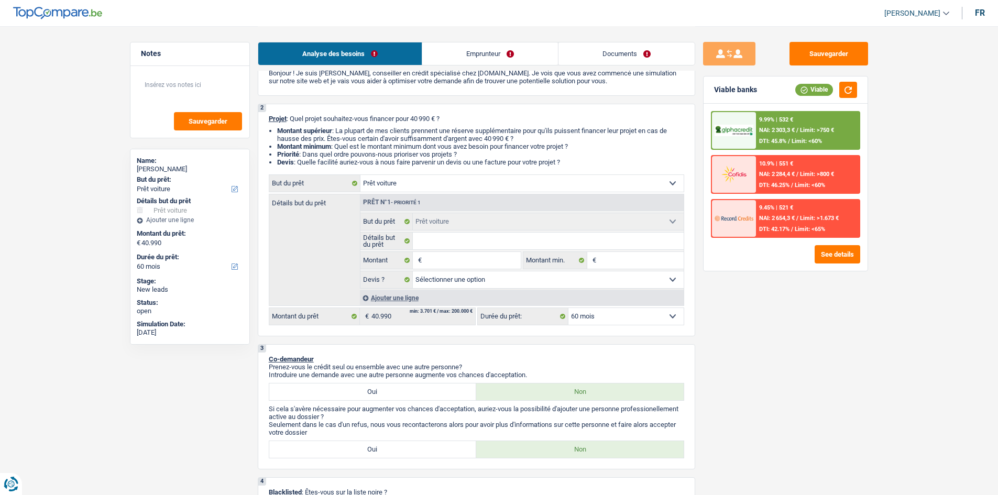
select select "household"
select select "yes"
select select "household"
select select "yes"
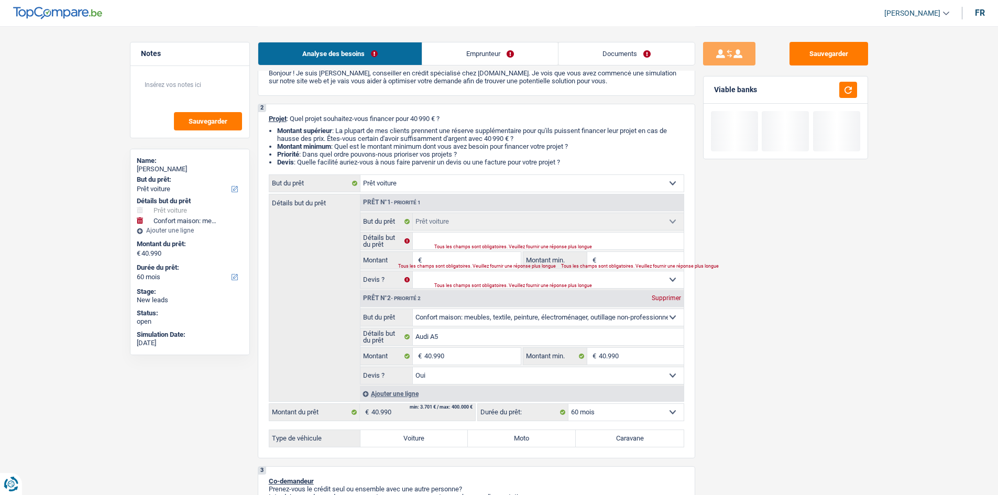
click at [500, 312] on select "Confort maison: meubles, textile, peinture, électroménager, outillage non-profe…" at bounding box center [548, 317] width 271 height 17
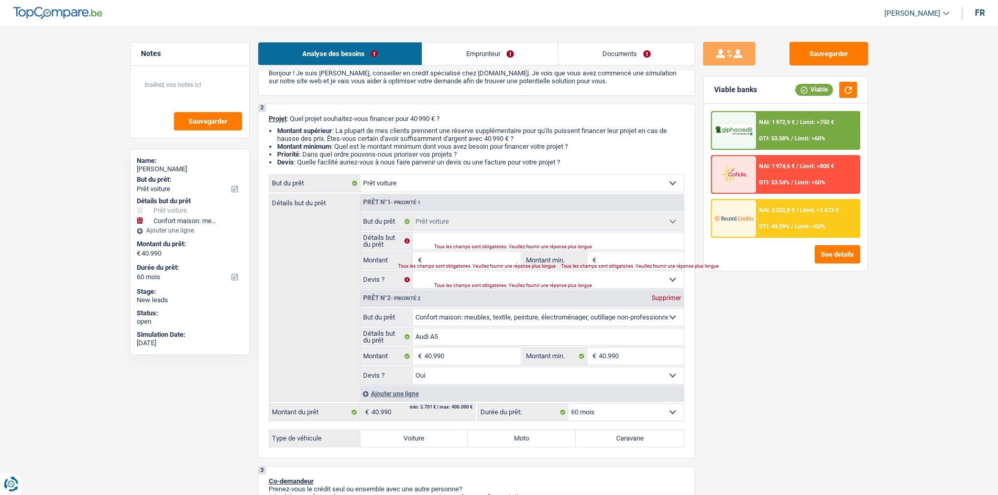
select select "car"
click at [413, 309] on select "Confort maison: meubles, textile, peinture, électroménager, outillage non-profe…" at bounding box center [548, 317] width 271 height 17
select select "car"
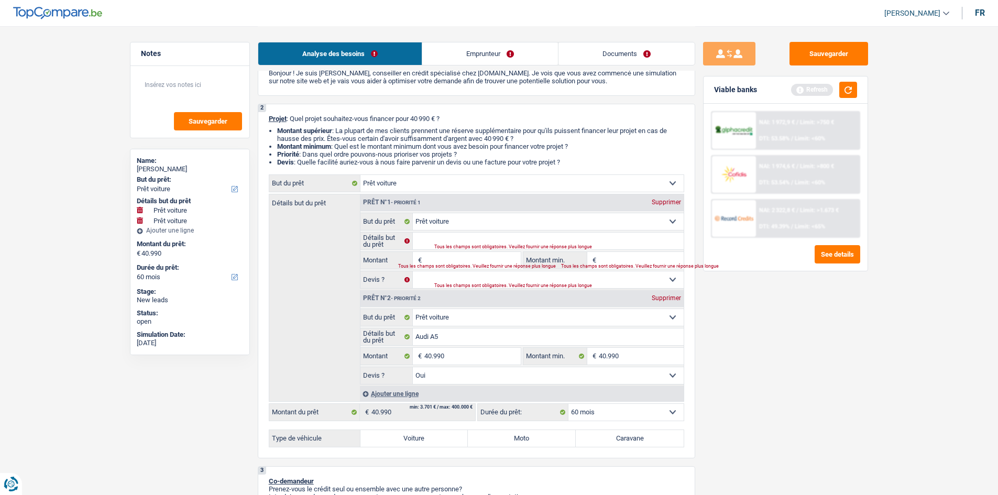
click at [667, 200] on div "Supprimer" at bounding box center [666, 202] width 35 height 6
type input "Audi A5"
type input "40.990"
select select "yes"
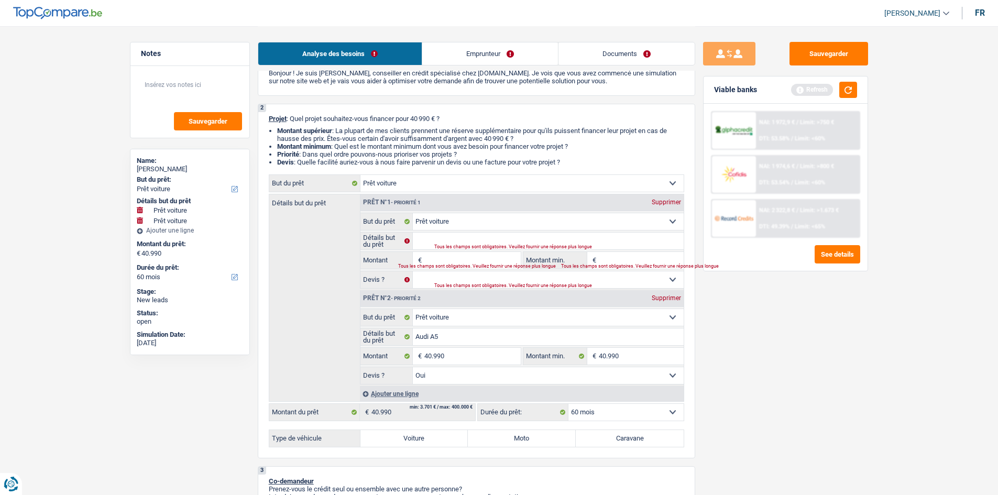
type input "Audi A5"
type input "40.990"
select select "yes"
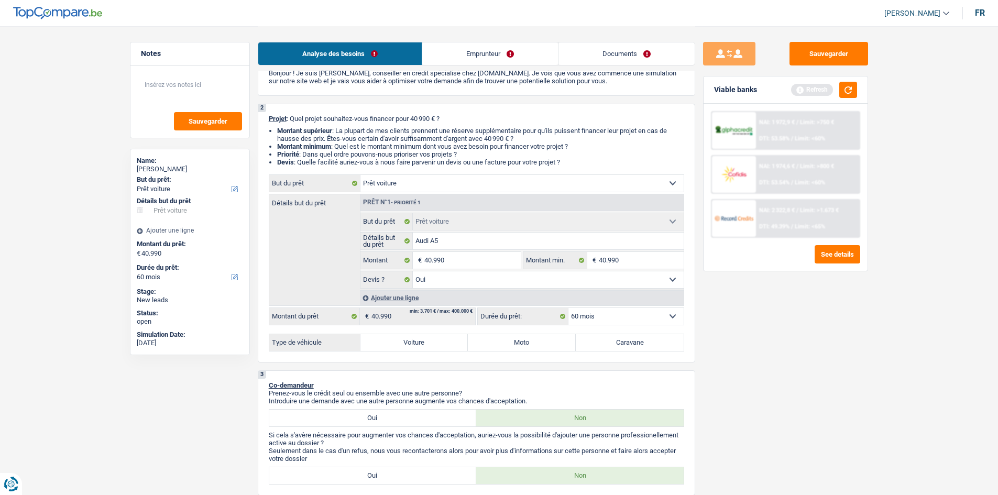
click at [805, 334] on div "Sauvegarder Viable banks Refresh NAI: 1 972,9 € / Limit: >750 € DTI: 53.58% / L…" at bounding box center [785, 260] width 181 height 436
click at [425, 340] on label "Voiture" at bounding box center [414, 342] width 108 height 17
click at [425, 340] on input "Voiture" at bounding box center [414, 342] width 108 height 17
radio input "true"
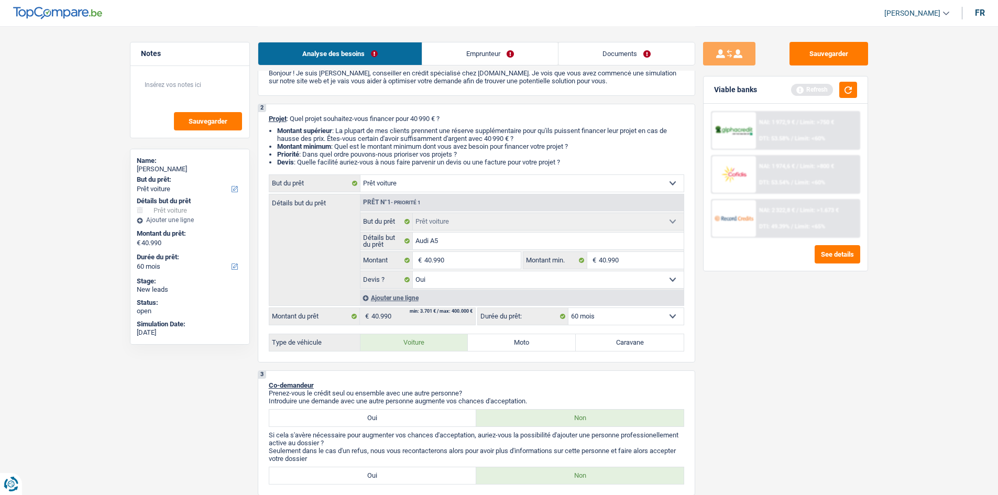
radio input "true"
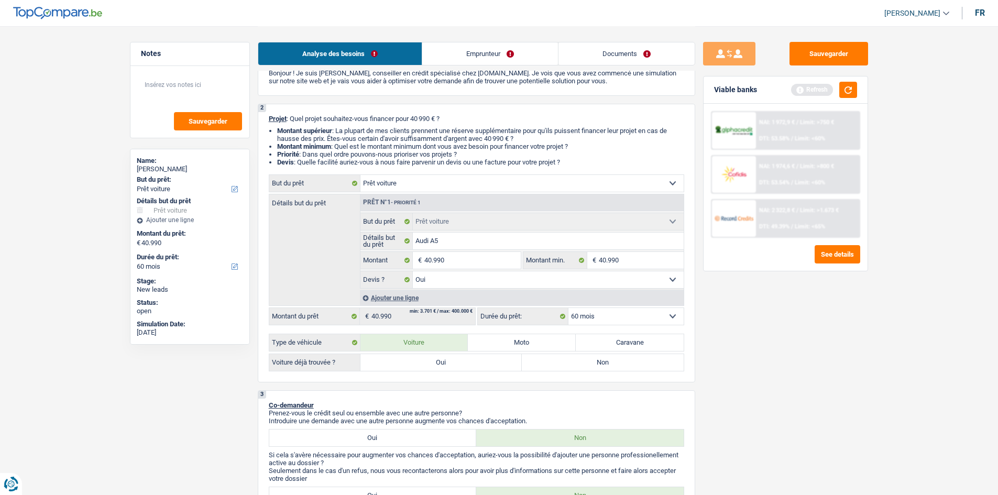
click at [445, 369] on label "Oui" at bounding box center [441, 362] width 162 height 17
click at [445, 369] on input "Oui" at bounding box center [441, 362] width 162 height 17
radio input "true"
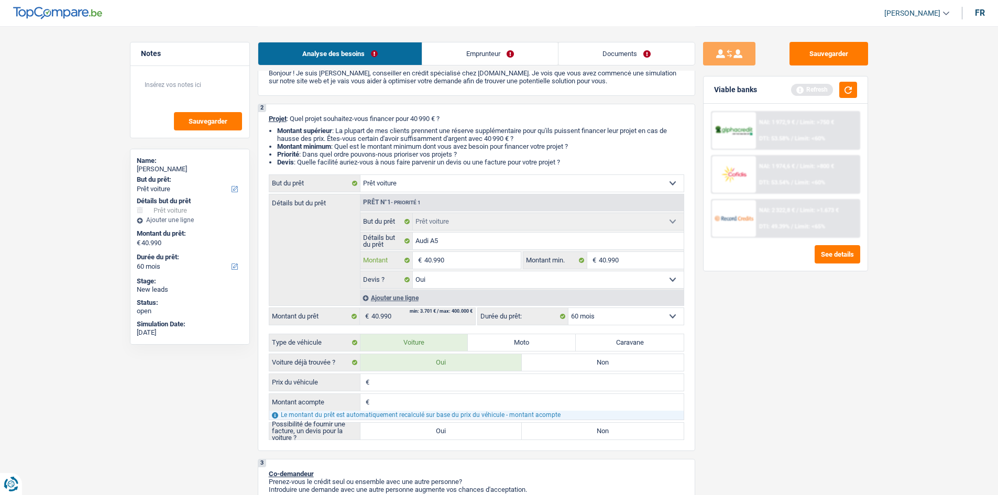
click at [457, 261] on input "40.990" at bounding box center [472, 260] width 96 height 17
click at [449, 386] on input "Prix du véhicule" at bounding box center [528, 382] width 312 height 17
paste input "40.990"
type input "40.990"
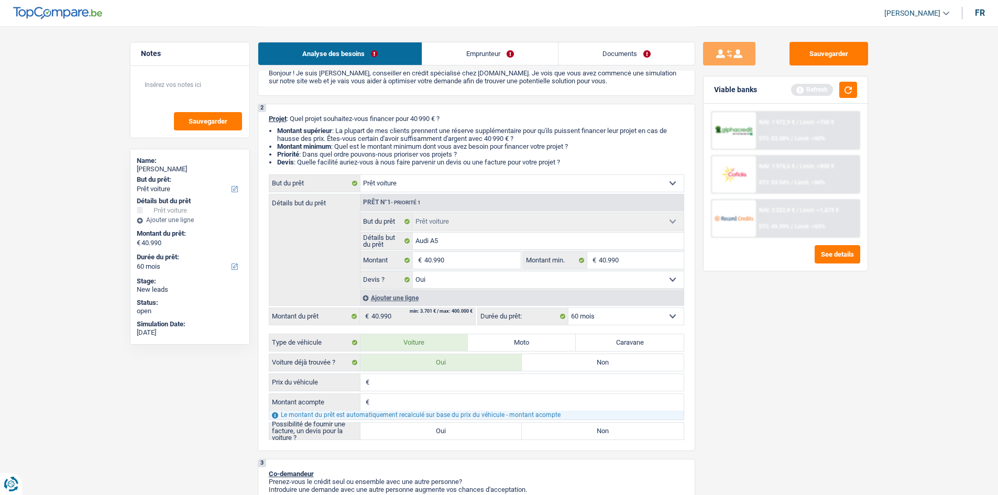
type input "40.990"
click at [447, 402] on input "Montant acompte" at bounding box center [528, 402] width 312 height 17
type input "0"
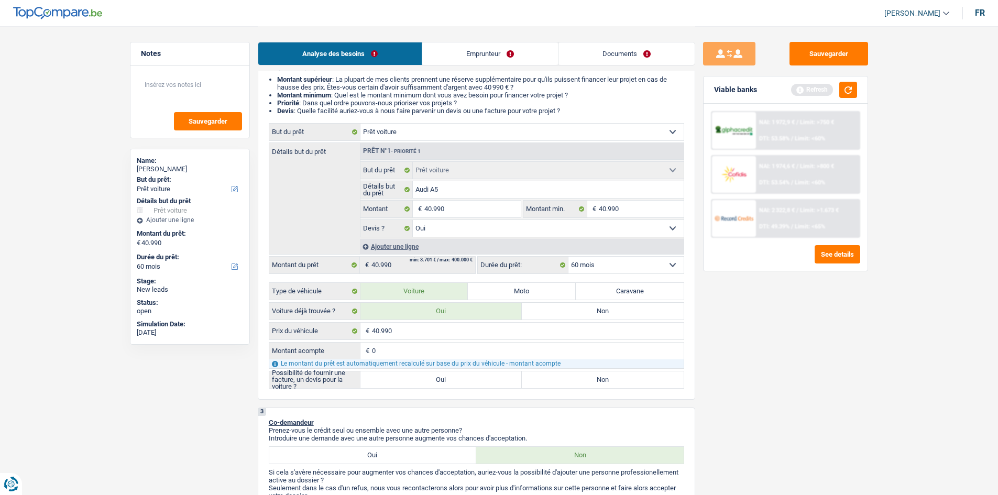
scroll to position [105, 0]
type input "0"
click at [471, 375] on label "Oui" at bounding box center [441, 378] width 162 height 17
click at [471, 375] on input "Oui" at bounding box center [441, 378] width 162 height 17
radio input "true"
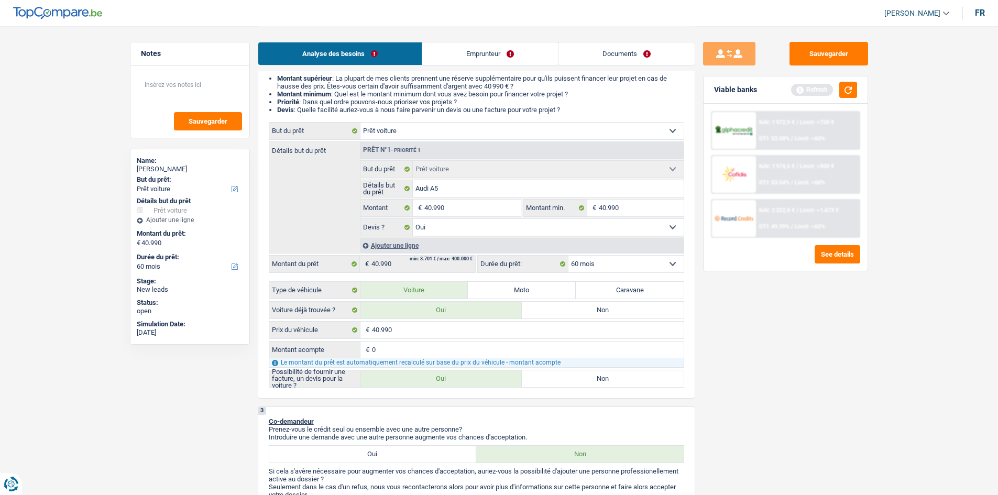
radio input "true"
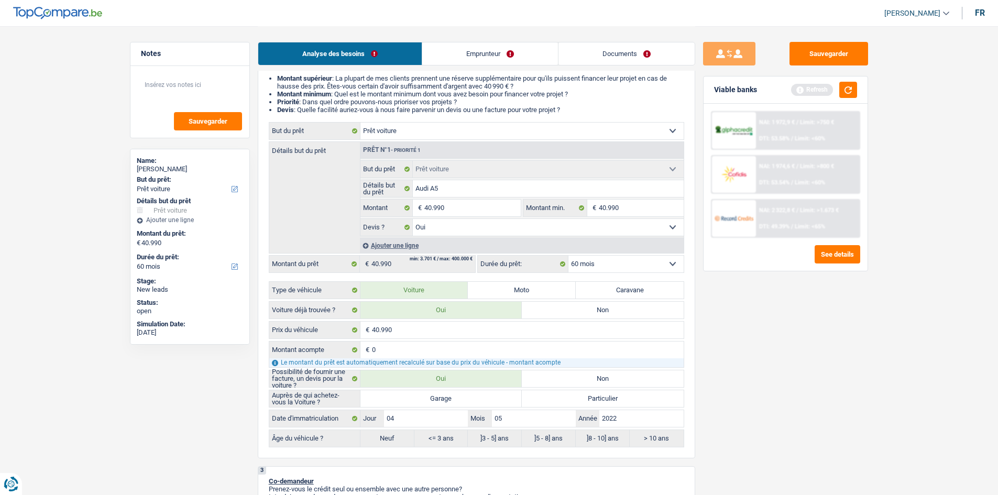
click at [465, 397] on label "Garage" at bounding box center [441, 398] width 162 height 17
click at [465, 397] on input "Garage" at bounding box center [441, 398] width 162 height 17
radio input "true"
click at [699, 301] on div "Sauvegarder Viable banks Refresh NAI: 1 972,9 € / Limit: >750 € DTI: 53.58% / L…" at bounding box center [785, 260] width 181 height 436
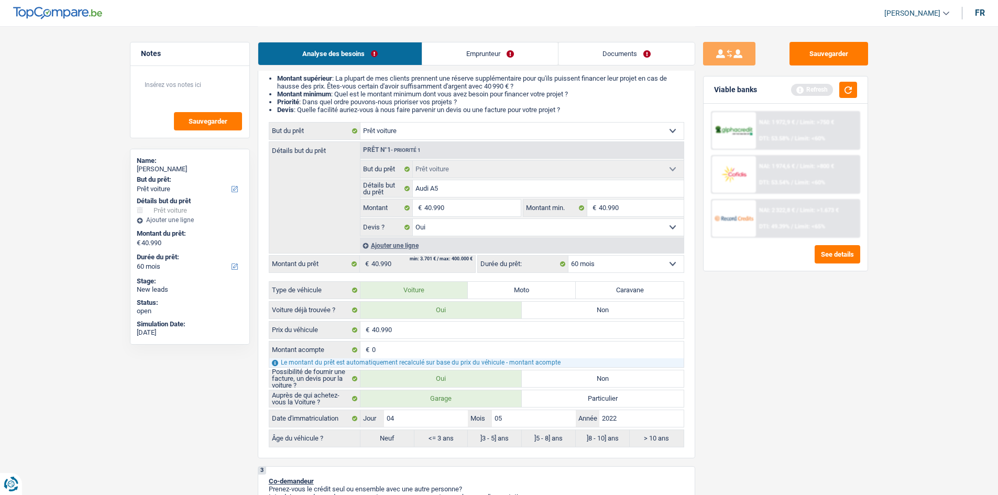
click at [854, 93] on button "button" at bounding box center [848, 90] width 18 height 16
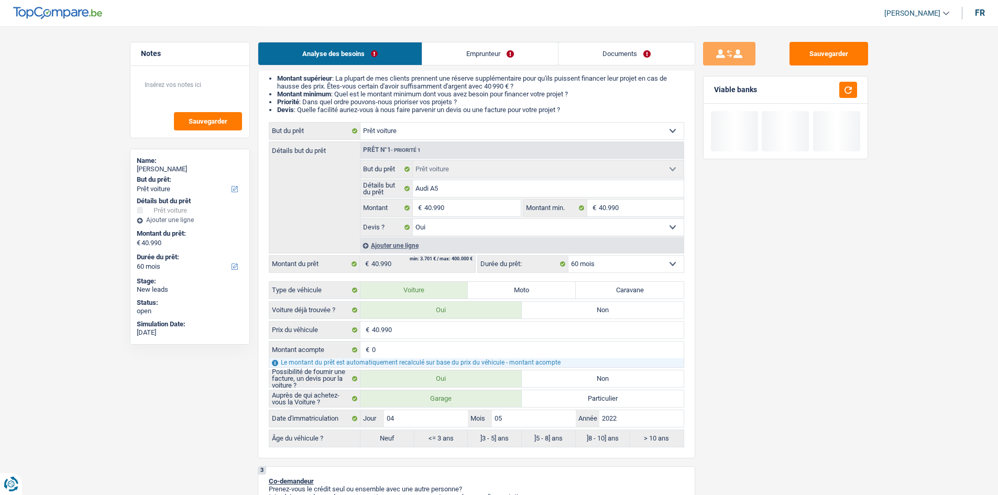
click at [849, 320] on div "Sauvegarder Viable banks" at bounding box center [785, 260] width 181 height 436
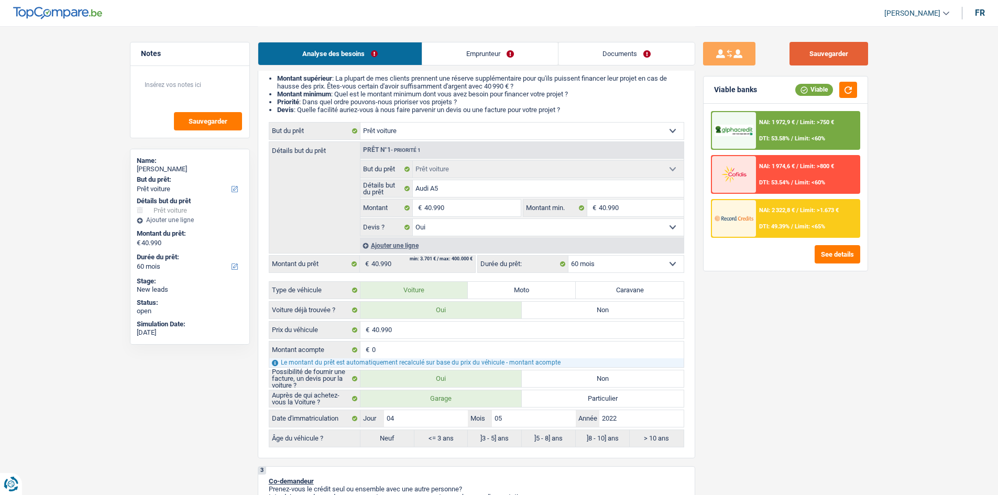
click at [859, 48] on button "Sauvegarder" at bounding box center [828, 54] width 79 height 24
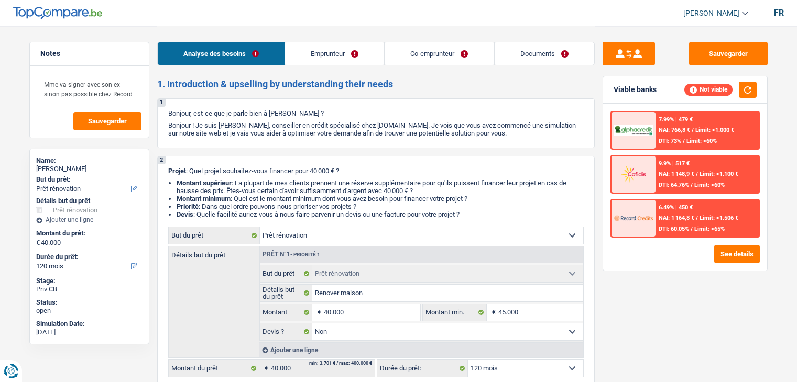
select select "renovation"
select select "120"
select select "renovation"
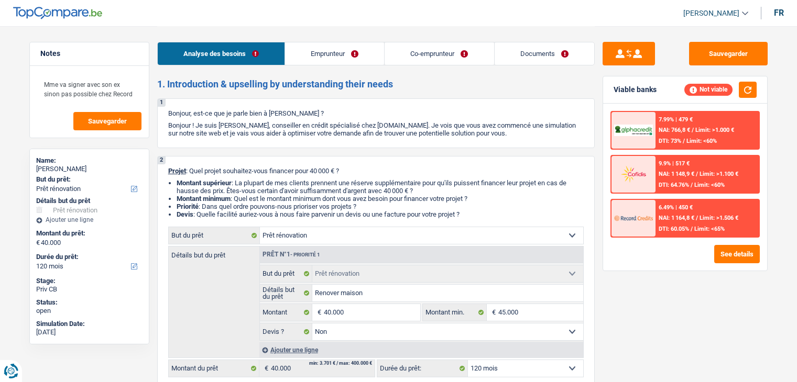
select select "false"
select select "120"
select select "worker"
select select "netSalary"
select select "rentalIncome"
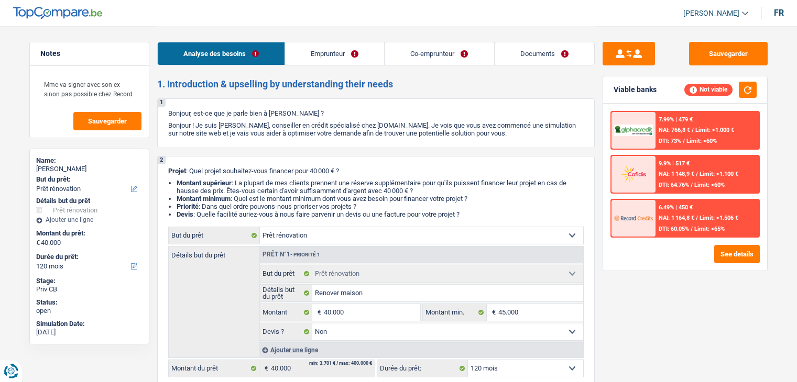
select select "mealVouchers"
select select "ownerWithMortgage"
select select "mortgage"
select select "300"
select select "personalLoan"
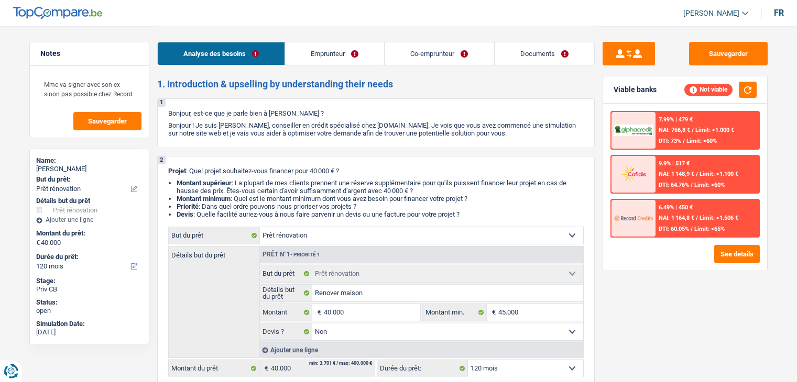
select select "smallWorks"
select select "84"
select select "personalLoan"
select select "smallWorks"
select select "120"
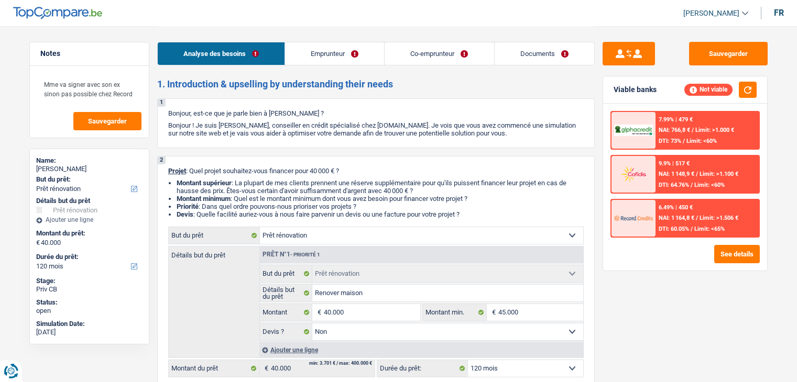
select select "renovation"
select select "false"
select select "120"
select select "32"
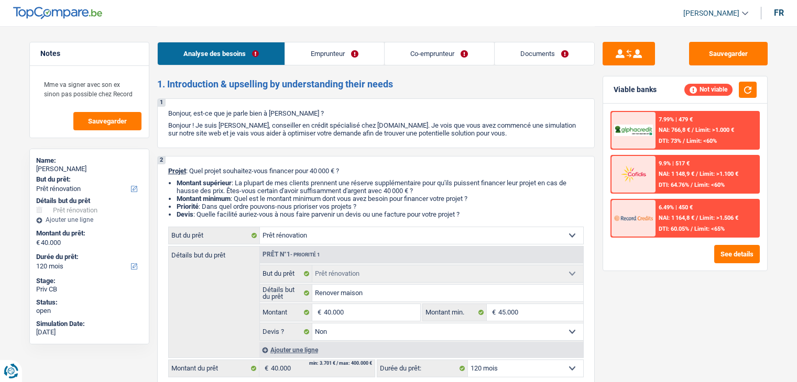
select select "separated"
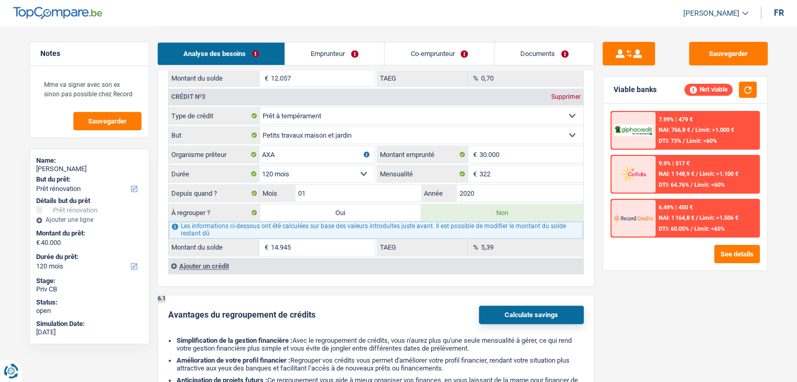
scroll to position [1152, 0]
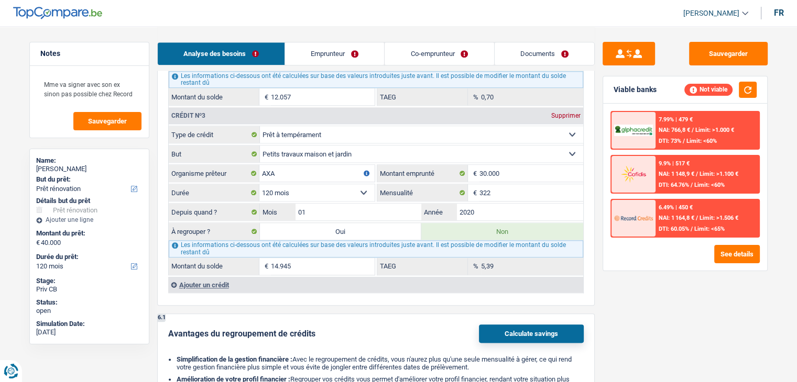
drag, startPoint x: 349, startPoint y: 53, endPoint x: 335, endPoint y: 60, distance: 16.2
click at [349, 53] on link "Emprunteur" at bounding box center [334, 53] width 99 height 23
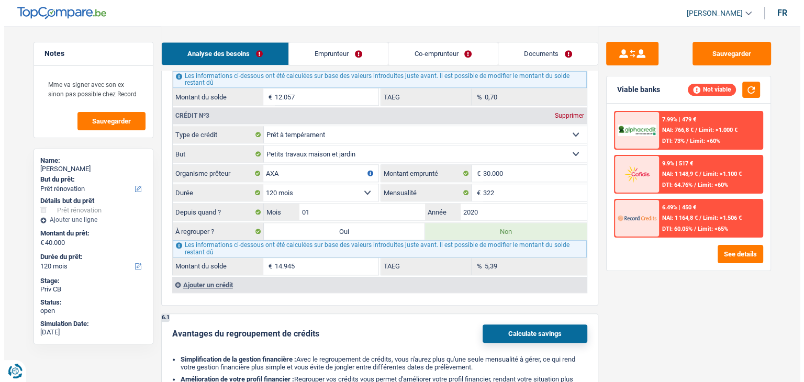
scroll to position [0, 0]
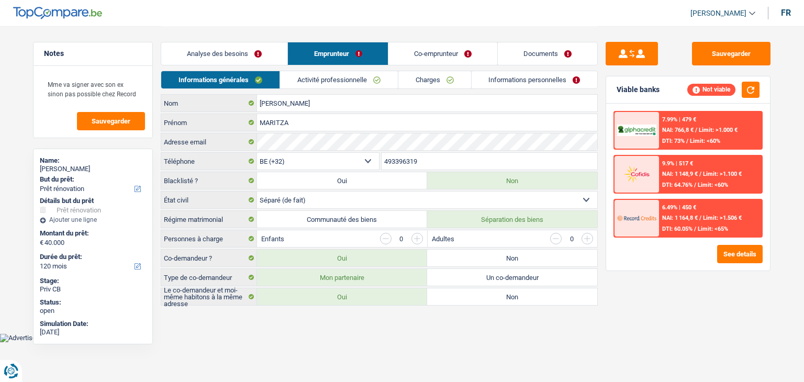
click at [334, 80] on link "Activité professionnelle" at bounding box center [339, 79] width 118 height 17
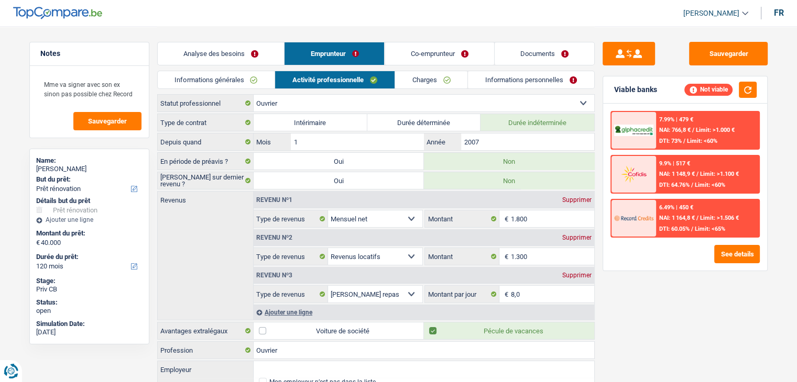
click at [265, 79] on link "Informations générales" at bounding box center [216, 79] width 117 height 17
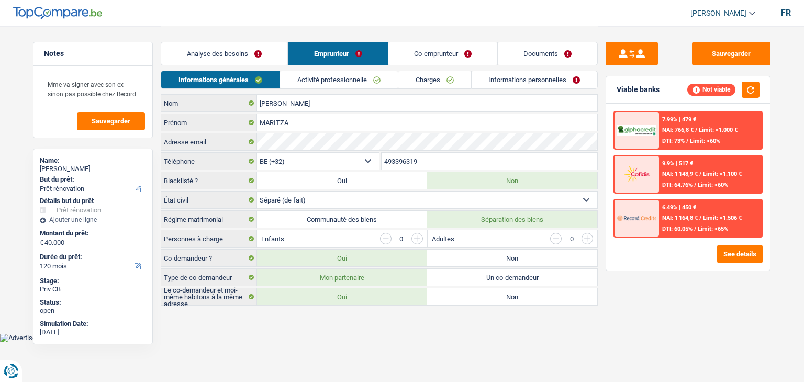
click at [320, 83] on link "Activité professionnelle" at bounding box center [339, 79] width 118 height 17
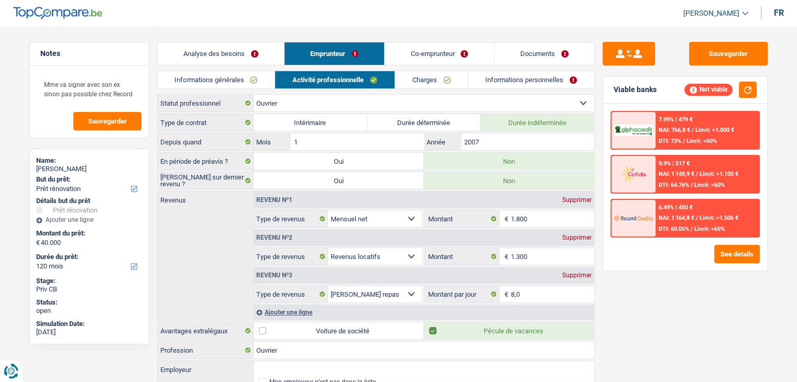
click at [424, 86] on link "Charges" at bounding box center [431, 79] width 73 height 17
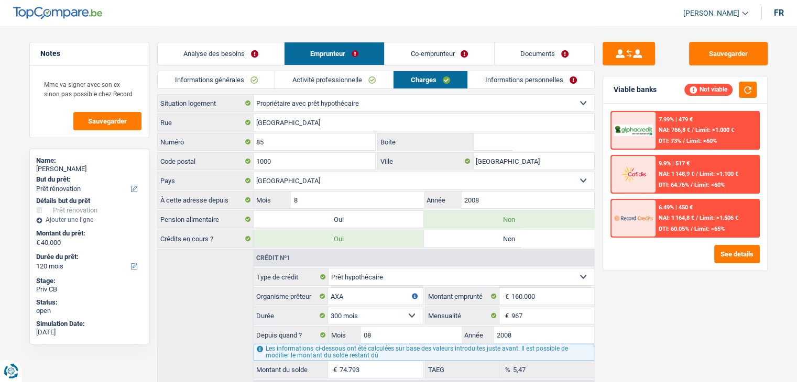
click at [503, 82] on link "Informations personnelles" at bounding box center [531, 79] width 126 height 17
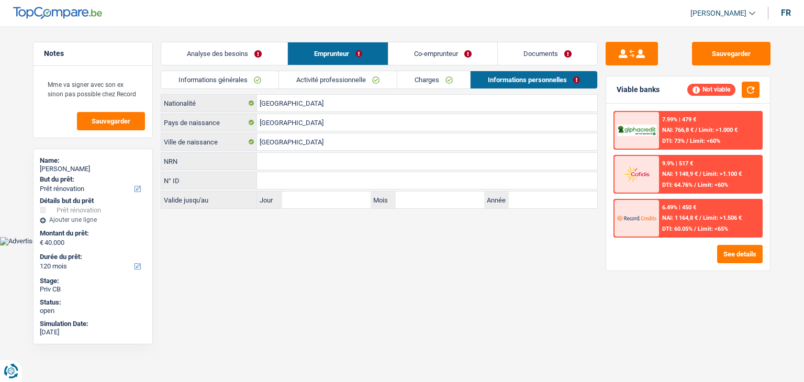
click at [417, 58] on link "Co-emprunteur" at bounding box center [443, 53] width 109 height 23
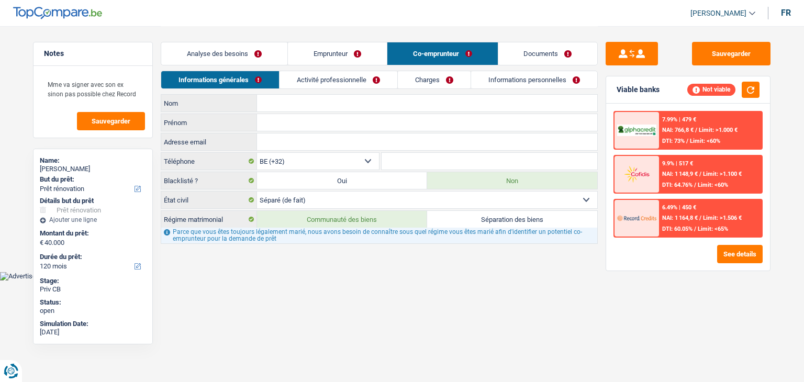
click at [354, 79] on link "Activité professionnelle" at bounding box center [339, 79] width 118 height 17
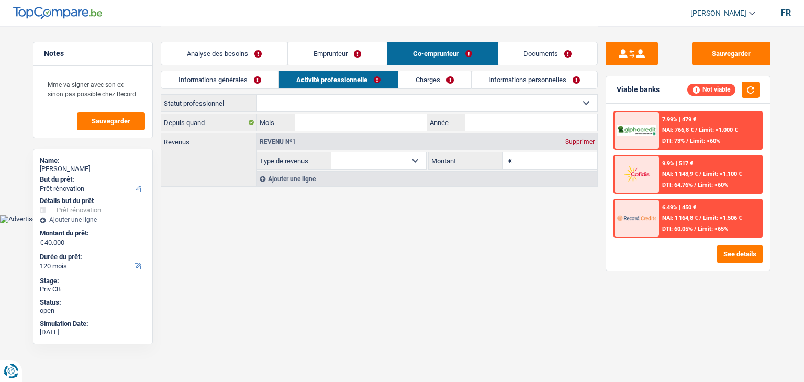
click at [432, 80] on link "Charges" at bounding box center [435, 79] width 73 height 17
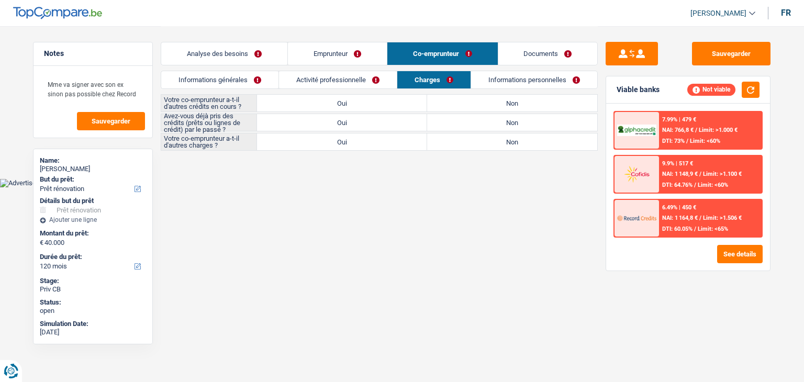
click at [499, 81] on link "Informations personnelles" at bounding box center [534, 79] width 126 height 17
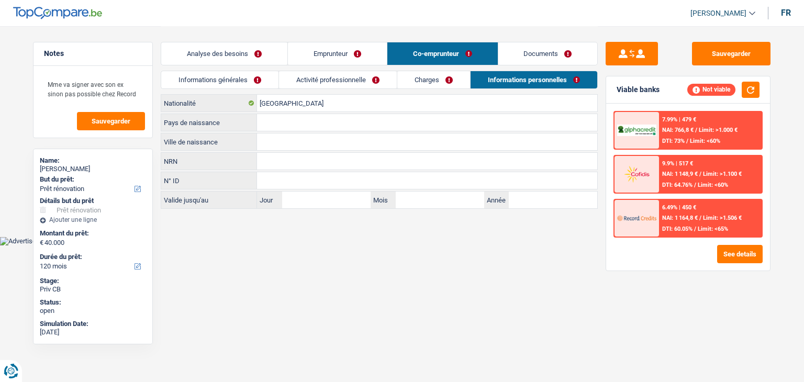
click at [261, 54] on link "Analyse des besoins" at bounding box center [224, 53] width 126 height 23
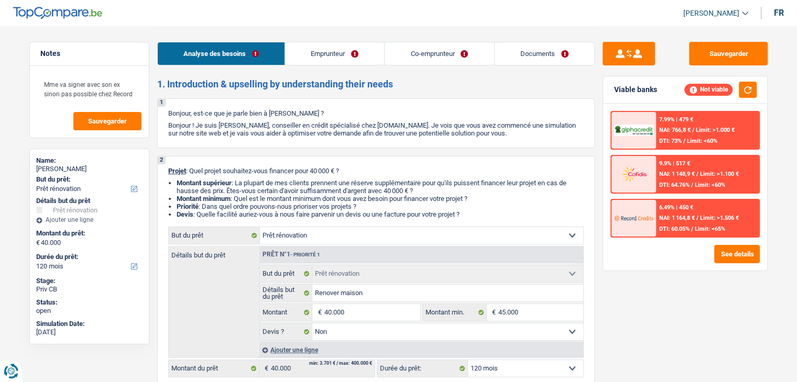
click at [336, 51] on link "Emprunteur" at bounding box center [334, 53] width 99 height 23
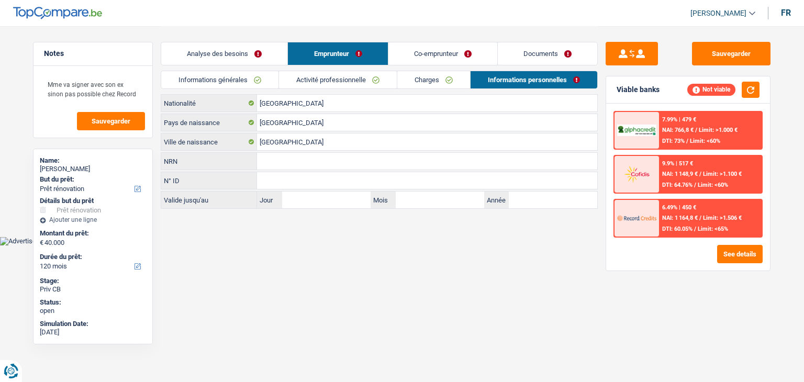
click at [273, 74] on link "Informations générales" at bounding box center [219, 79] width 117 height 17
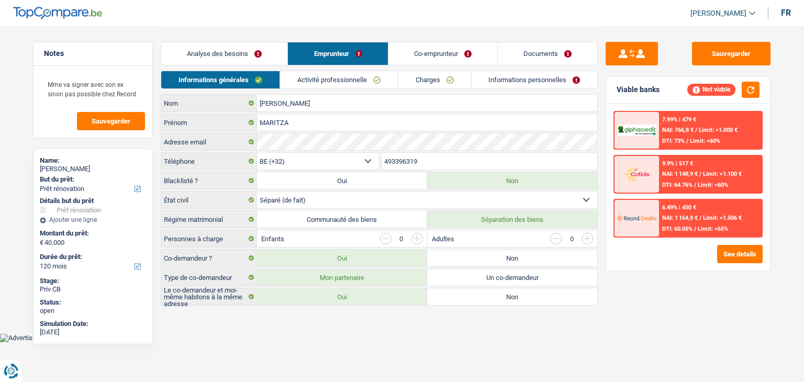
click at [605, 292] on div "Sauvegarder Viable banks Not viable 7.99% | 479 € NAI: 766,8 € / Limit: >1.000 …" at bounding box center [688, 204] width 181 height 324
click at [655, 289] on div "Sauvegarder Viable banks Not viable 7.99% | 479 € NAI: 766,8 € / Limit: >1.000 …" at bounding box center [688, 204] width 181 height 324
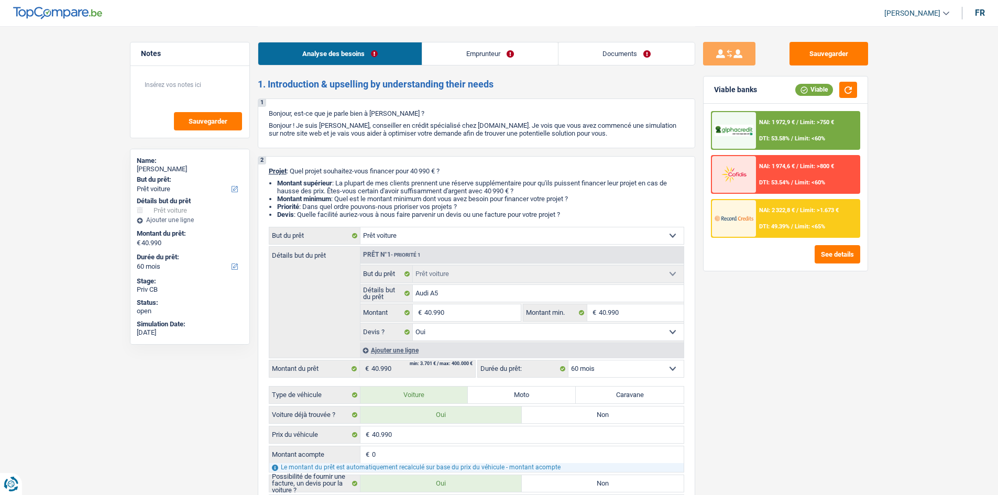
select select "car"
select select "60"
select select "car"
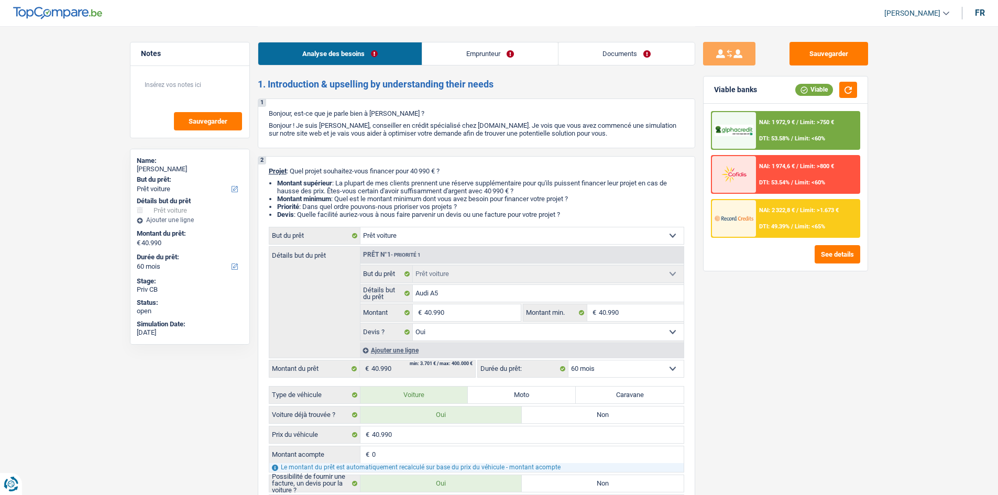
select select "yes"
select select "60"
select select "privateEmployee"
select select "netSalary"
select select "familyAllowances"
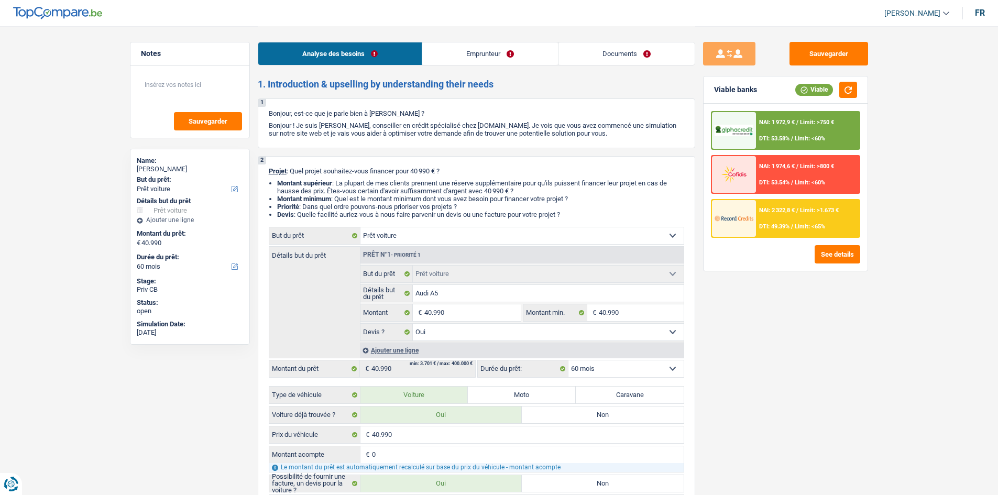
select select "mealVouchers"
select select "rents"
select select "car"
select select "yes"
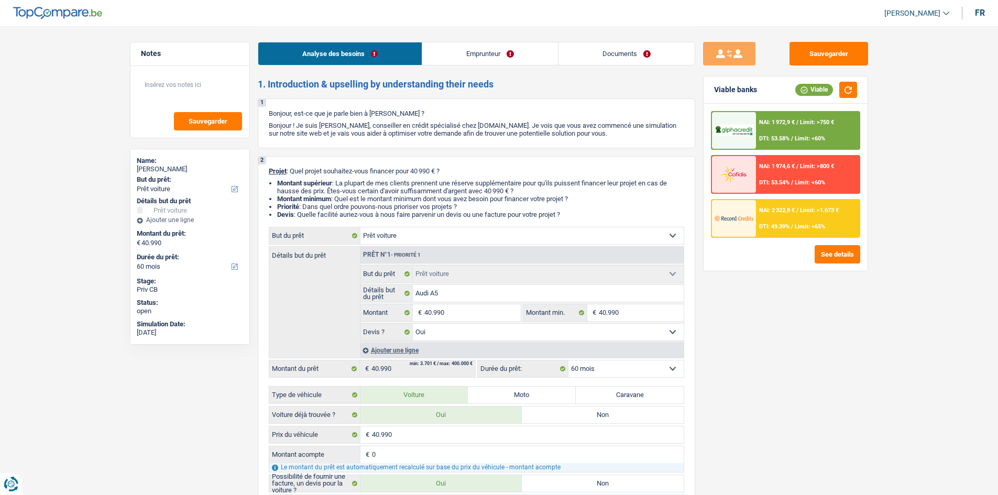
select select "60"
